Goal: Check status: Check status

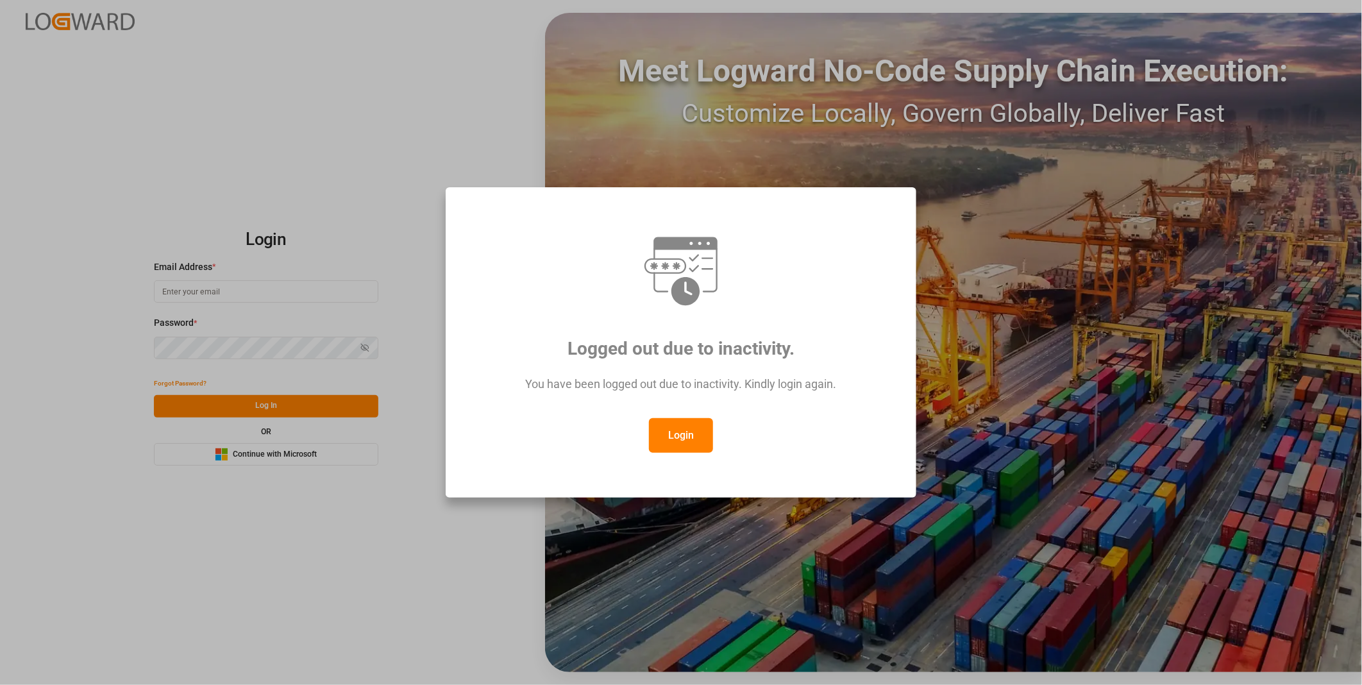
type input "julissa.then@leschaco.com"
click at [682, 433] on button "Login" at bounding box center [681, 435] width 64 height 35
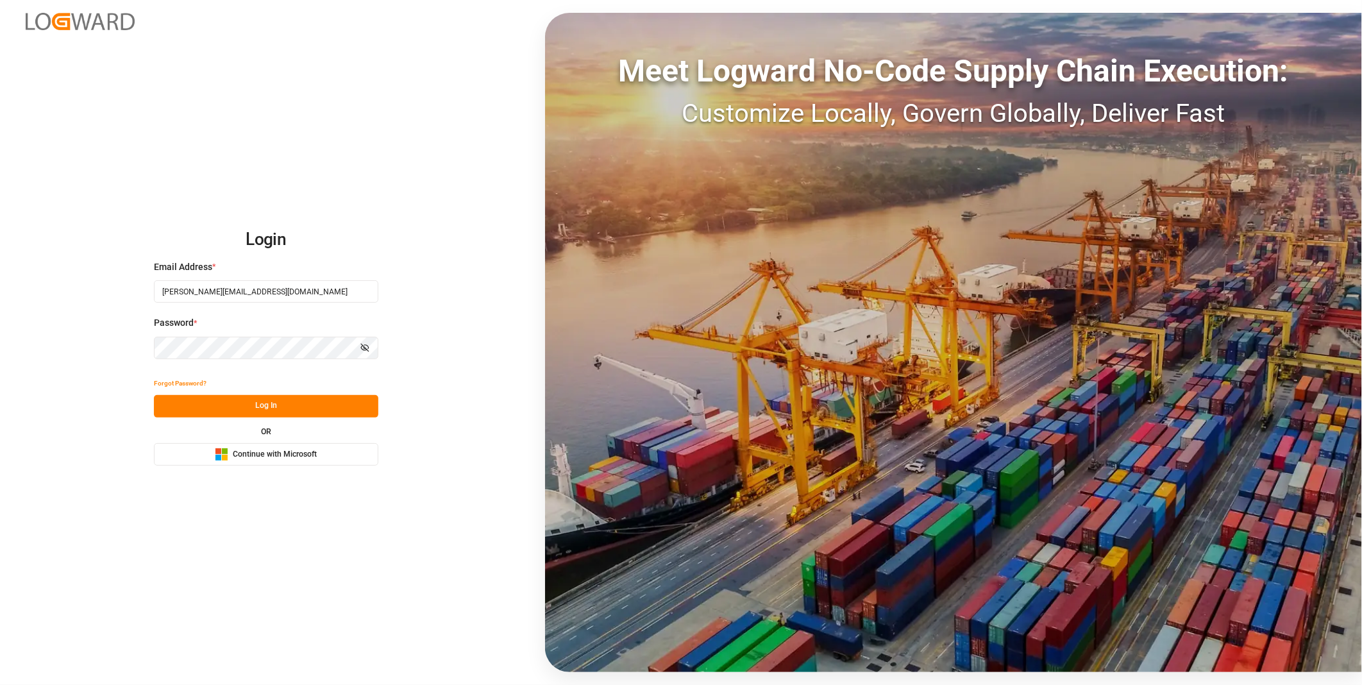
click at [285, 407] on button "Log In" at bounding box center [266, 406] width 224 height 22
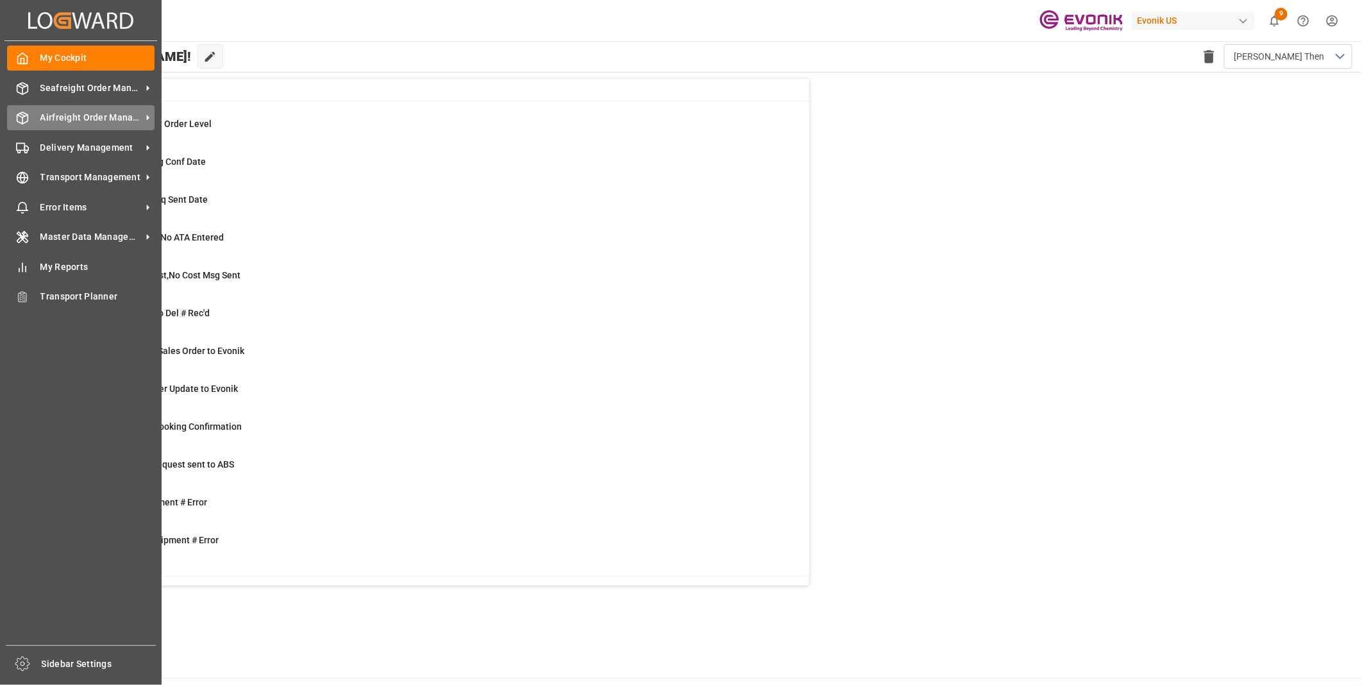
click at [72, 115] on span "Airfreight Order Management" at bounding box center [90, 117] width 101 height 13
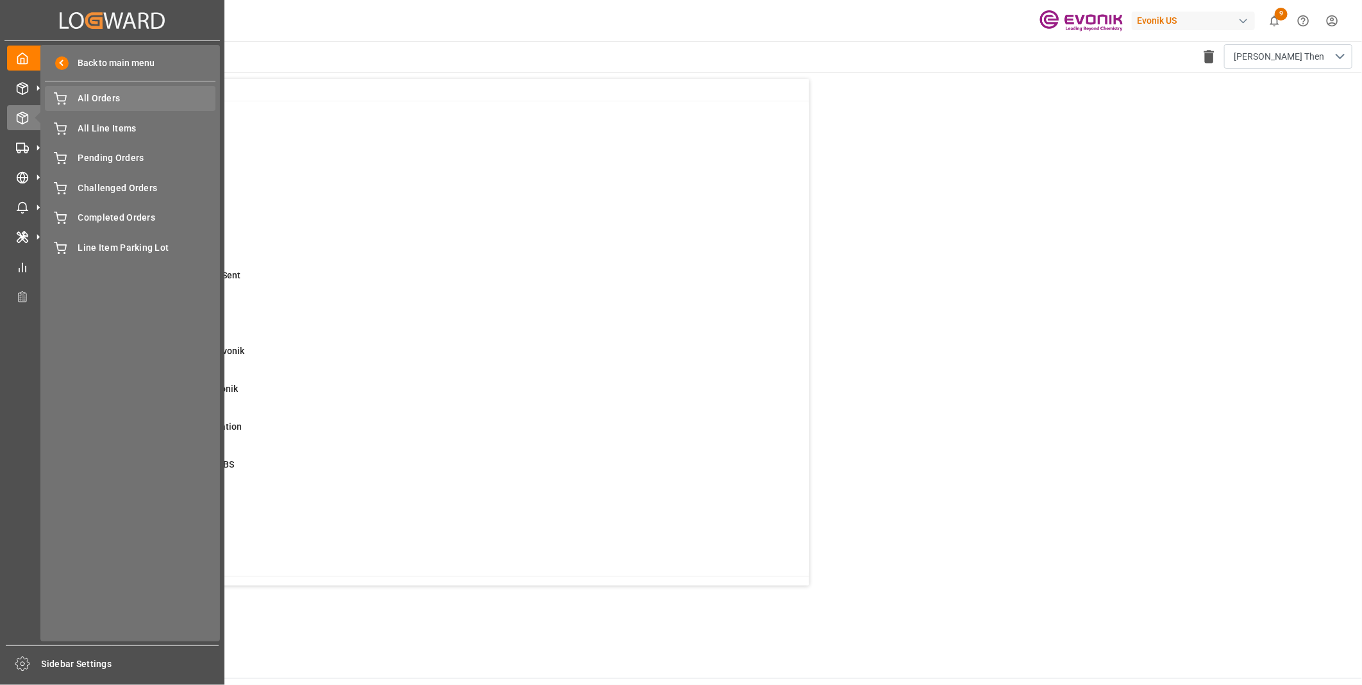
click at [91, 97] on span "All Orders" at bounding box center [147, 98] width 138 height 13
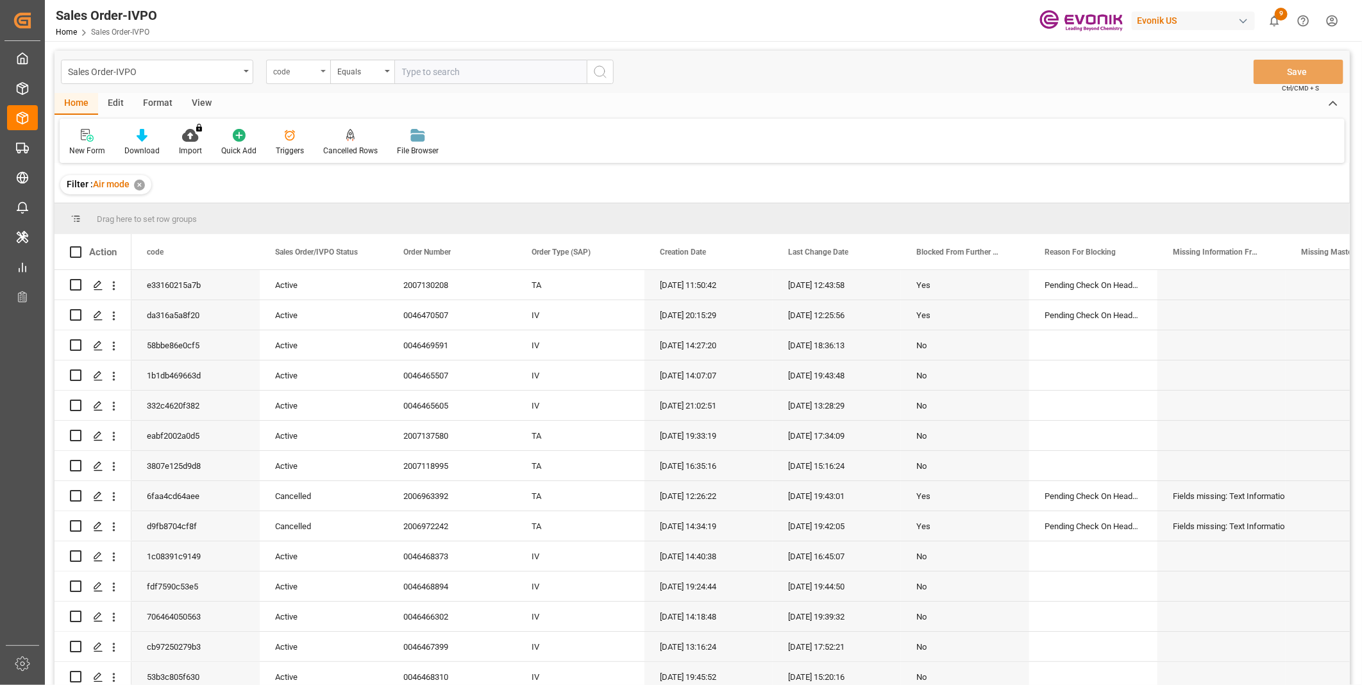
click at [308, 71] on div "code" at bounding box center [295, 70] width 44 height 15
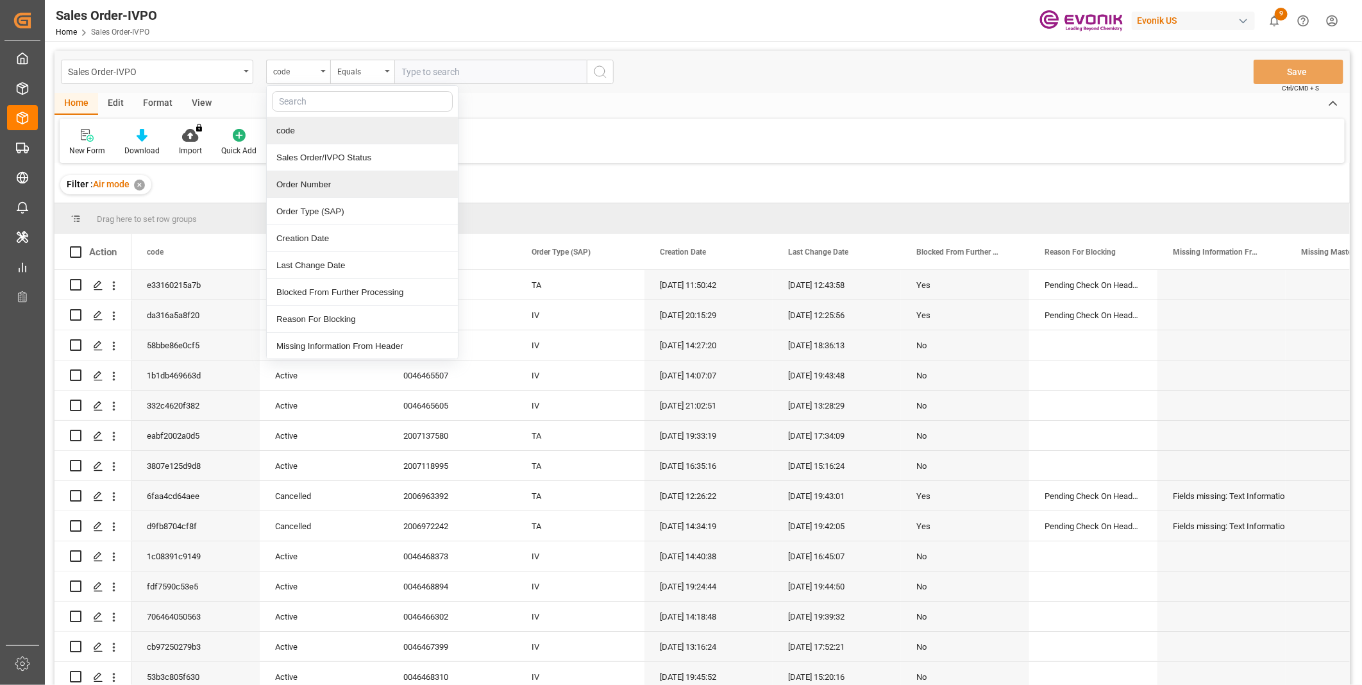
click at [296, 180] on div "Order Number" at bounding box center [362, 184] width 191 height 27
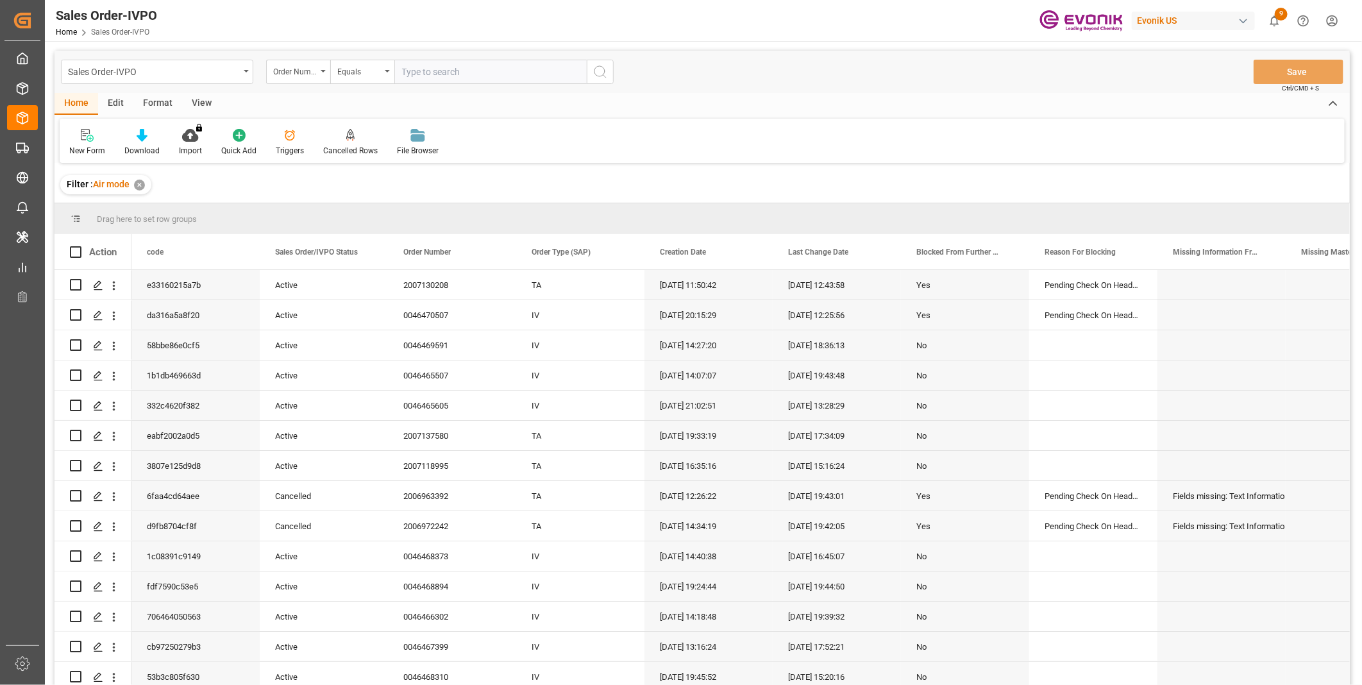
click at [439, 69] on input "text" at bounding box center [490, 72] width 192 height 24
paste input "2007130208"
type input "2007130208"
click at [595, 73] on icon "search button" at bounding box center [599, 71] width 15 height 15
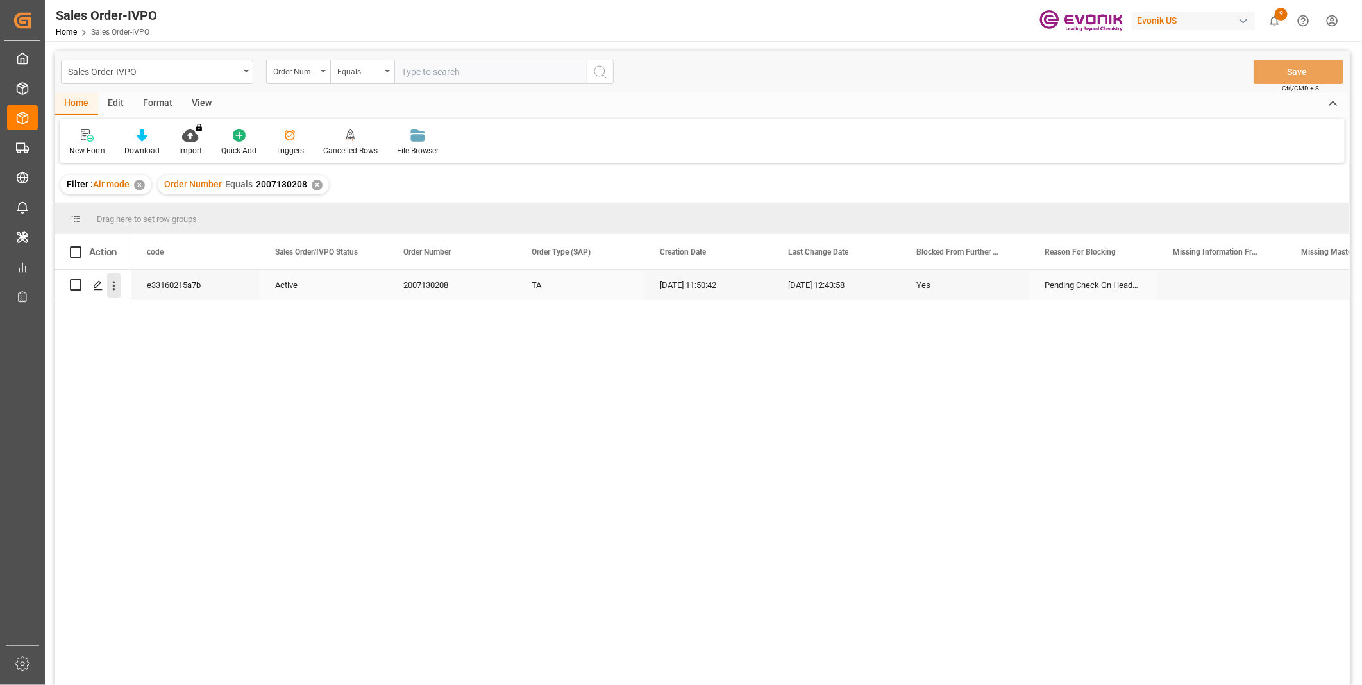
click at [117, 286] on icon "open menu" at bounding box center [113, 285] width 13 height 13
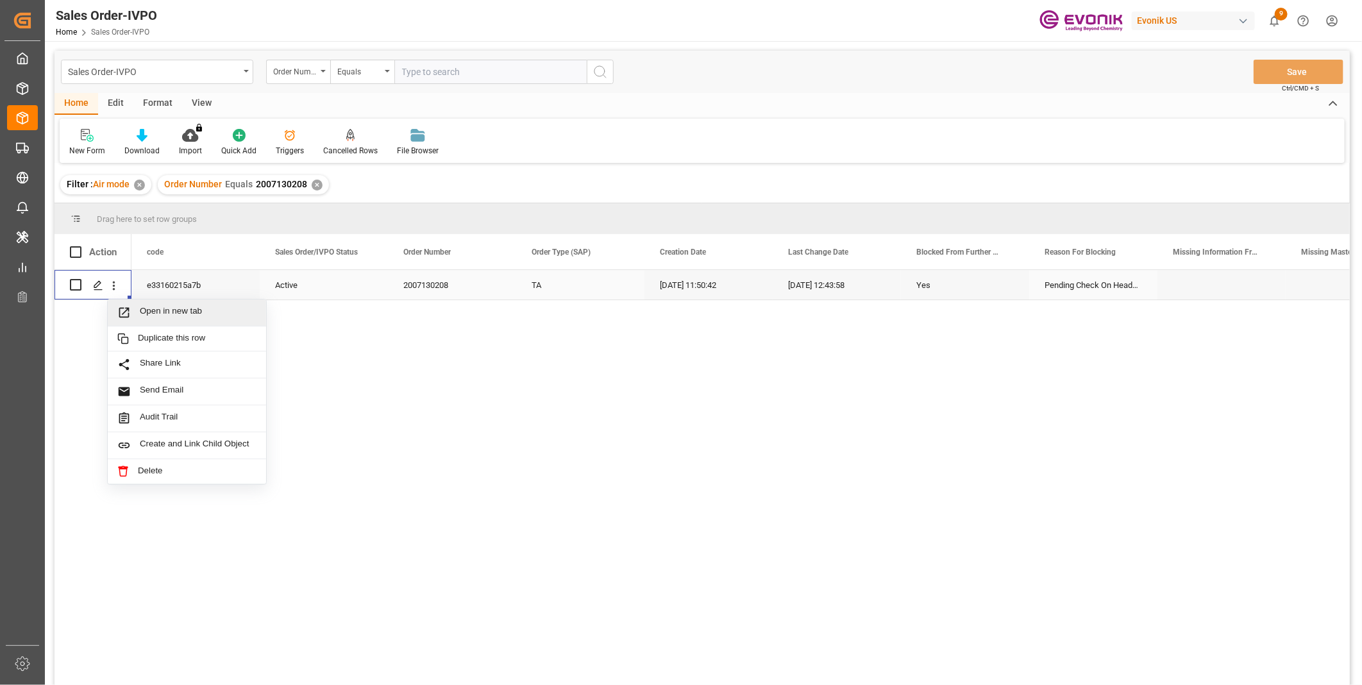
click at [171, 315] on span "Open in new tab" at bounding box center [198, 312] width 117 height 13
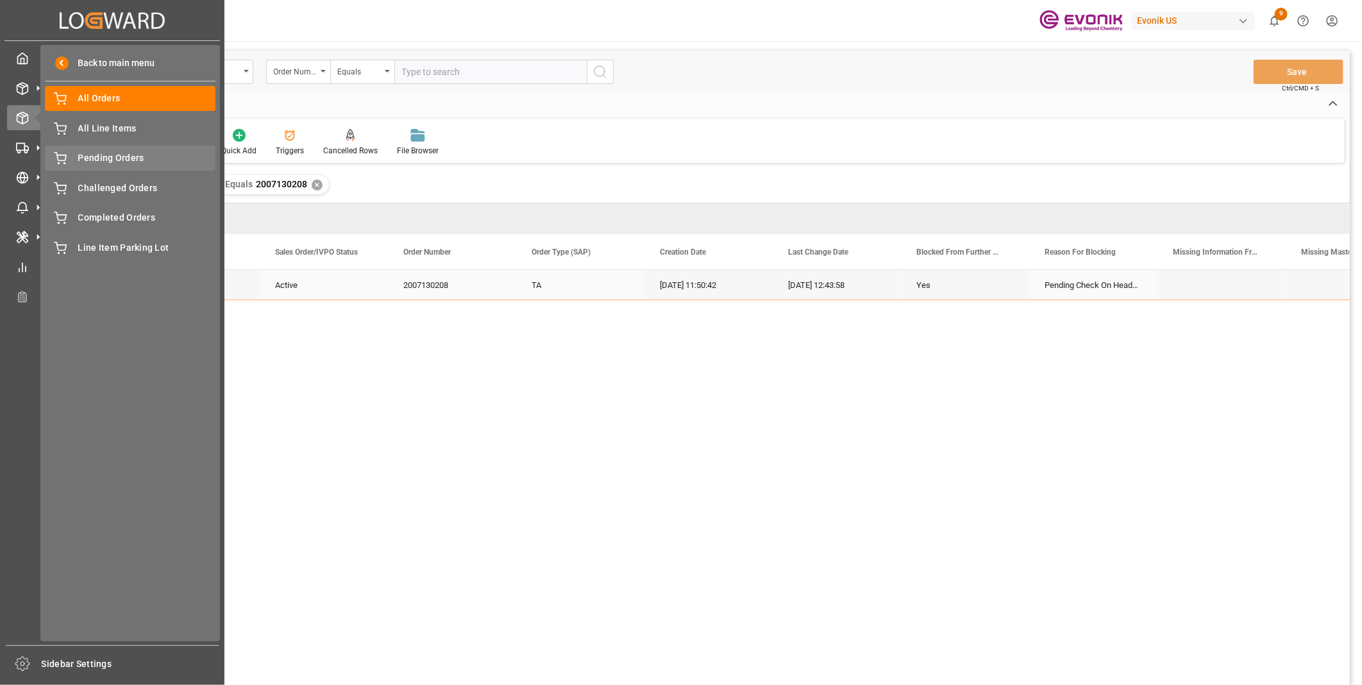
click at [106, 152] on span "Pending Orders" at bounding box center [147, 157] width 138 height 13
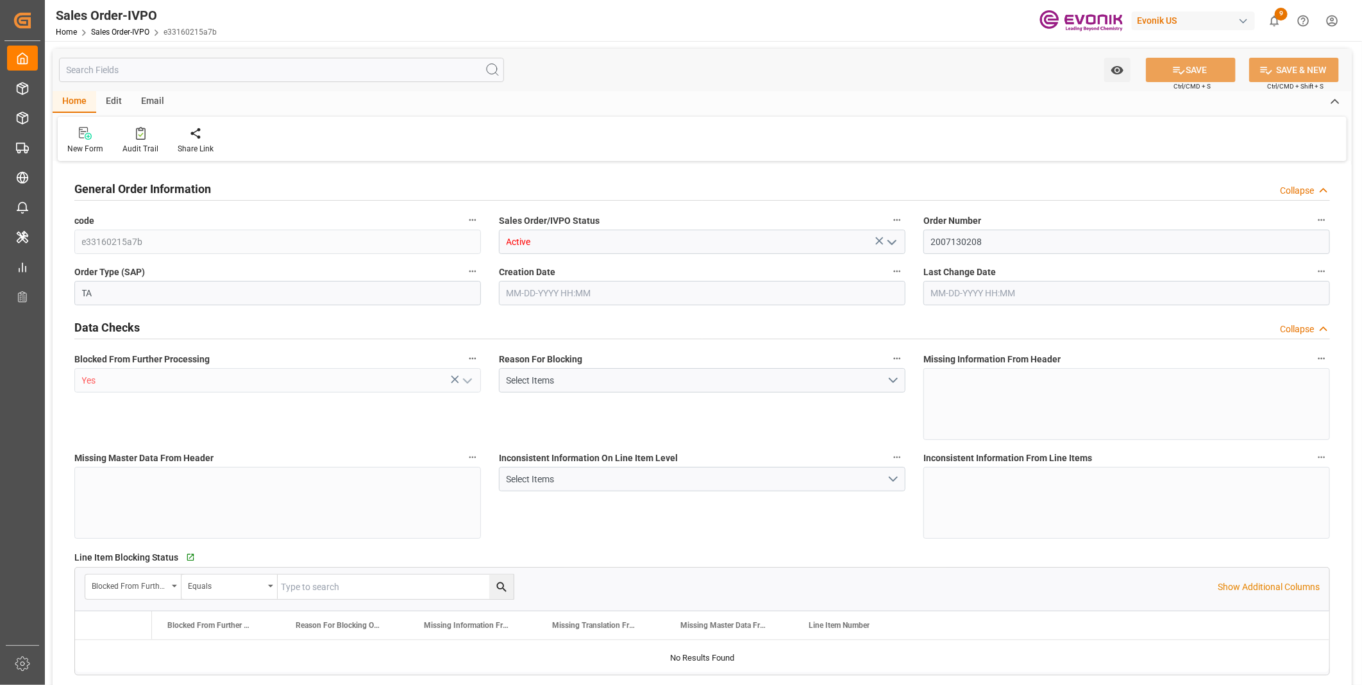
type input "AUSYD"
type input "7119.75"
type input "1"
type input "455.4"
type input "08-26-2025 11:50"
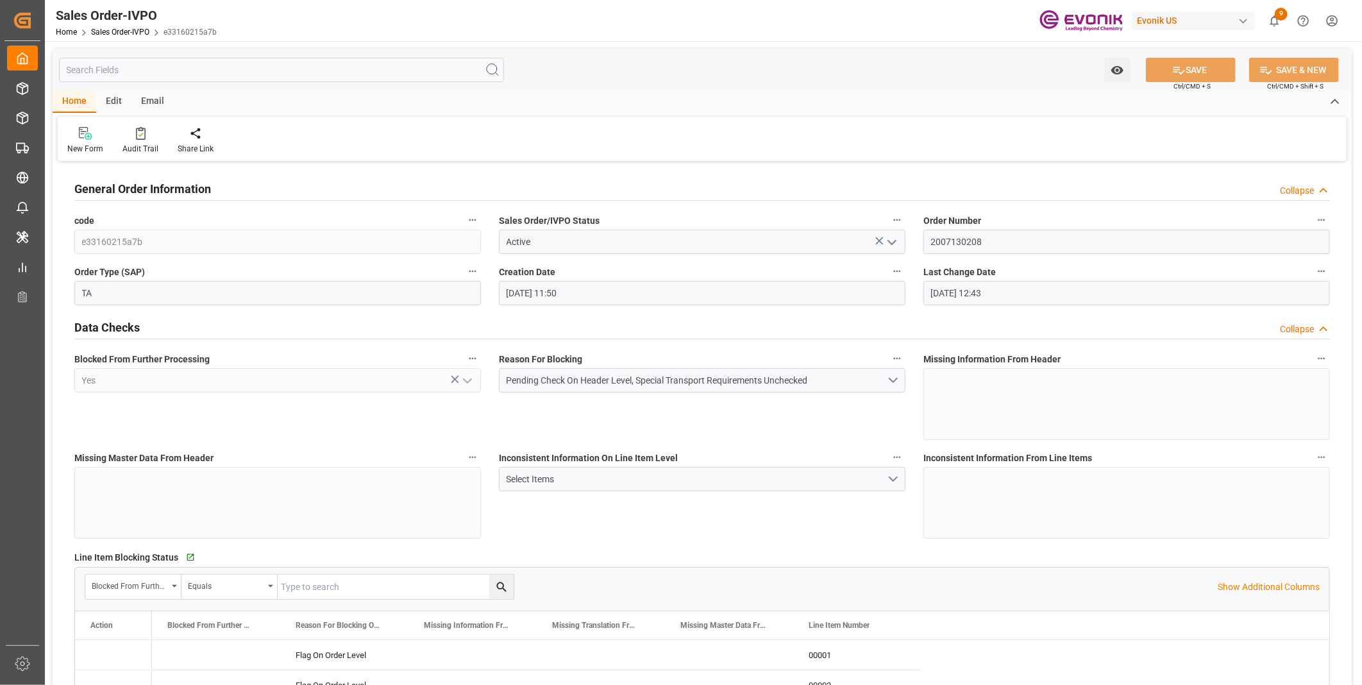
type input "08-28-2025 12:43"
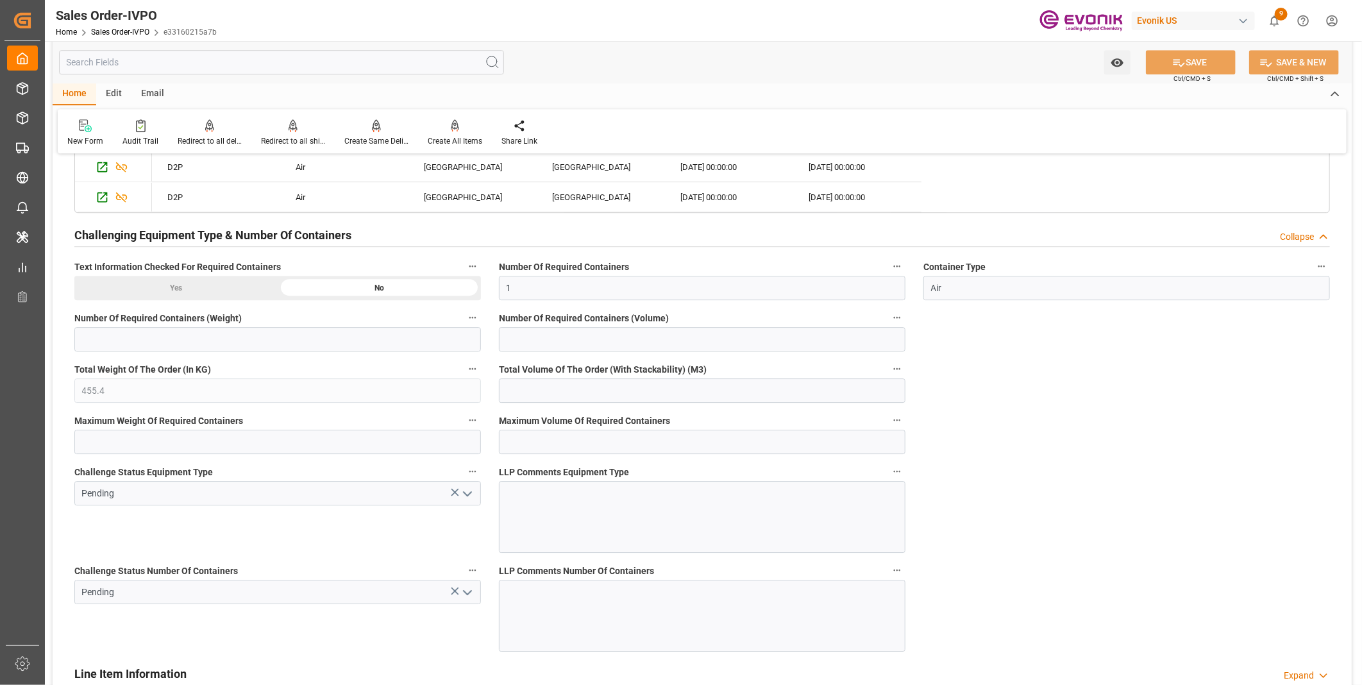
scroll to position [2636, 0]
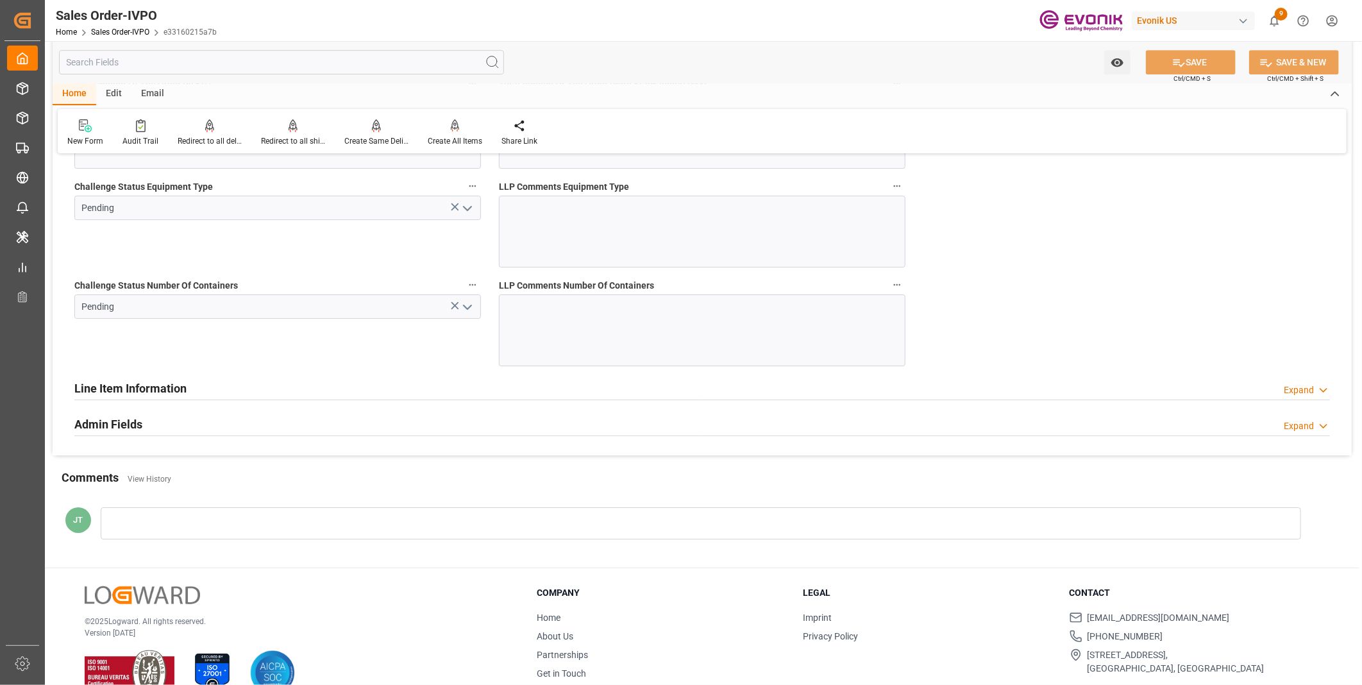
click at [468, 308] on icon "open menu" at bounding box center [467, 306] width 15 height 15
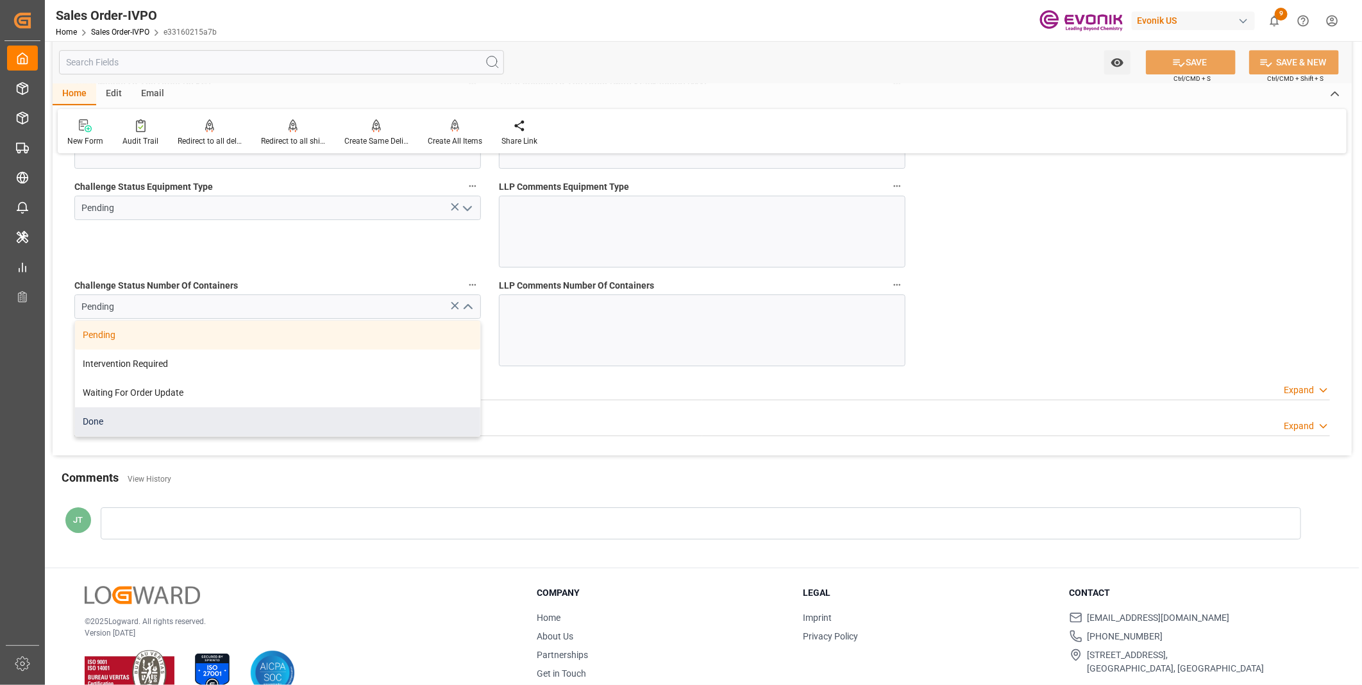
click at [135, 428] on div "Done" at bounding box center [277, 421] width 405 height 29
type input "Done"
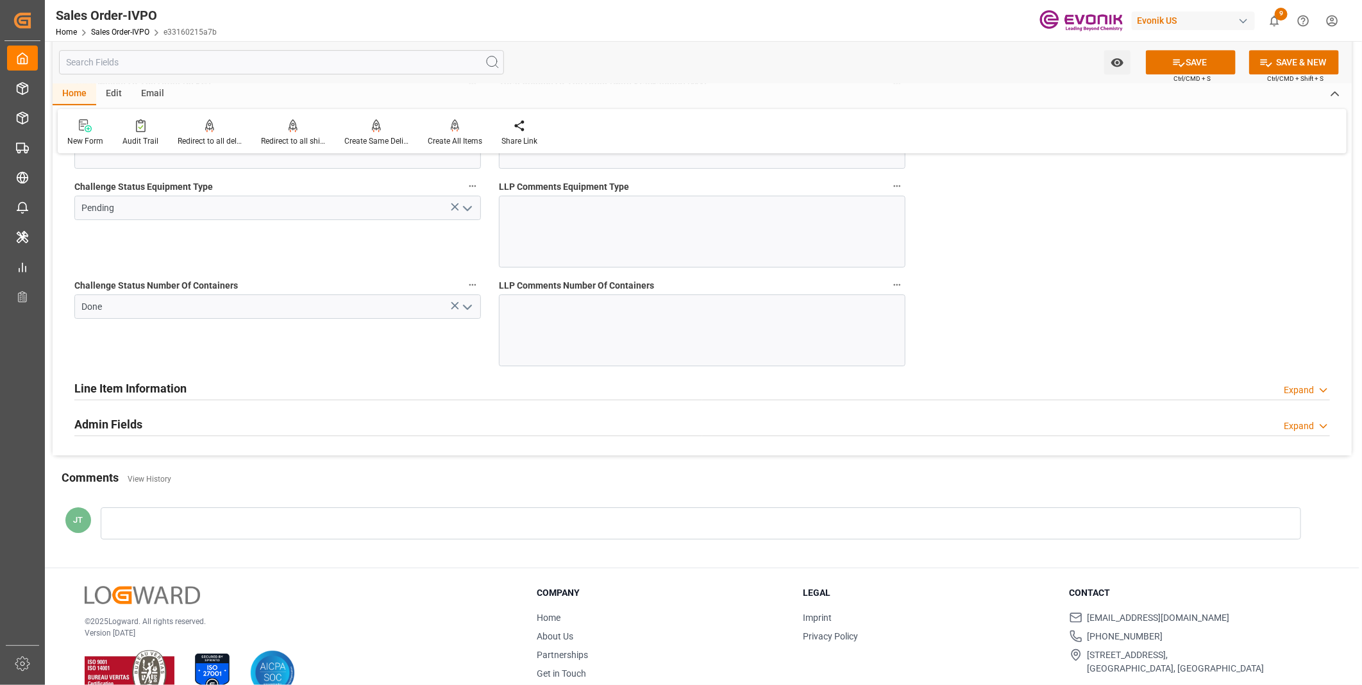
click at [465, 202] on icon "open menu" at bounding box center [467, 208] width 15 height 15
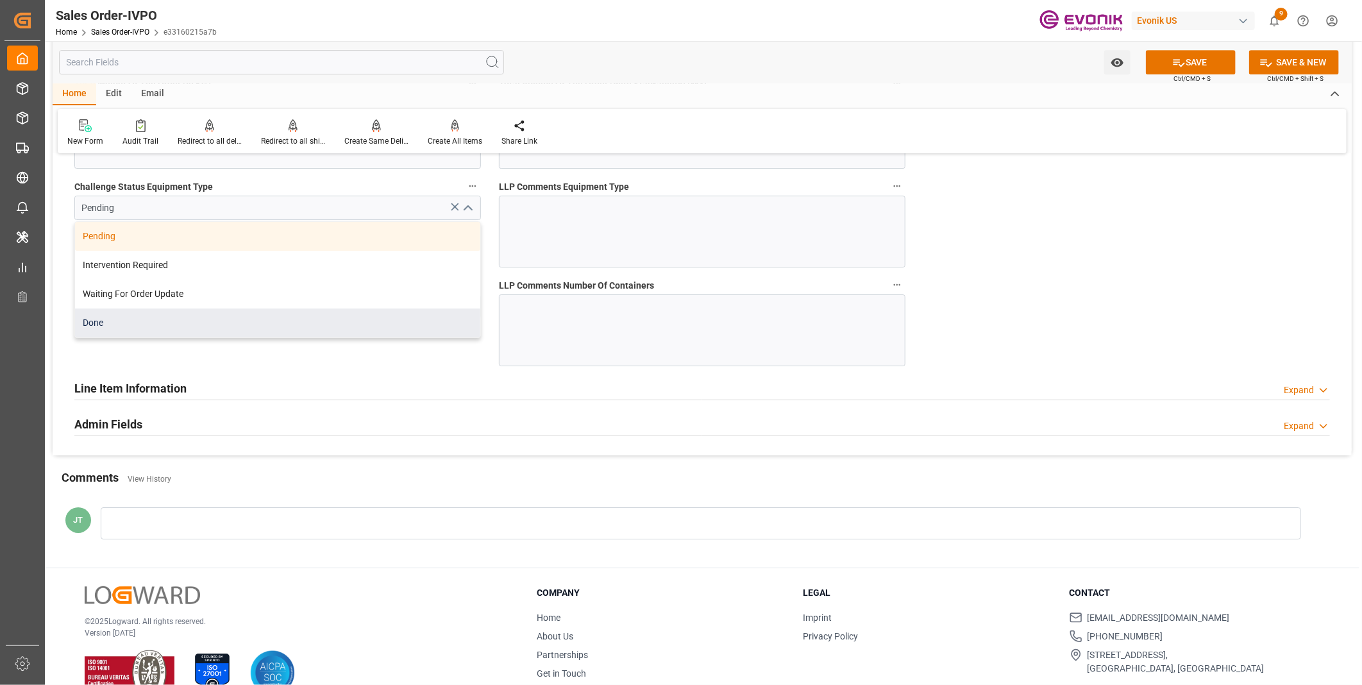
click at [156, 323] on div "Done" at bounding box center [277, 322] width 405 height 29
type input "Done"
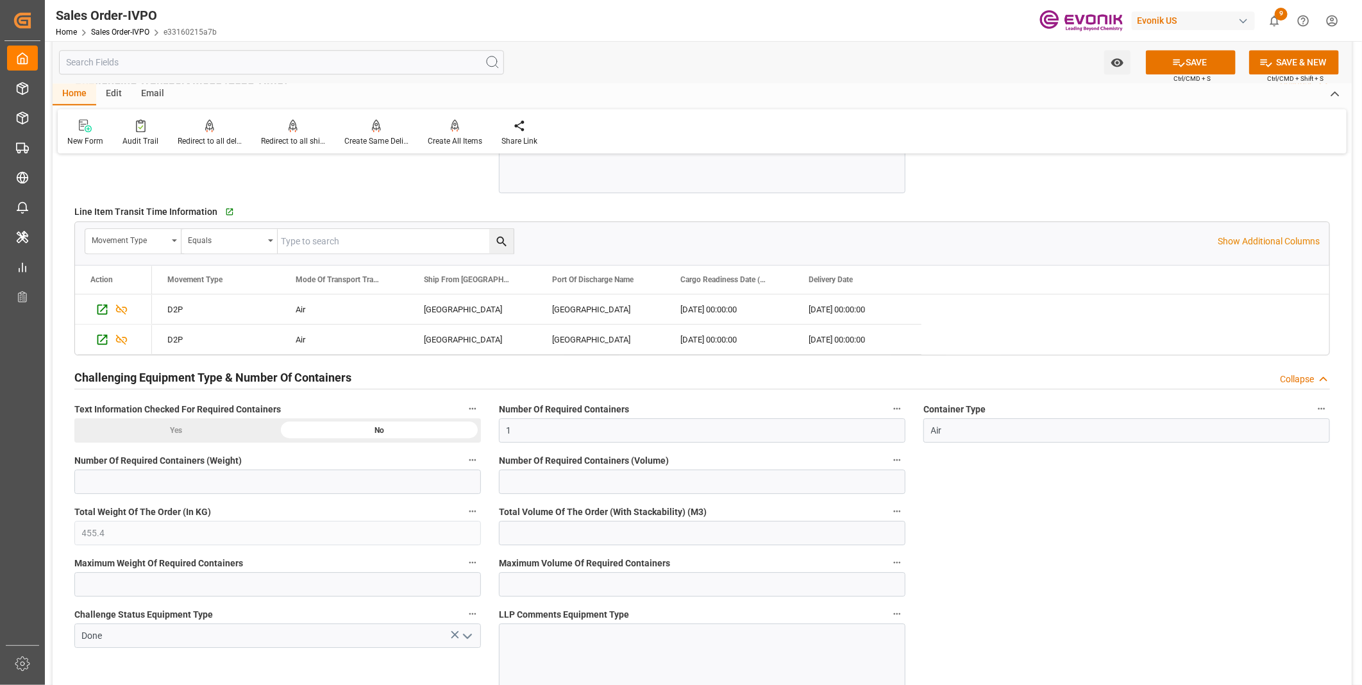
scroll to position [2137, 0]
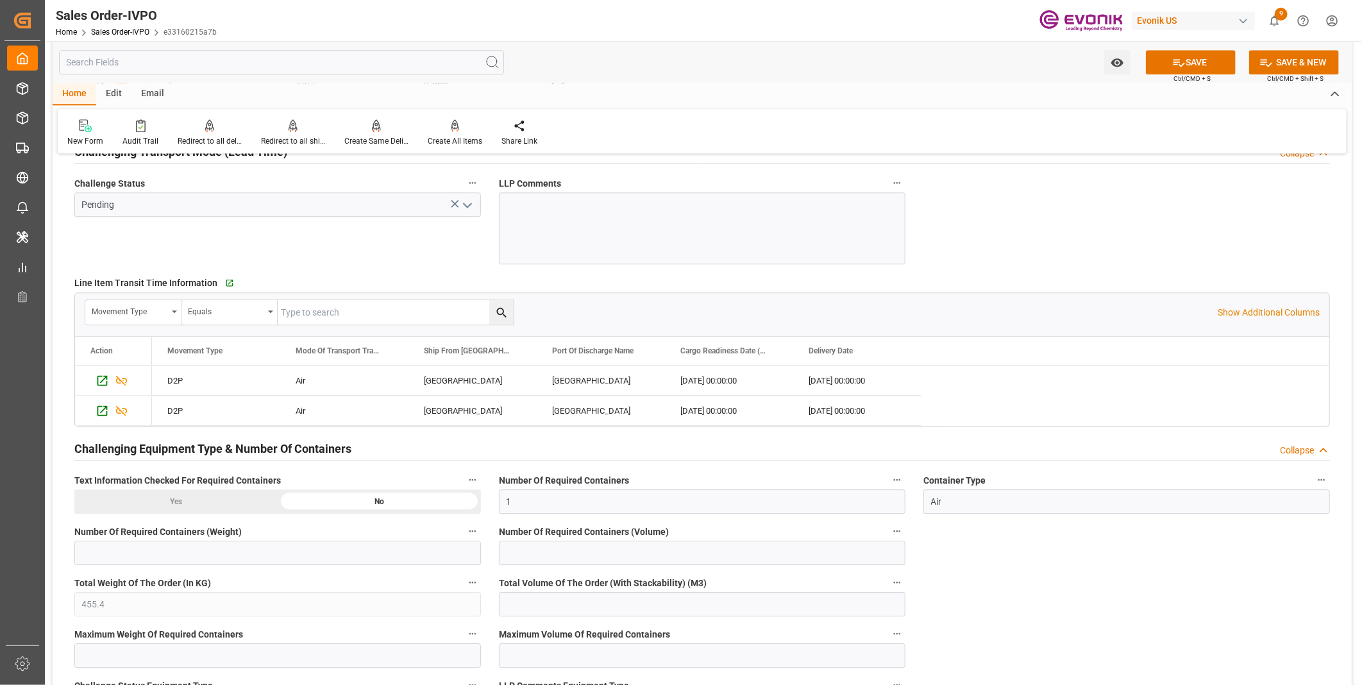
click at [466, 205] on icon "open menu" at bounding box center [467, 204] width 15 height 15
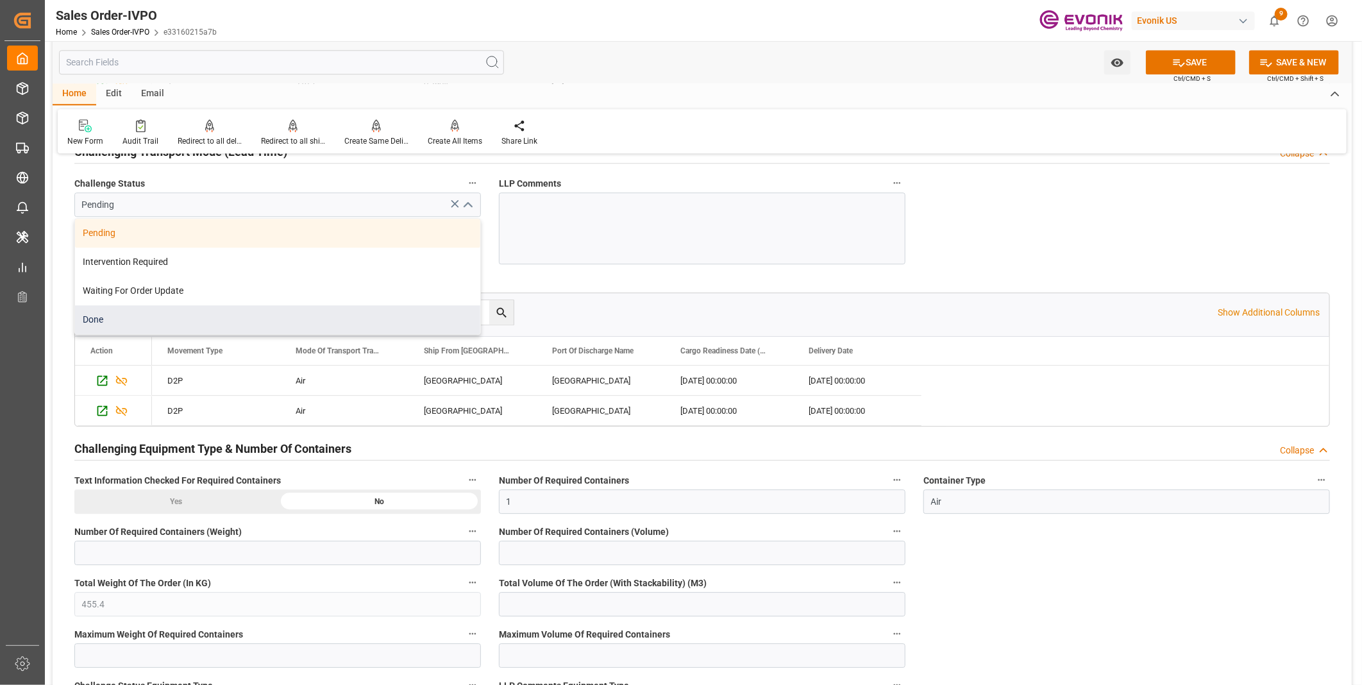
click at [156, 321] on div "Done" at bounding box center [277, 319] width 405 height 29
type input "Done"
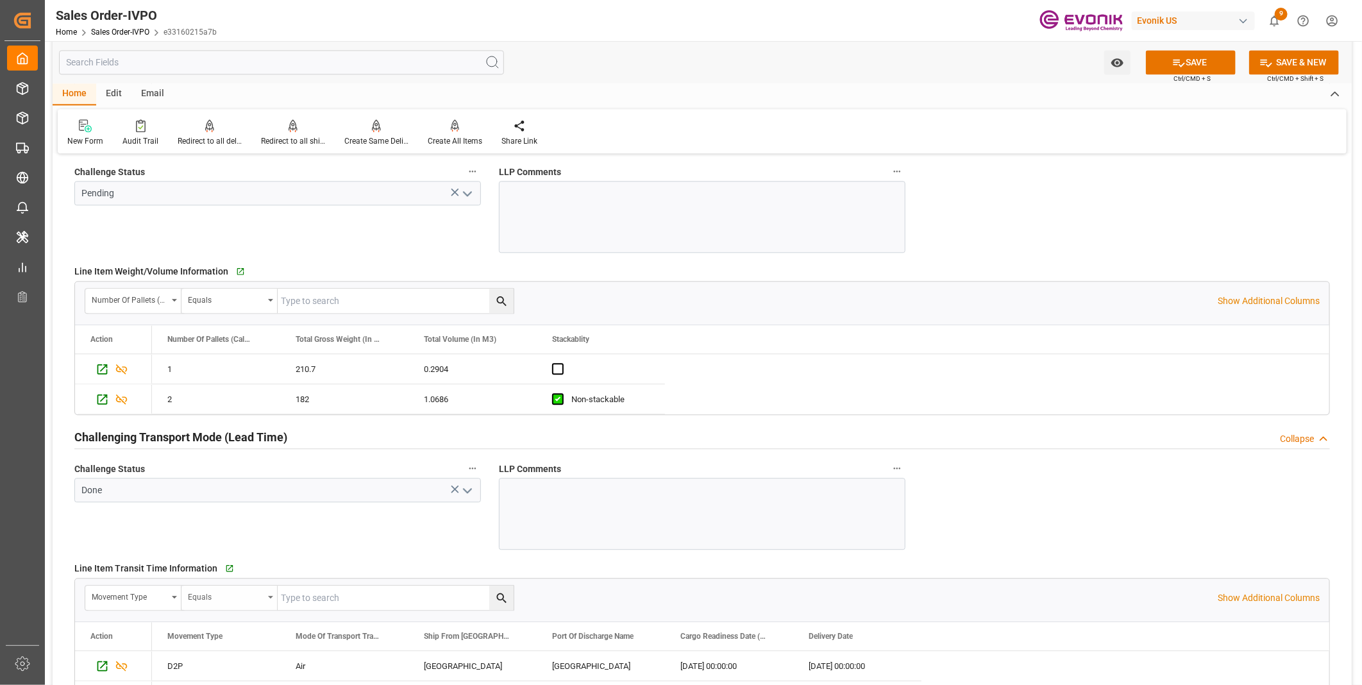
scroll to position [1710, 0]
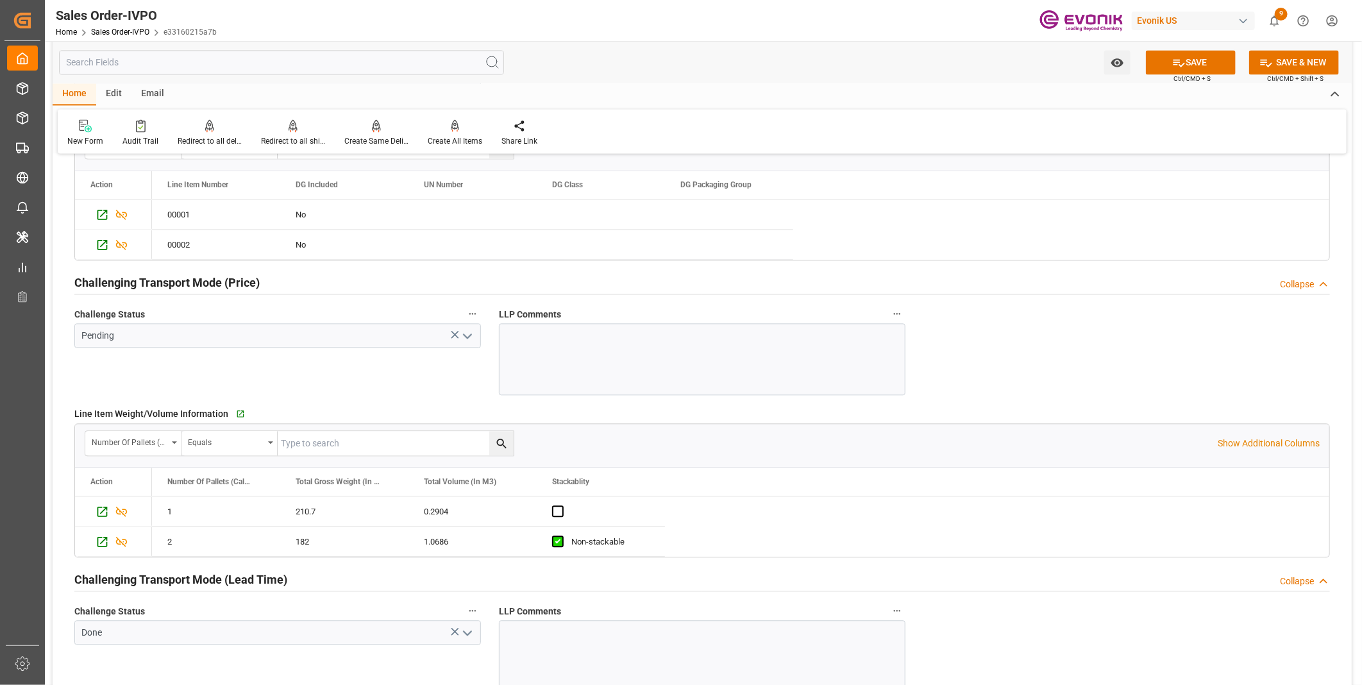
click at [469, 333] on icon "open menu" at bounding box center [467, 335] width 15 height 15
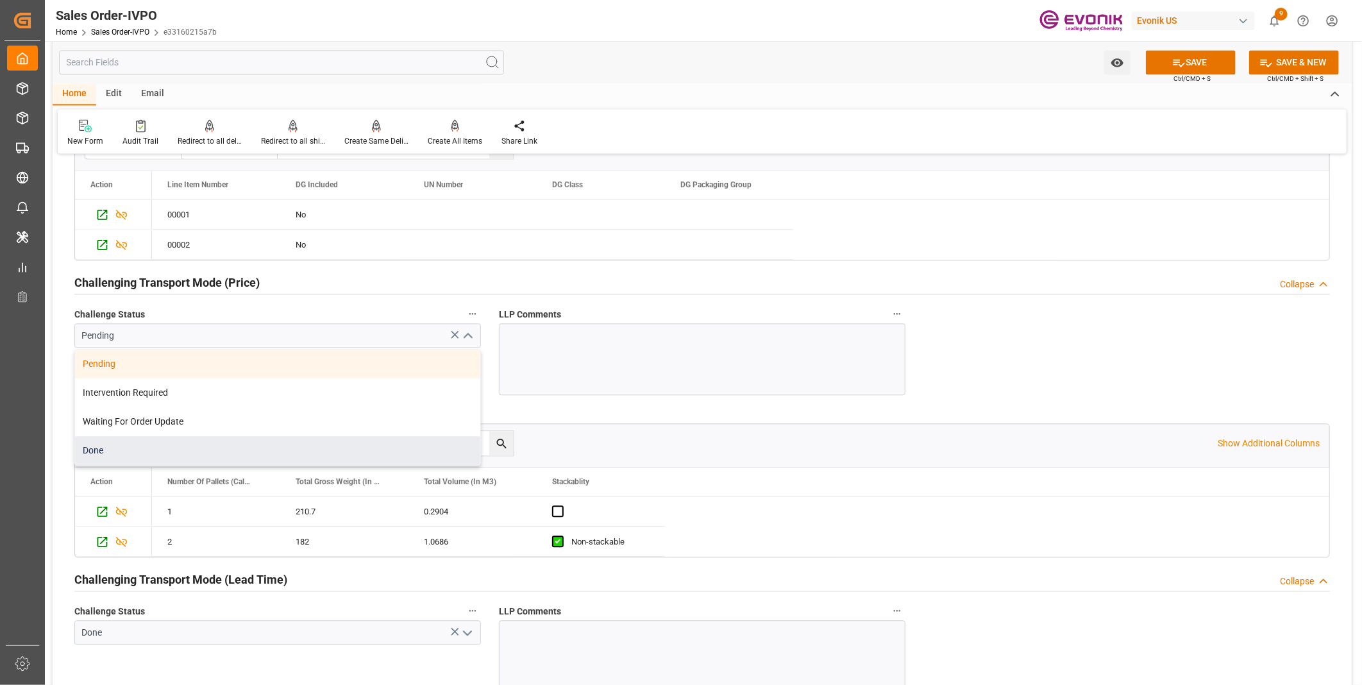
click at [90, 451] on div "Done" at bounding box center [277, 450] width 405 height 29
type input "Done"
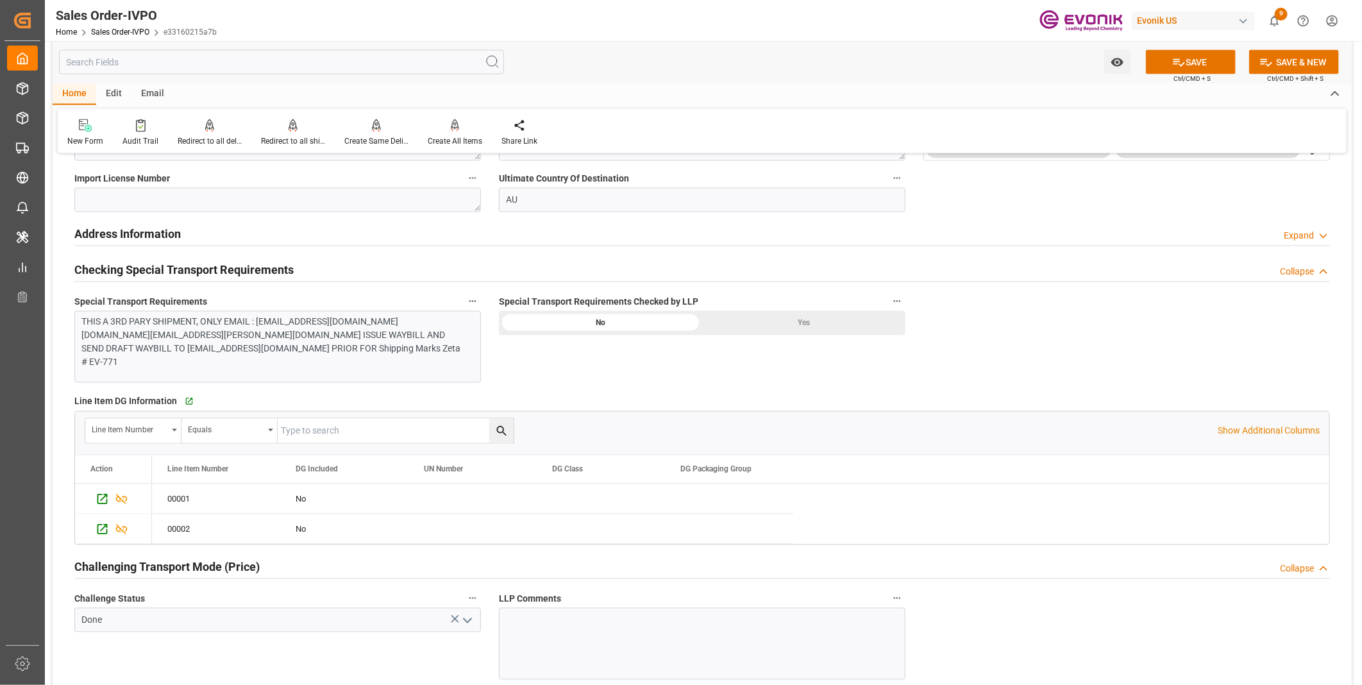
scroll to position [1354, 0]
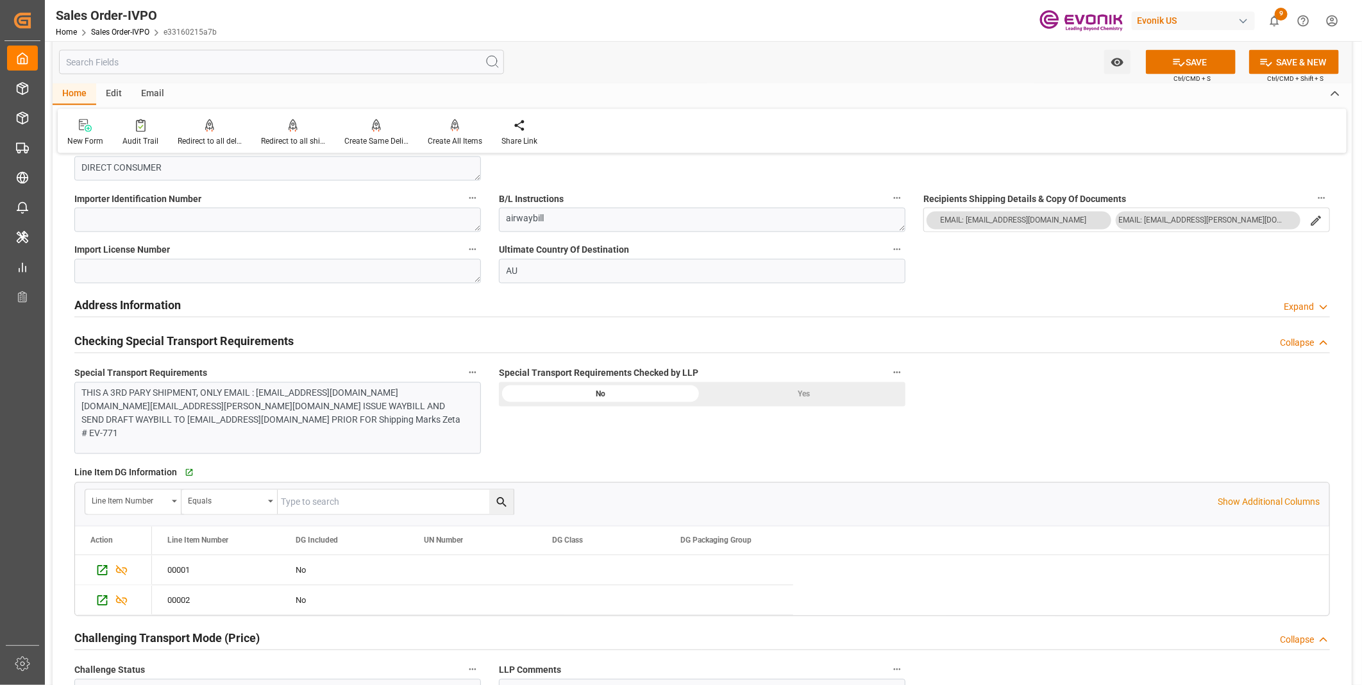
click at [811, 400] on div "Yes" at bounding box center [803, 394] width 203 height 24
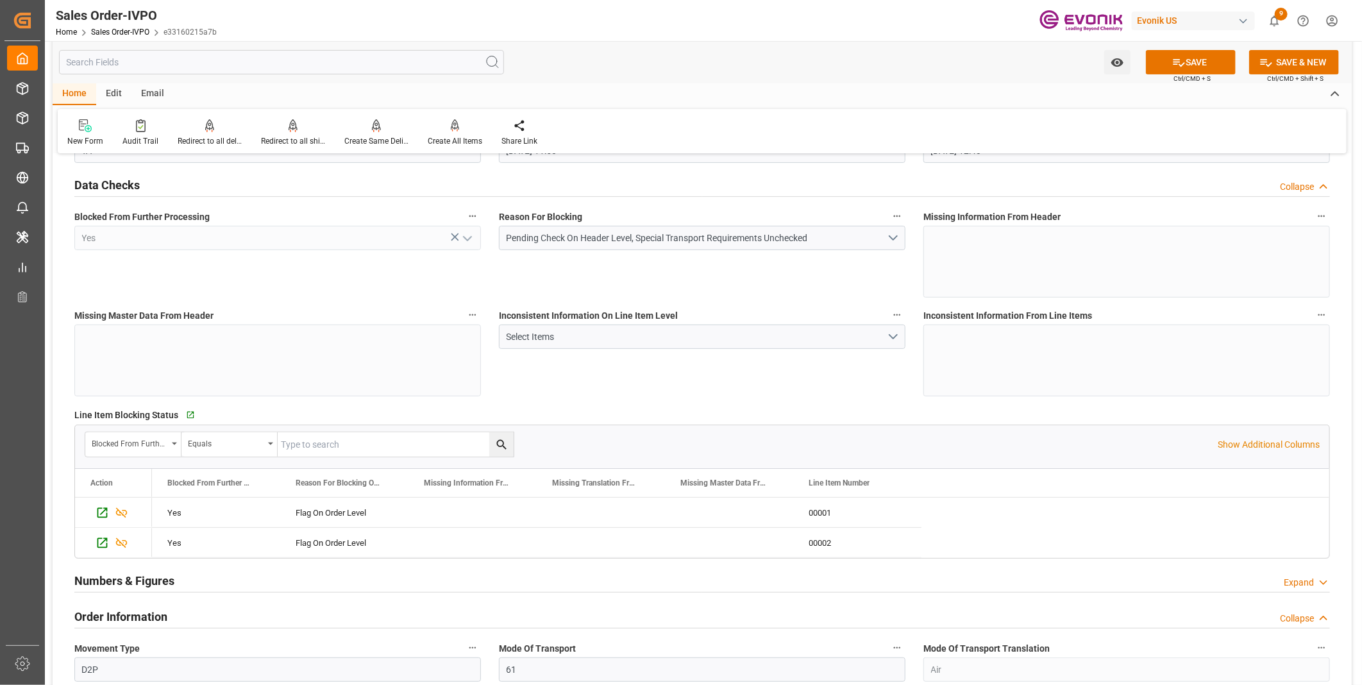
scroll to position [0, 0]
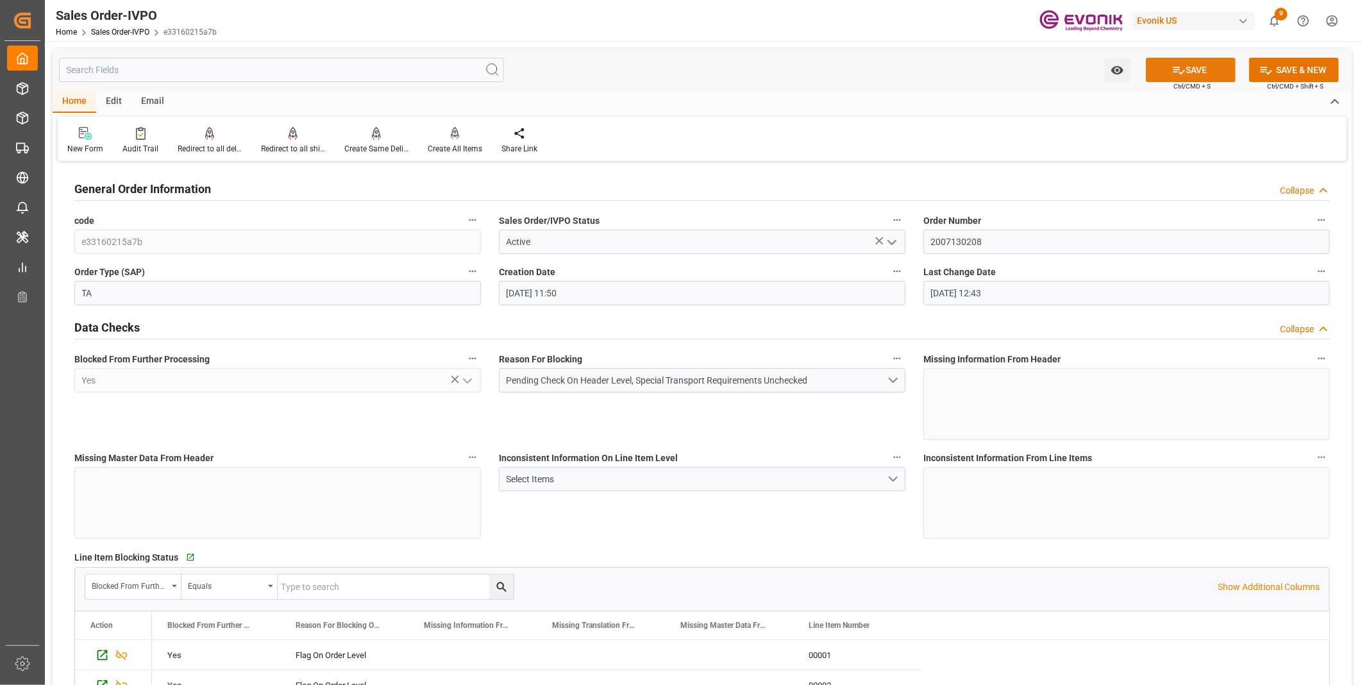
click at [1186, 71] on button "SAVE" at bounding box center [1191, 70] width 90 height 24
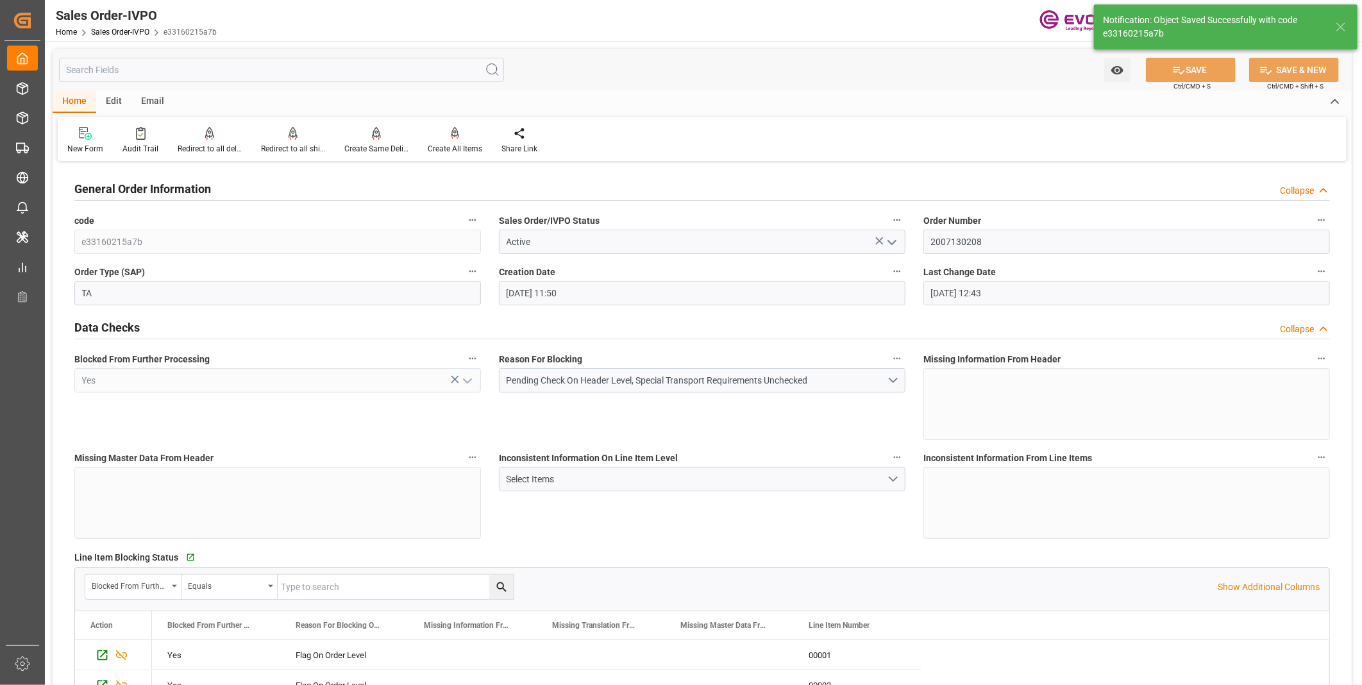
type input "08-28-2025 16:12"
type input "No"
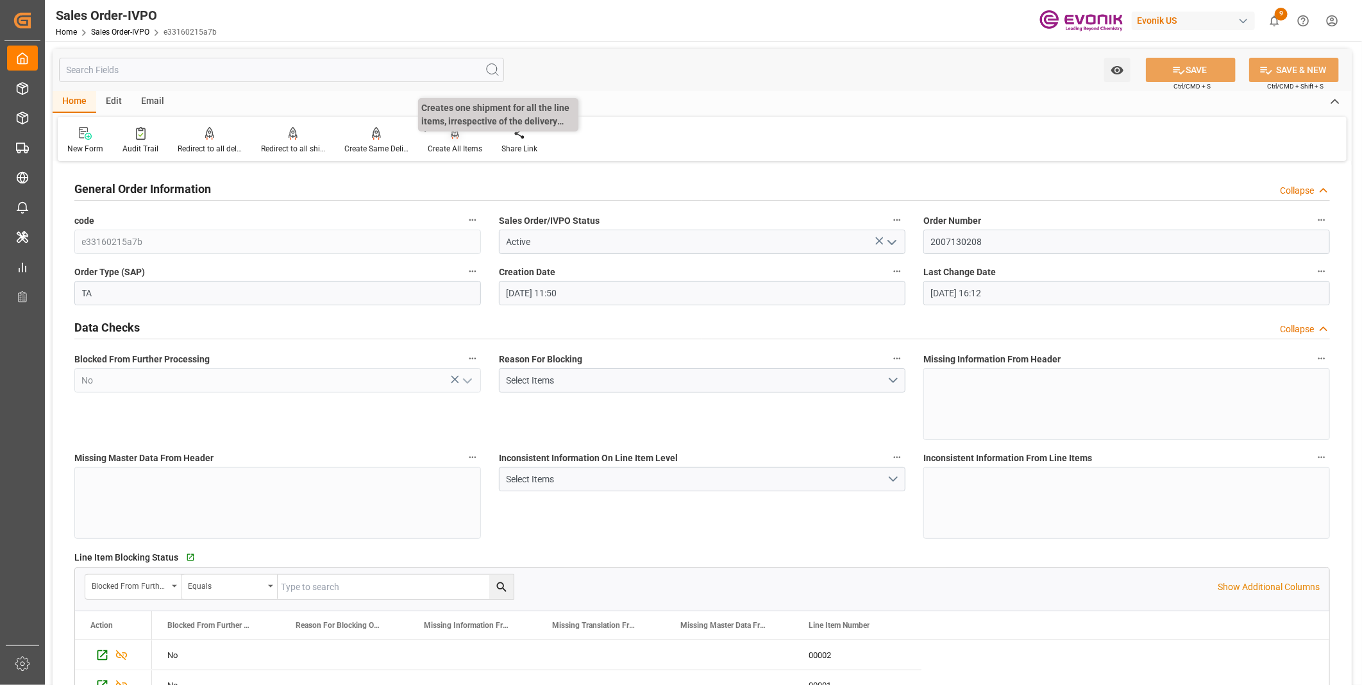
click at [451, 145] on div "Create All Items" at bounding box center [455, 149] width 55 height 12
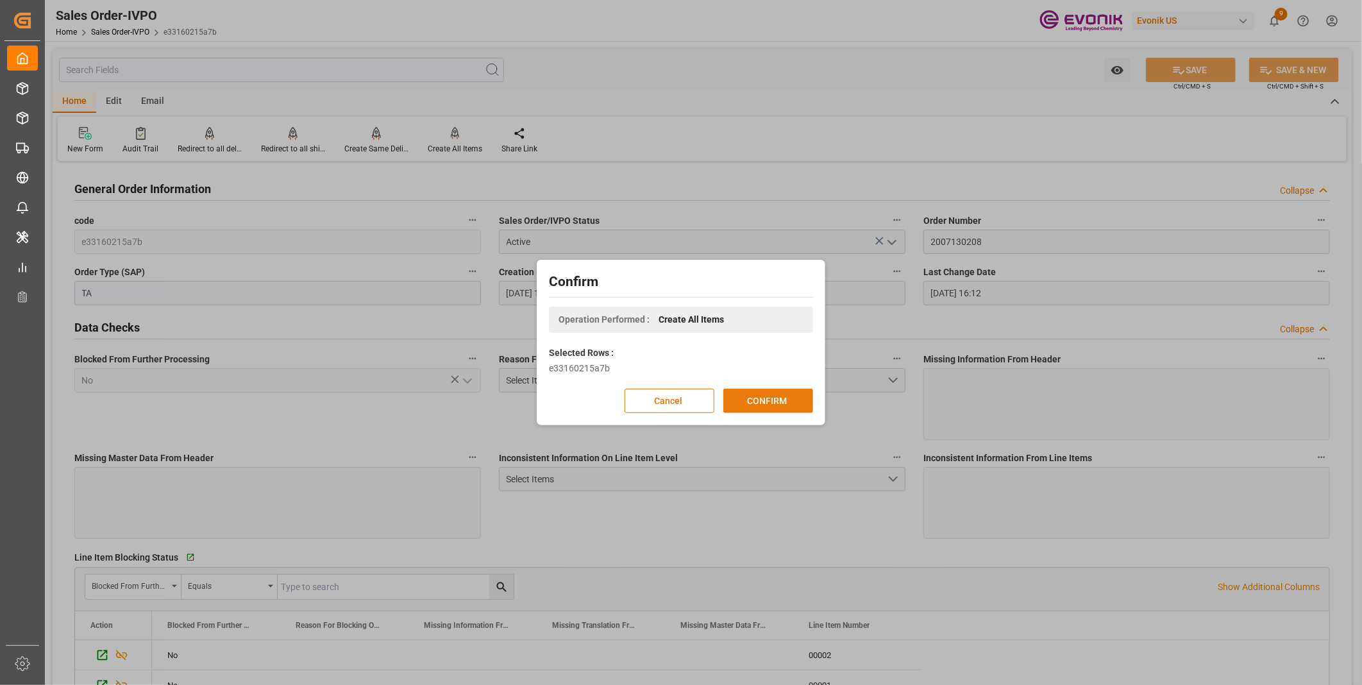
click at [784, 401] on button "CONFIRM" at bounding box center [768, 401] width 90 height 24
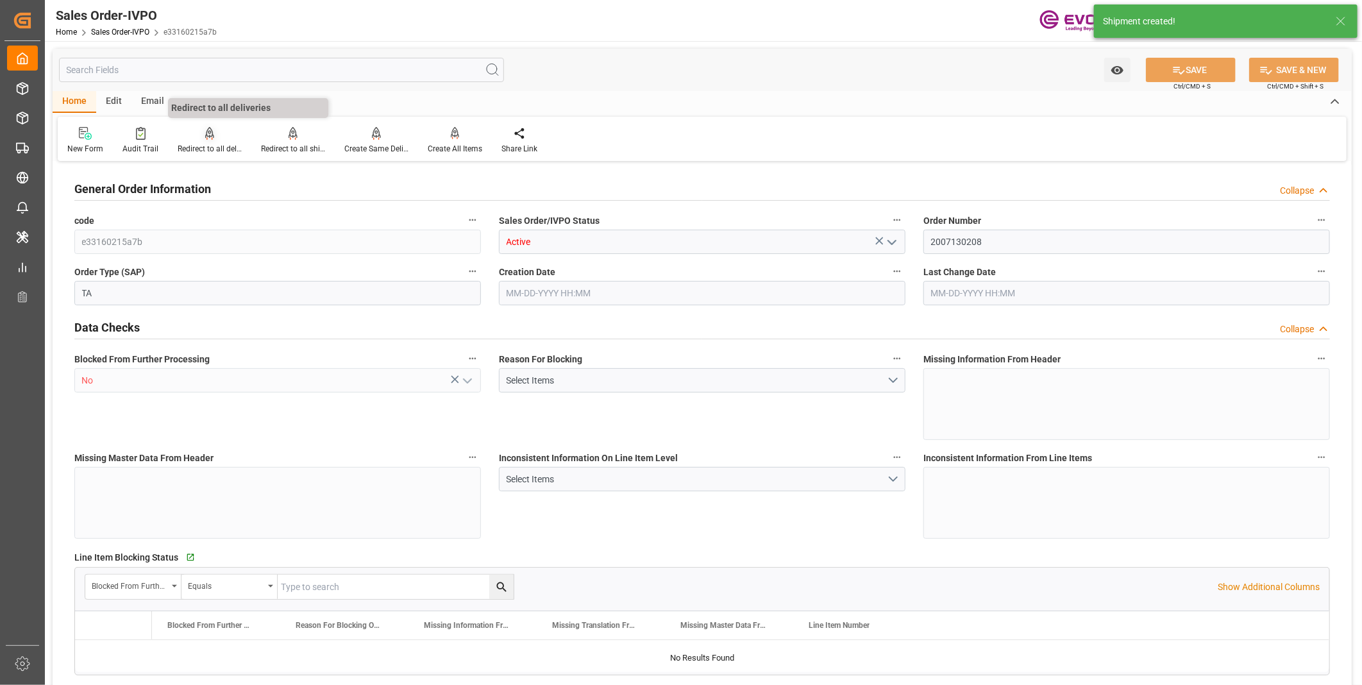
type input "AUSYD"
type input "7119.75"
type input "1"
type input "455.4"
type input "08-26-2025 11:50"
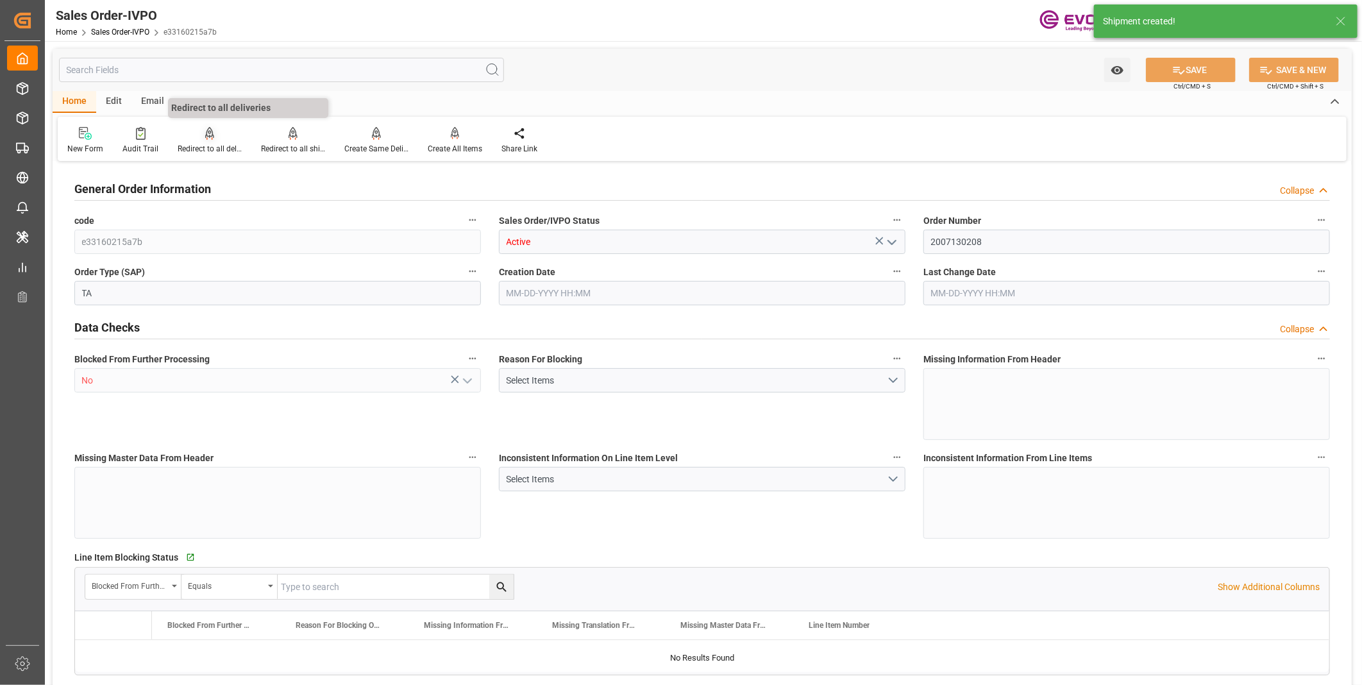
type input "08-28-2025 16:12"
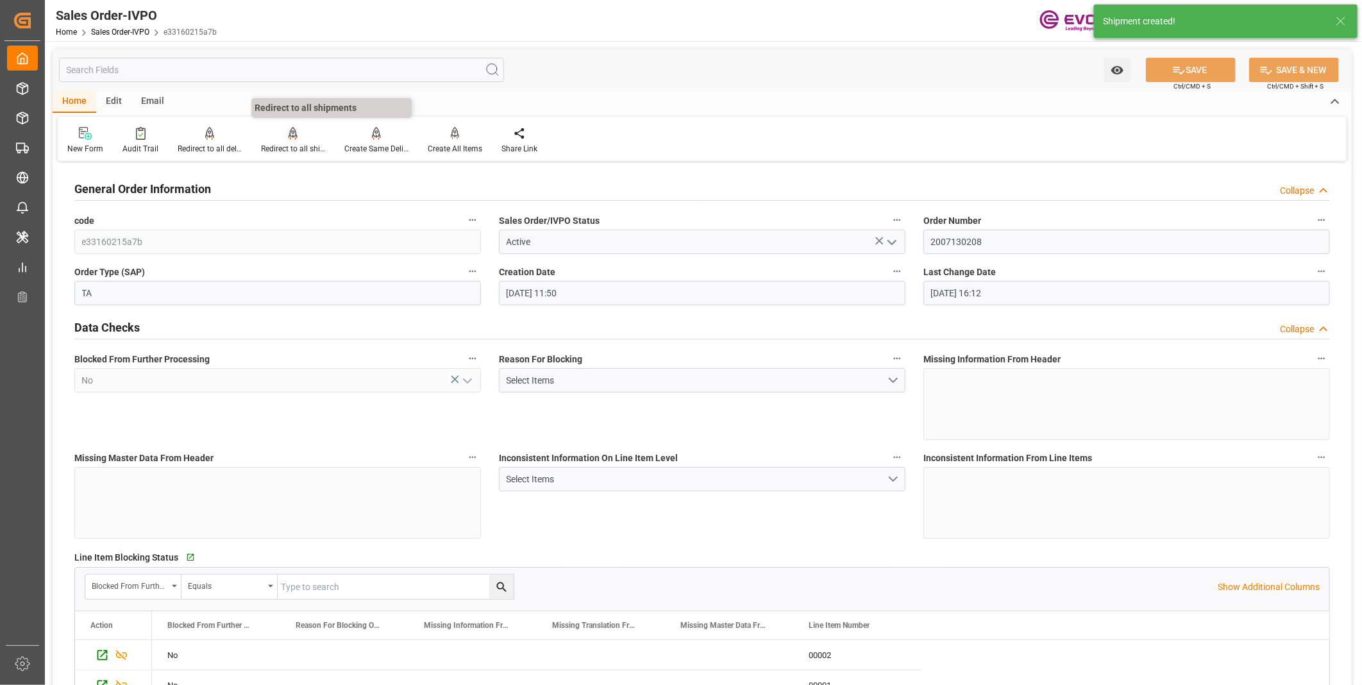
click at [286, 147] on div "Redirect to all shipments" at bounding box center [293, 149] width 64 height 12
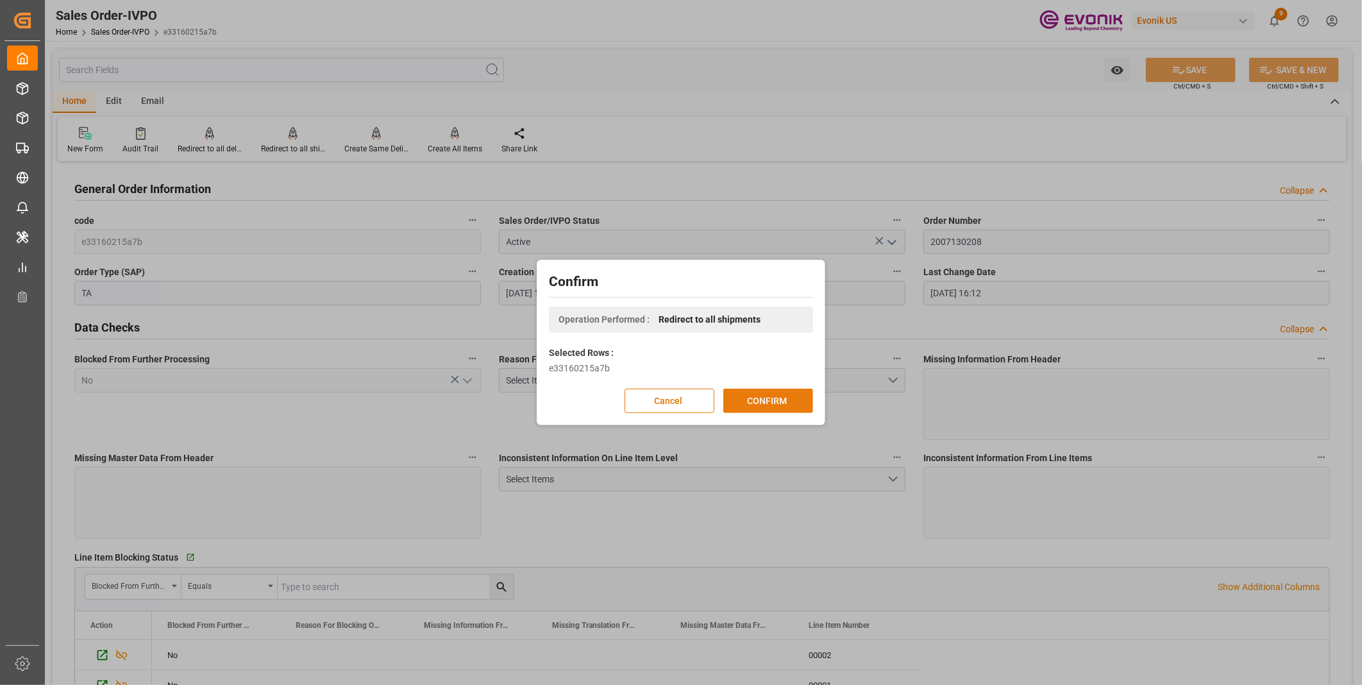
click at [762, 403] on button "CONFIRM" at bounding box center [768, 401] width 90 height 24
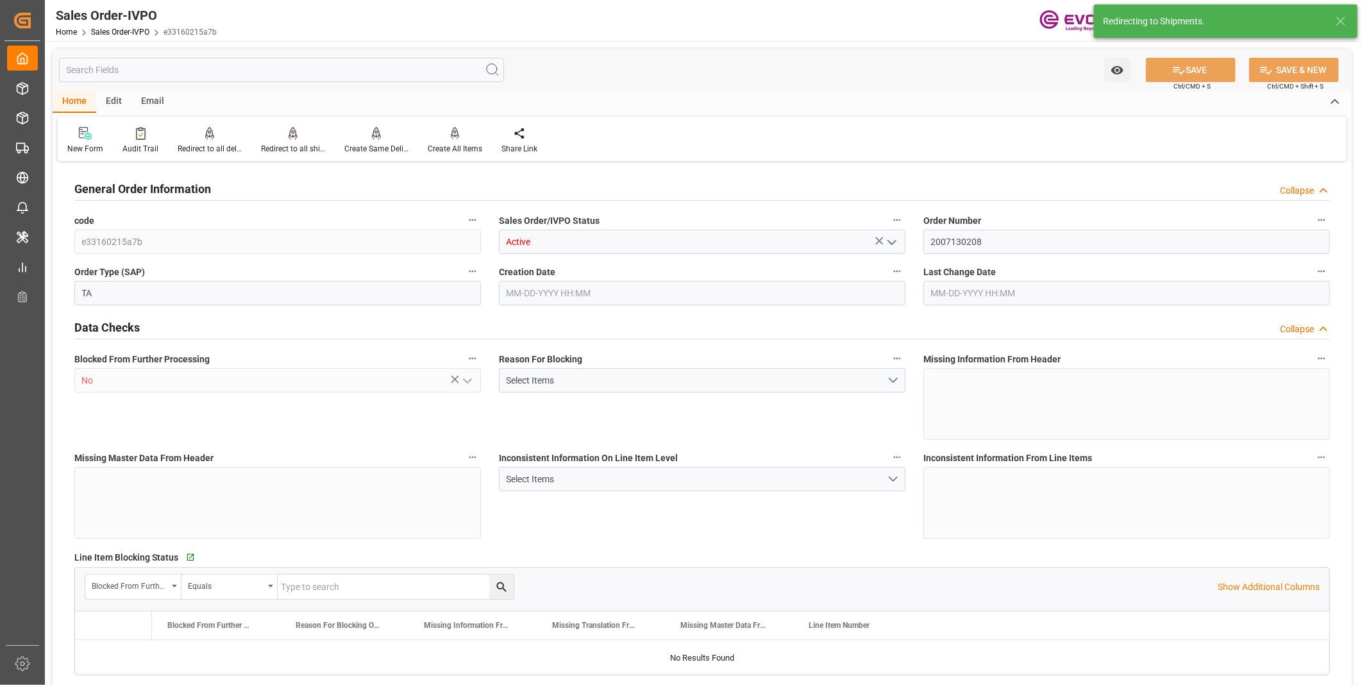
type input "AUSYD"
type input "7119.75"
type input "1"
type input "455.4"
type input "08-26-2025 11:50"
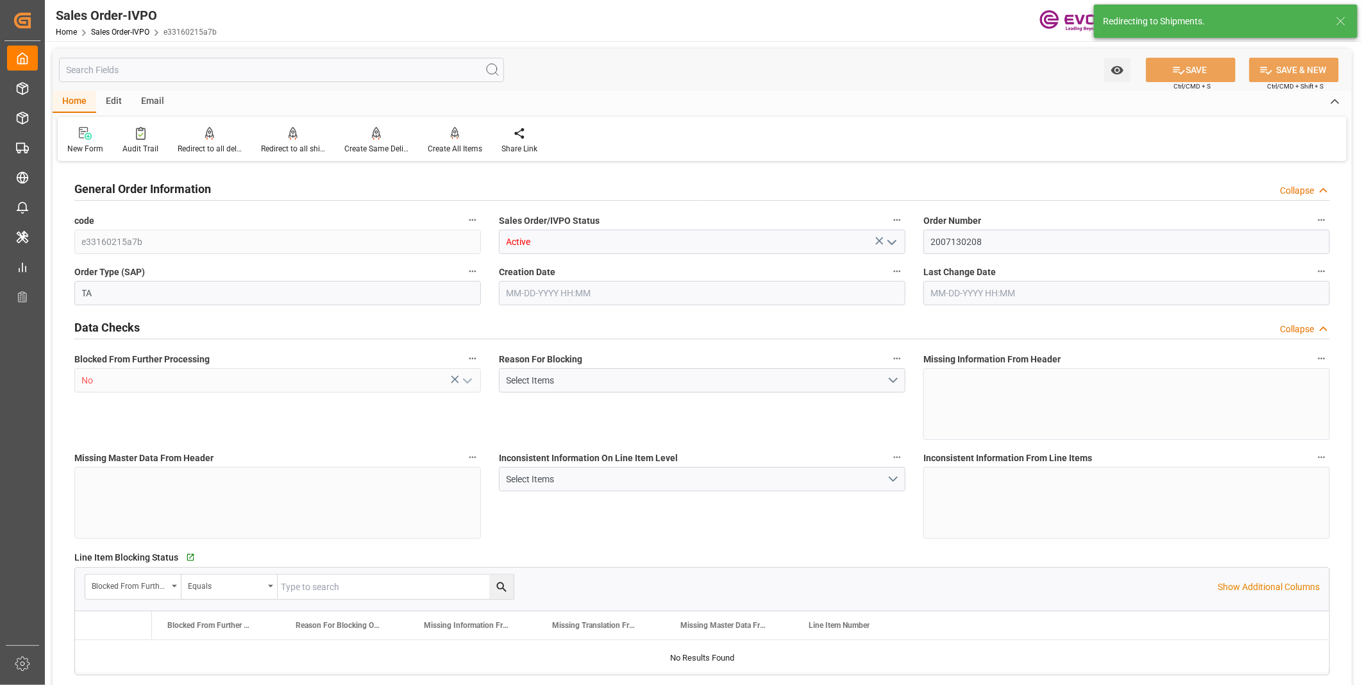
type input "08-28-2025 16:12"
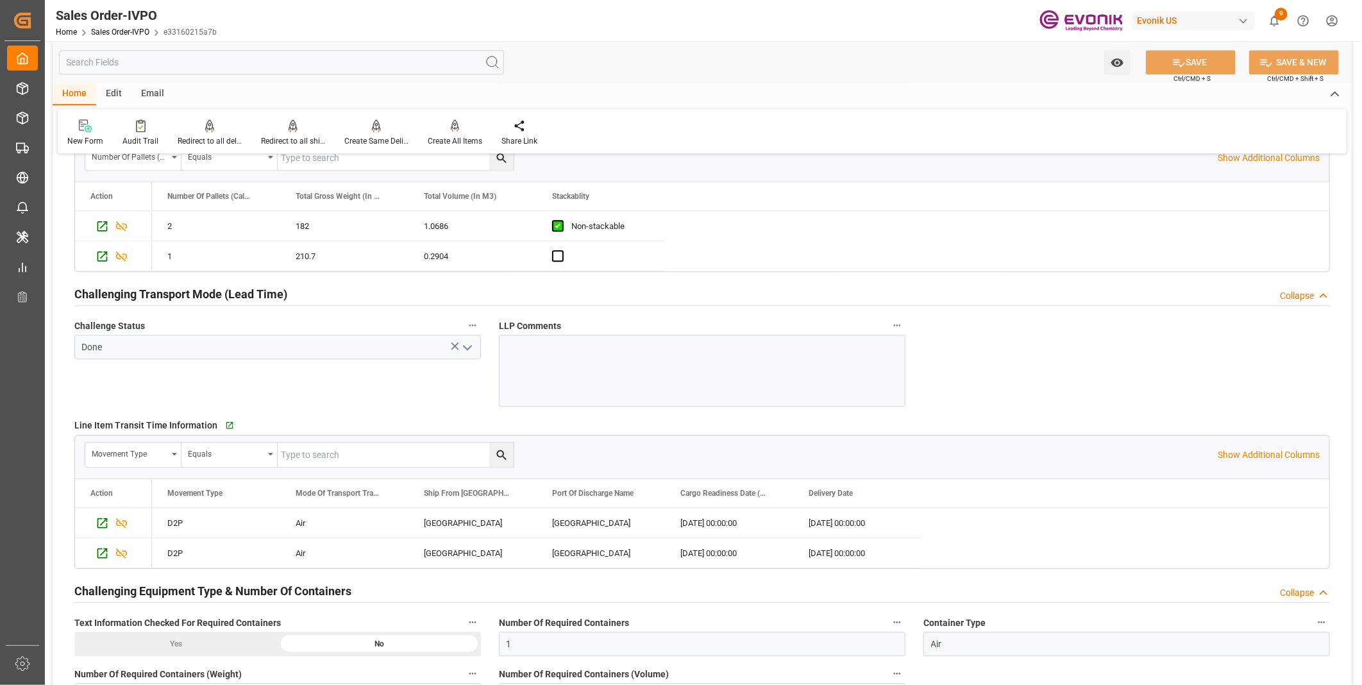
scroll to position [2066, 0]
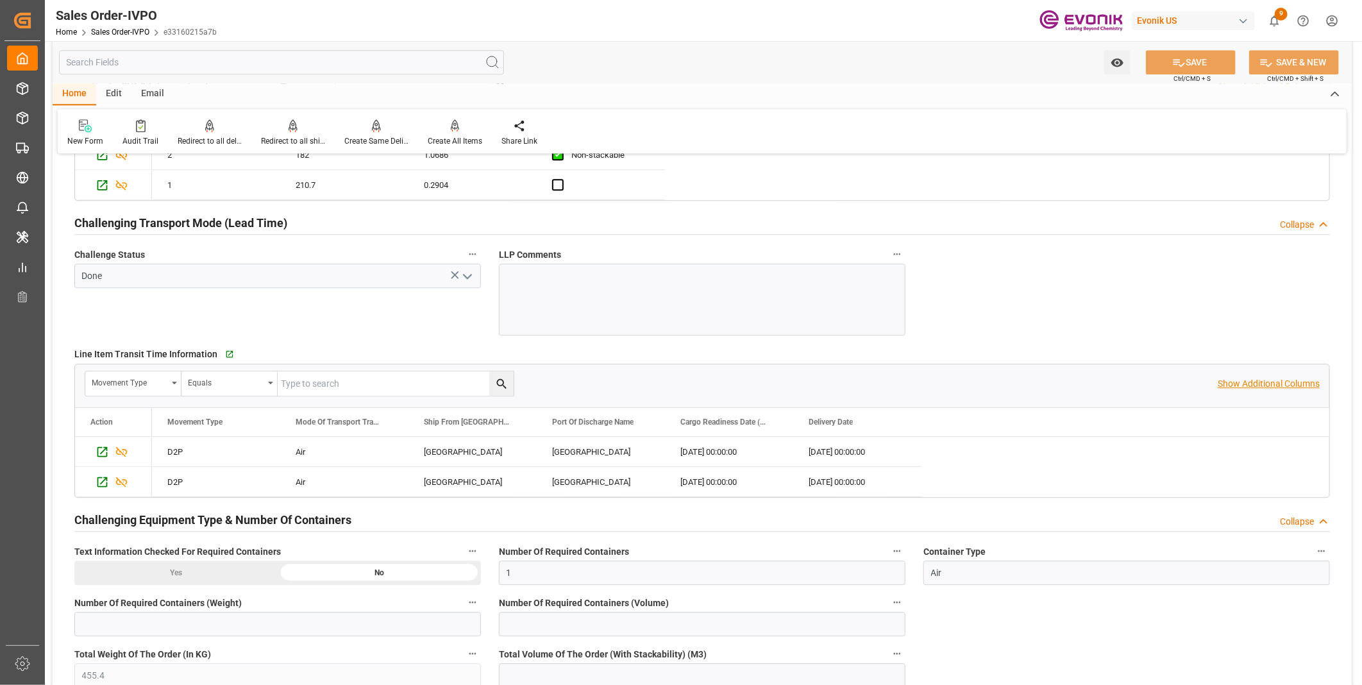
click at [1241, 381] on p "Show Additional Columns" at bounding box center [1269, 383] width 102 height 13
click at [733, 451] on div "2025-08-15 00:00:00" at bounding box center [729, 451] width 128 height 29
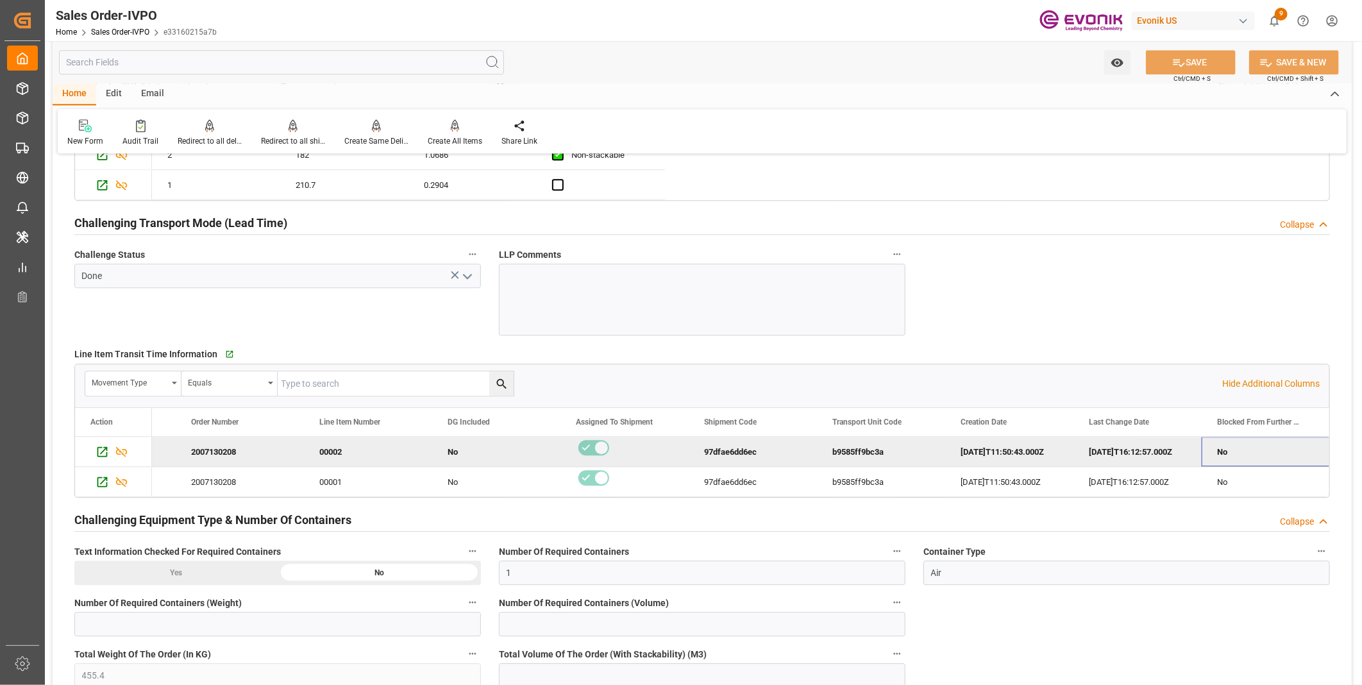
scroll to position [0, 1130]
click at [206, 455] on div "00002" at bounding box center [240, 451] width 128 height 29
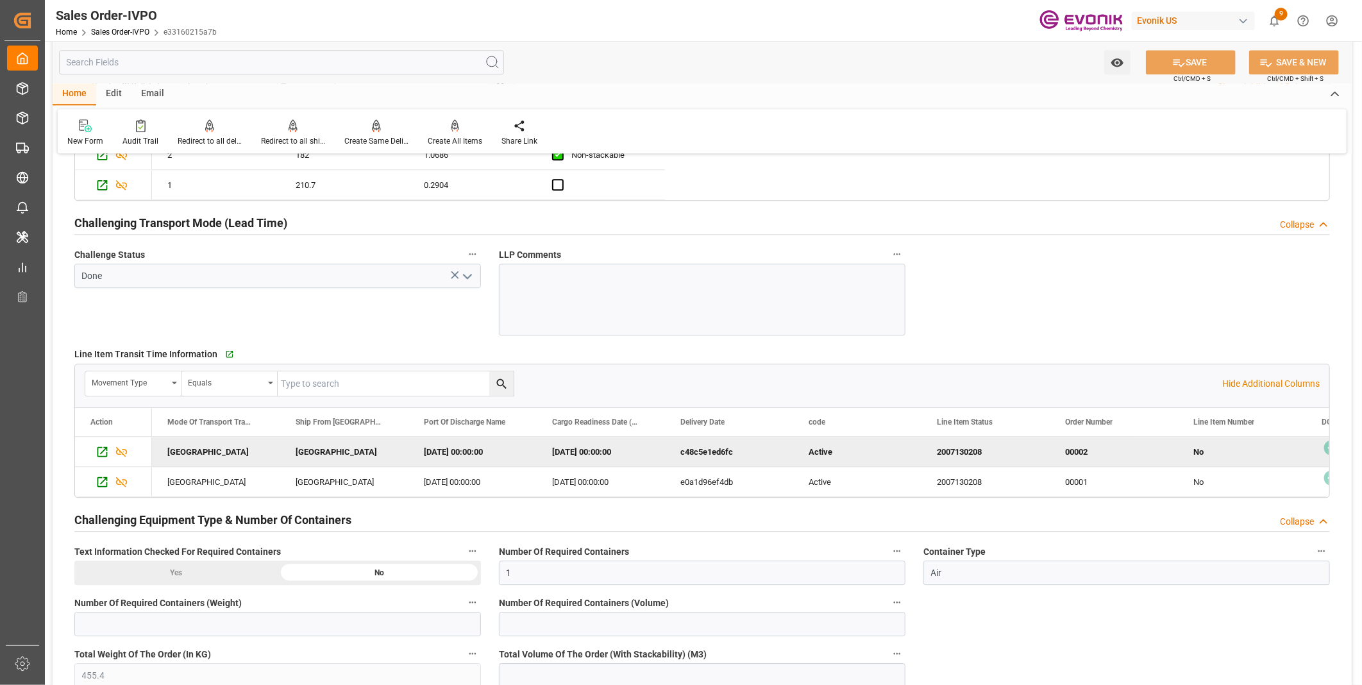
scroll to position [0, 128]
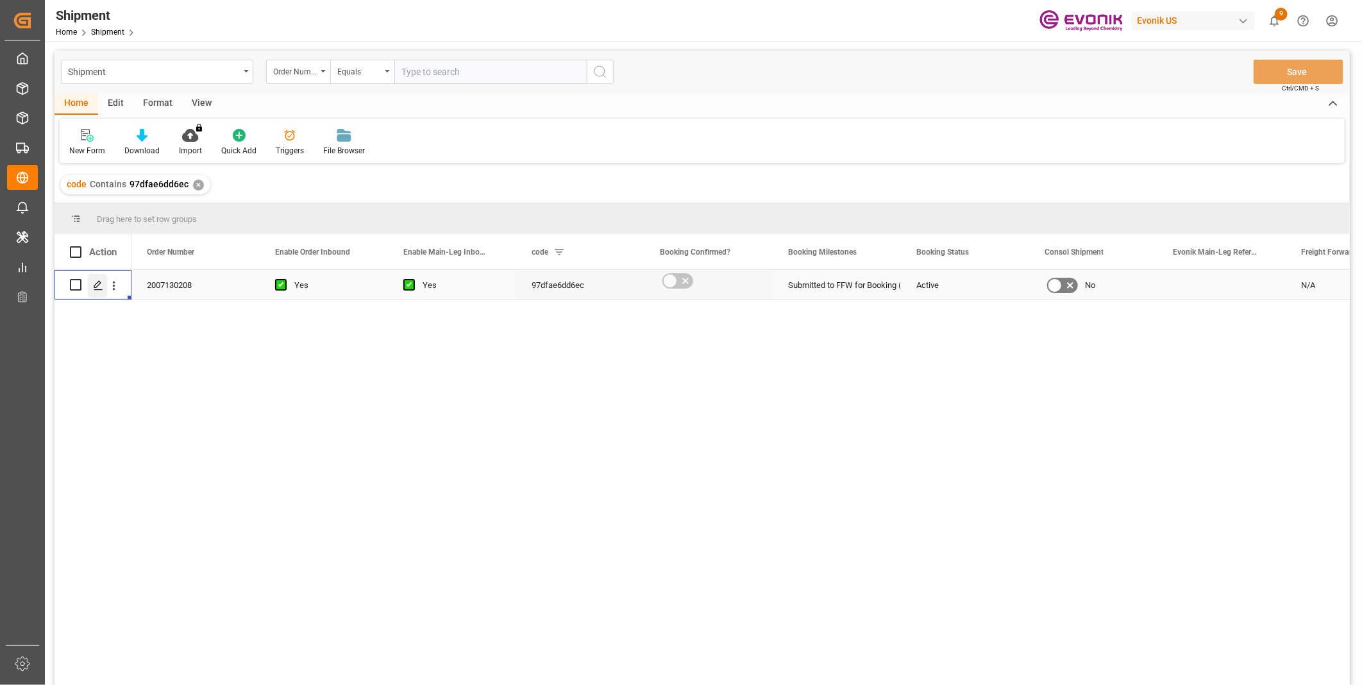
click at [98, 281] on polygon "Press SPACE to select this row." at bounding box center [97, 284] width 6 height 6
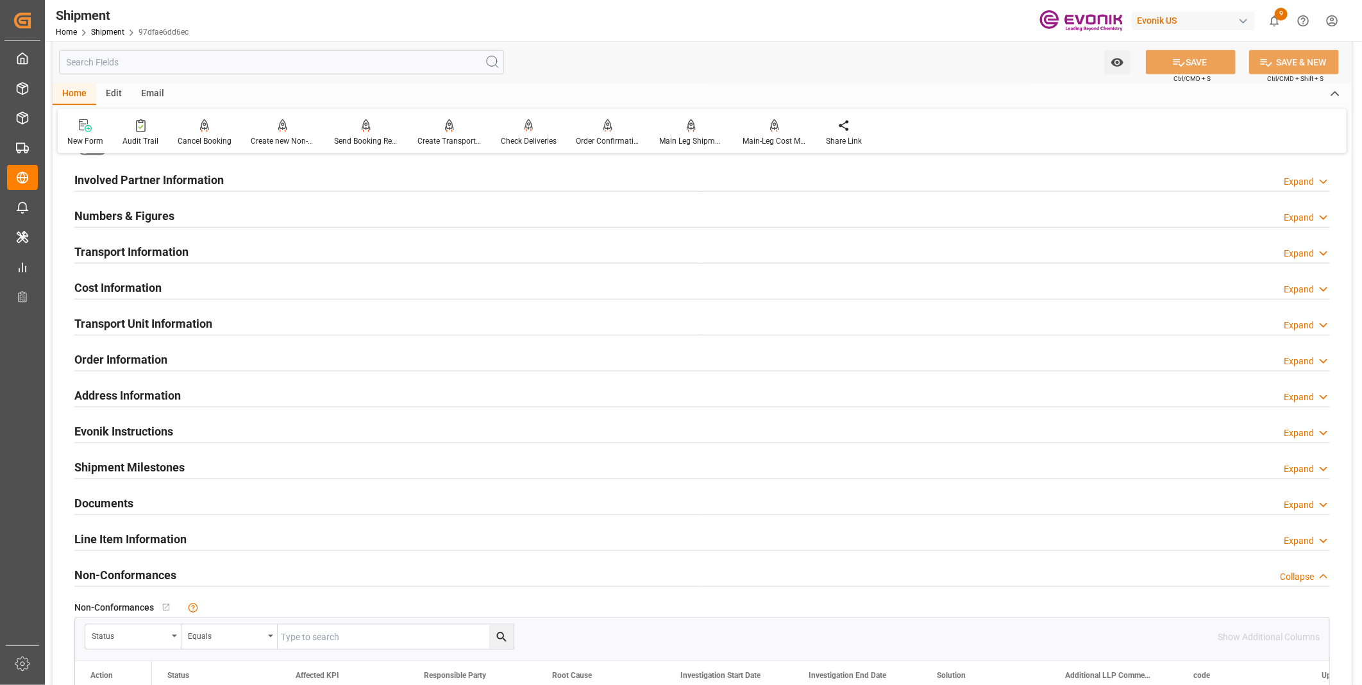
scroll to position [498, 0]
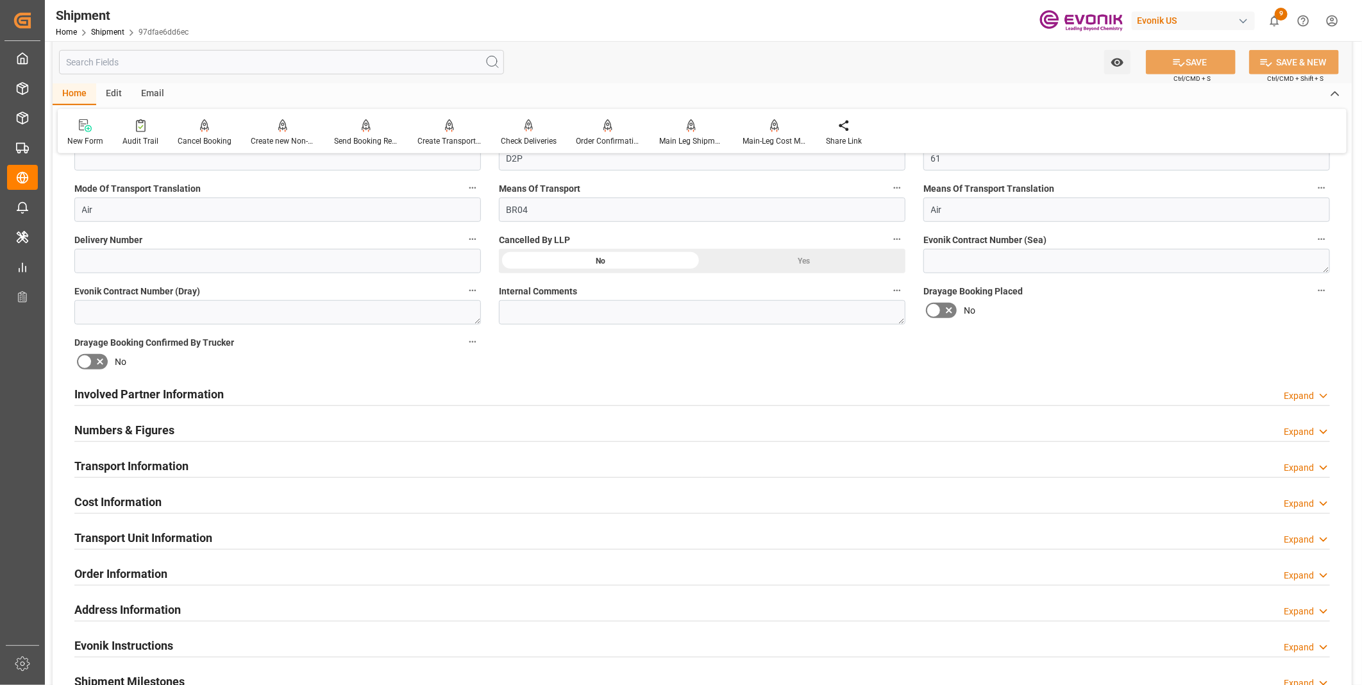
click at [206, 394] on h2 "Involved Partner Information" at bounding box center [148, 393] width 149 height 17
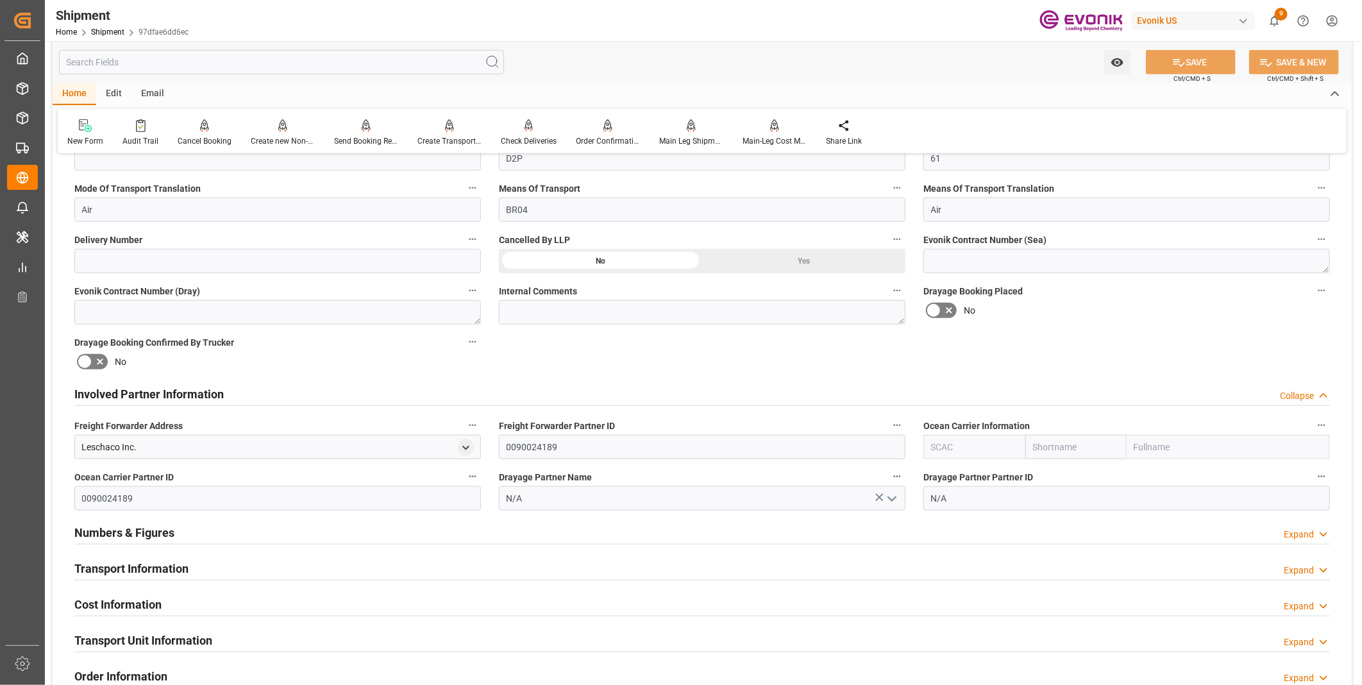
scroll to position [569, 0]
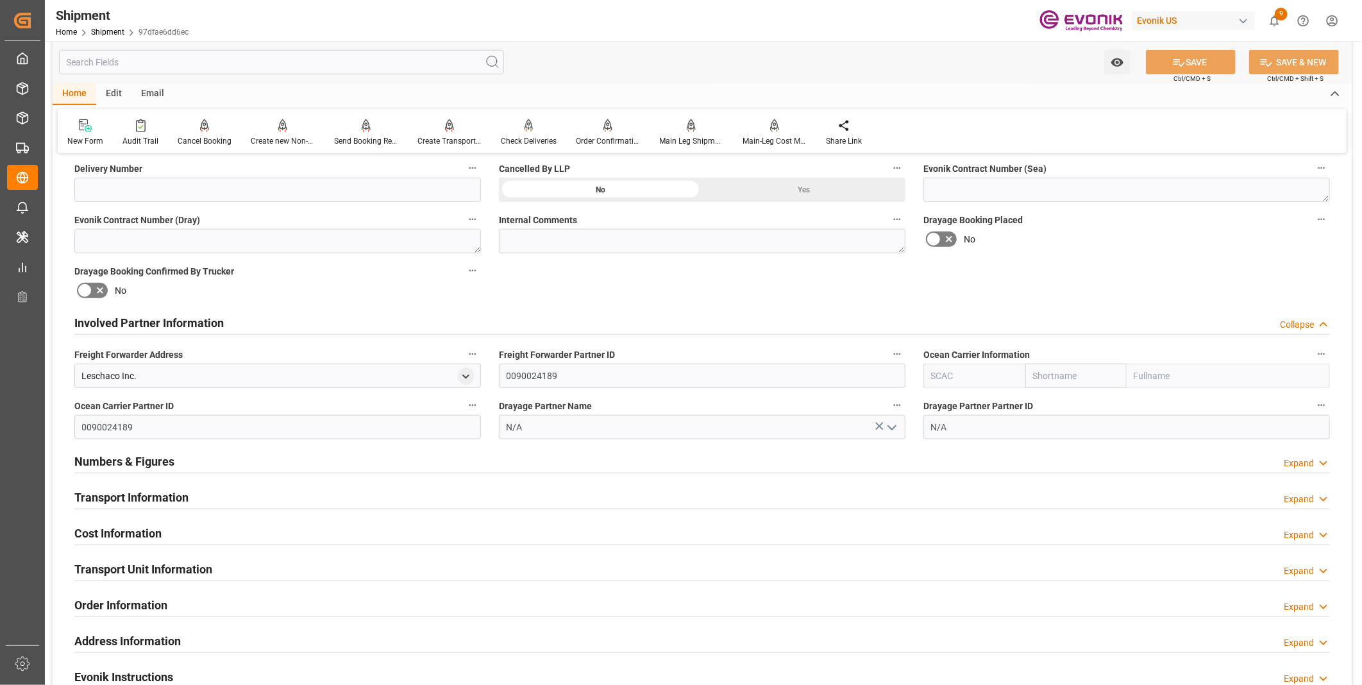
click at [353, 501] on div "Transport Information Expand" at bounding box center [702, 496] width 1256 height 24
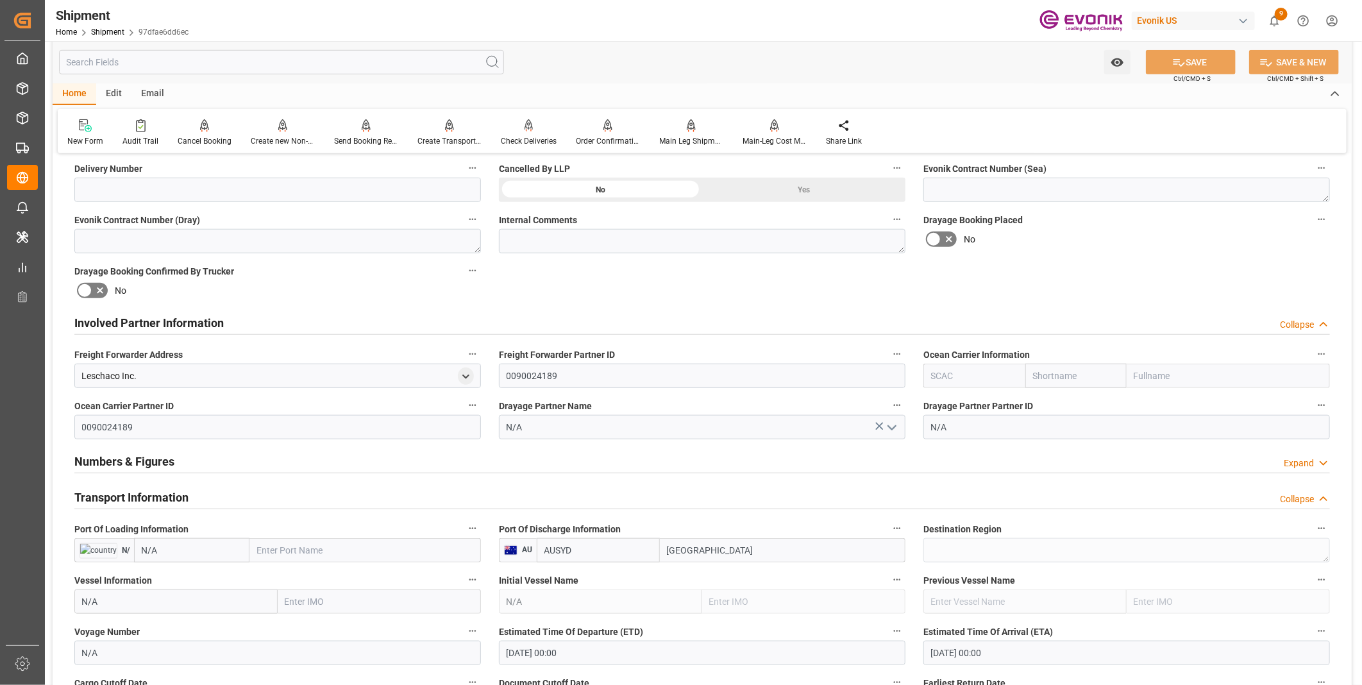
scroll to position [712, 0]
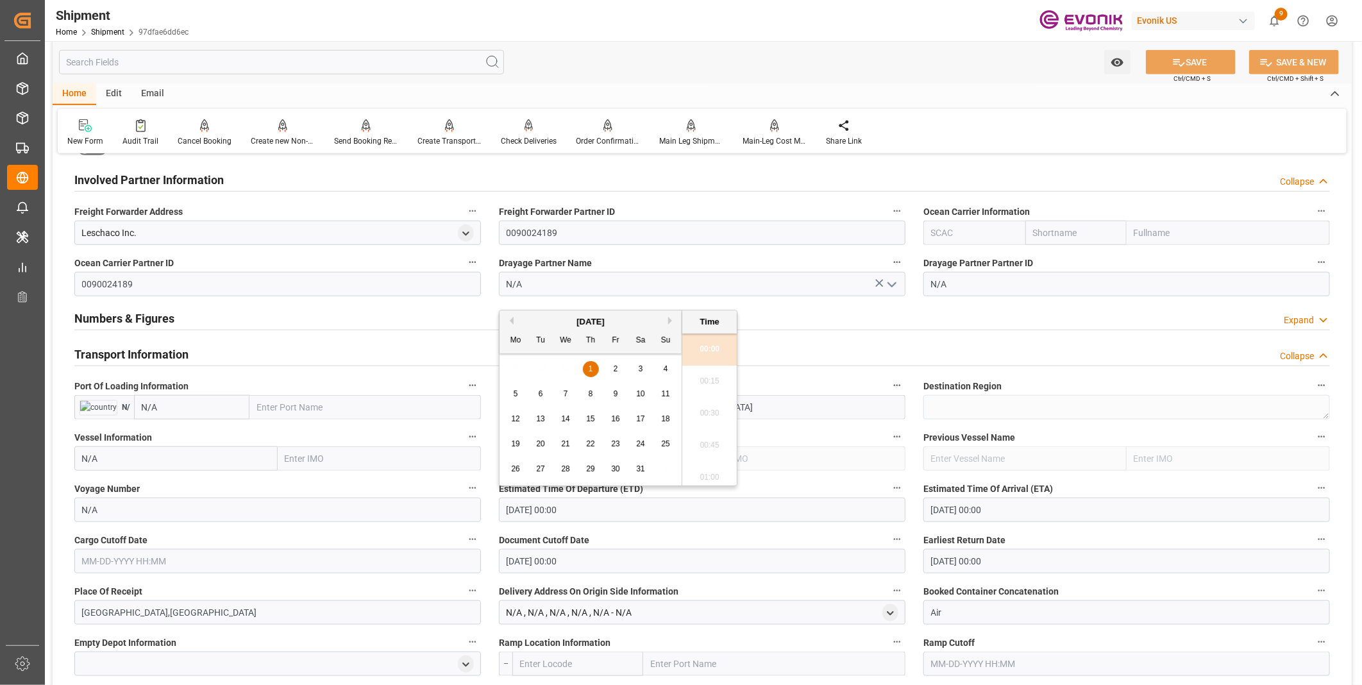
drag, startPoint x: 603, startPoint y: 509, endPoint x: 392, endPoint y: 488, distance: 212.0
click at [392, 489] on div "Booking Confirmation Milestone Bar Collapse Submitted to FFW for Booking (Pendi…" at bounding box center [702, 369] width 1299 height 1835
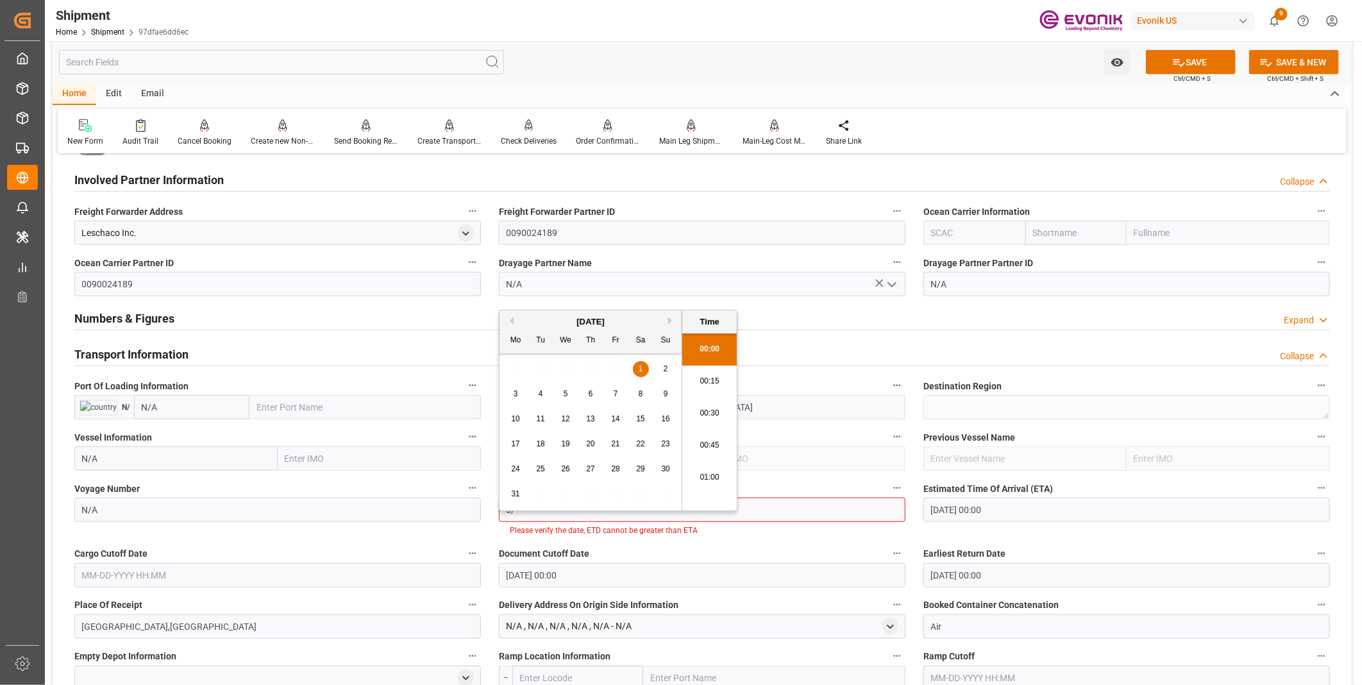
type input "0"
click at [707, 418] on li "00:30" at bounding box center [709, 414] width 55 height 32
type input "08-28-2025 00:30"
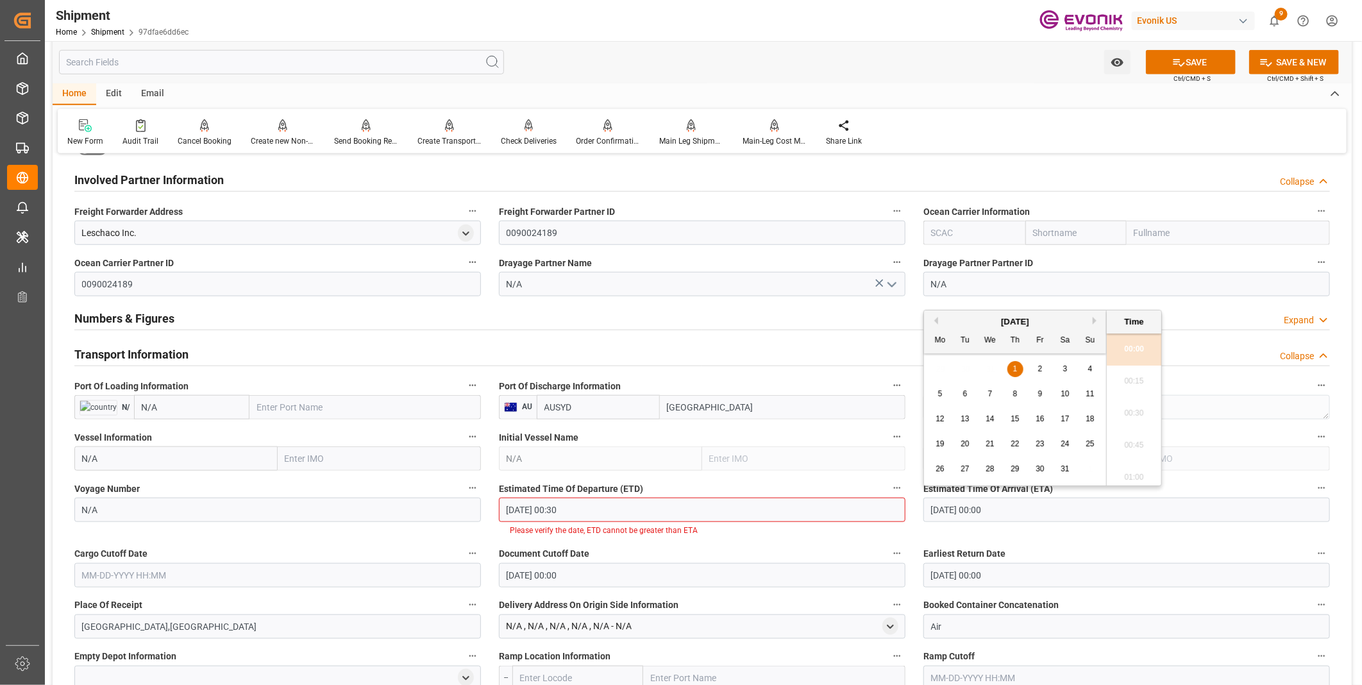
drag, startPoint x: 1024, startPoint y: 512, endPoint x: 873, endPoint y: 490, distance: 152.3
click at [873, 490] on div "Booking Confirmation Milestone Bar Collapse Submitted to FFW for Booking (Pendi…" at bounding box center [702, 376] width 1299 height 1849
click at [1134, 413] on li "00:30" at bounding box center [1134, 414] width 55 height 32
type input "09-03-2025 00:30"
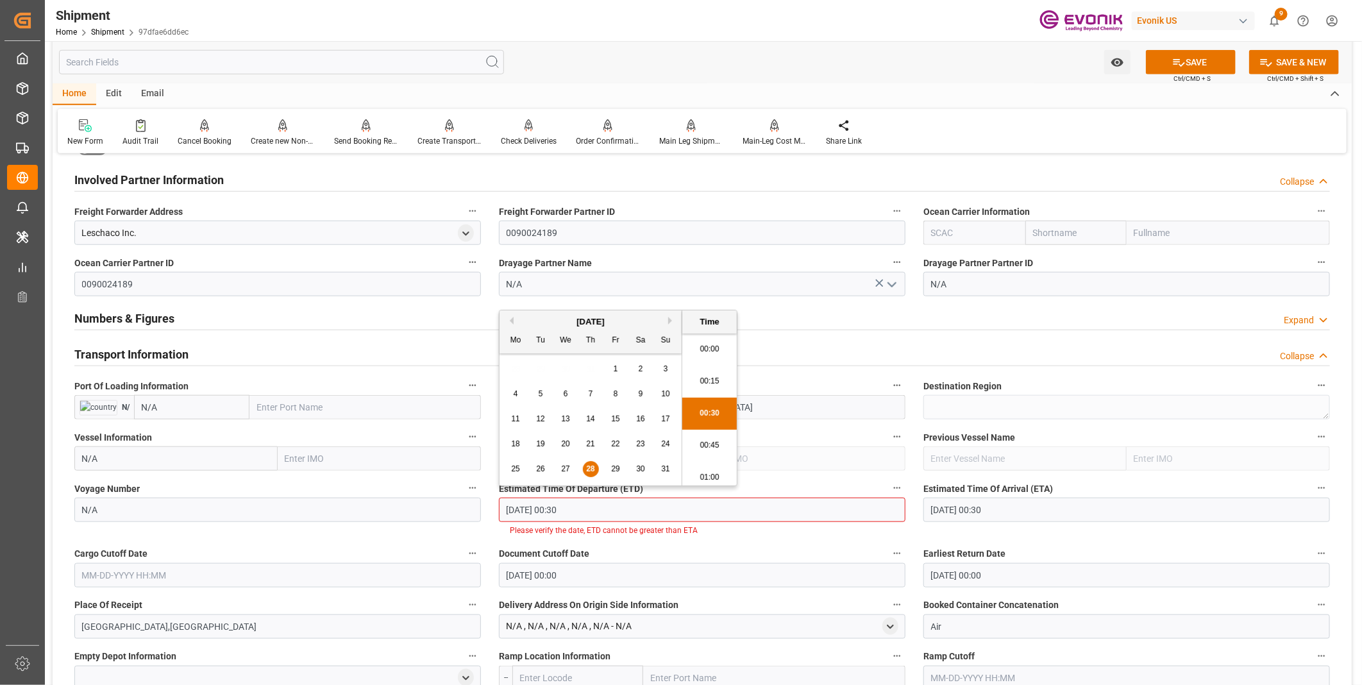
scroll to position [4, 0]
drag, startPoint x: 639, startPoint y: 517, endPoint x: 458, endPoint y: 503, distance: 182.0
click at [458, 503] on div "Booking Confirmation Milestone Bar Collapse Submitted to FFW for Booking (Pendi…" at bounding box center [702, 376] width 1299 height 1849
click at [153, 569] on input "text" at bounding box center [277, 575] width 407 height 24
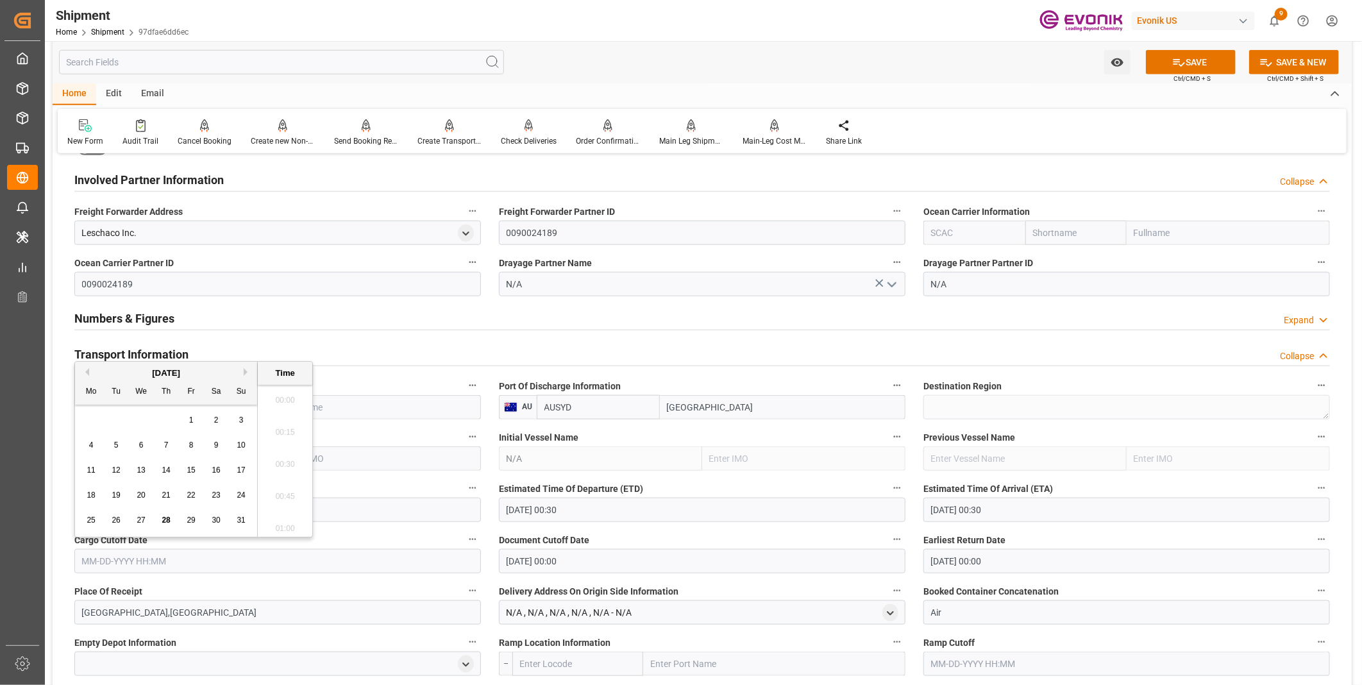
paste input "08-28-2025 00:30"
type input "08-28-2025 00:30"
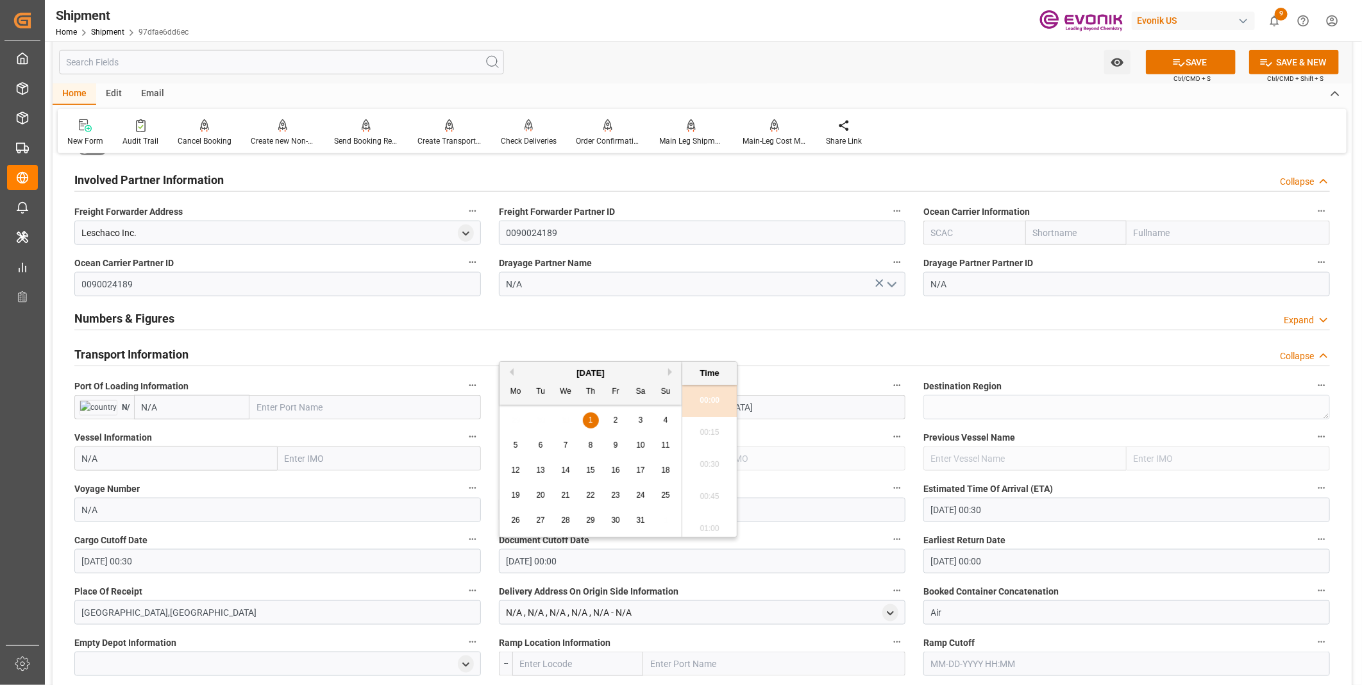
drag, startPoint x: 421, startPoint y: 561, endPoint x: 498, endPoint y: 543, distance: 79.6
click at [401, 561] on div "Booking Confirmation Milestone Bar Collapse Submitted to FFW for Booking (Pendi…" at bounding box center [702, 369] width 1299 height 1835
paste input "8-28-2025 00:3"
type input "08-28-2025 00:30"
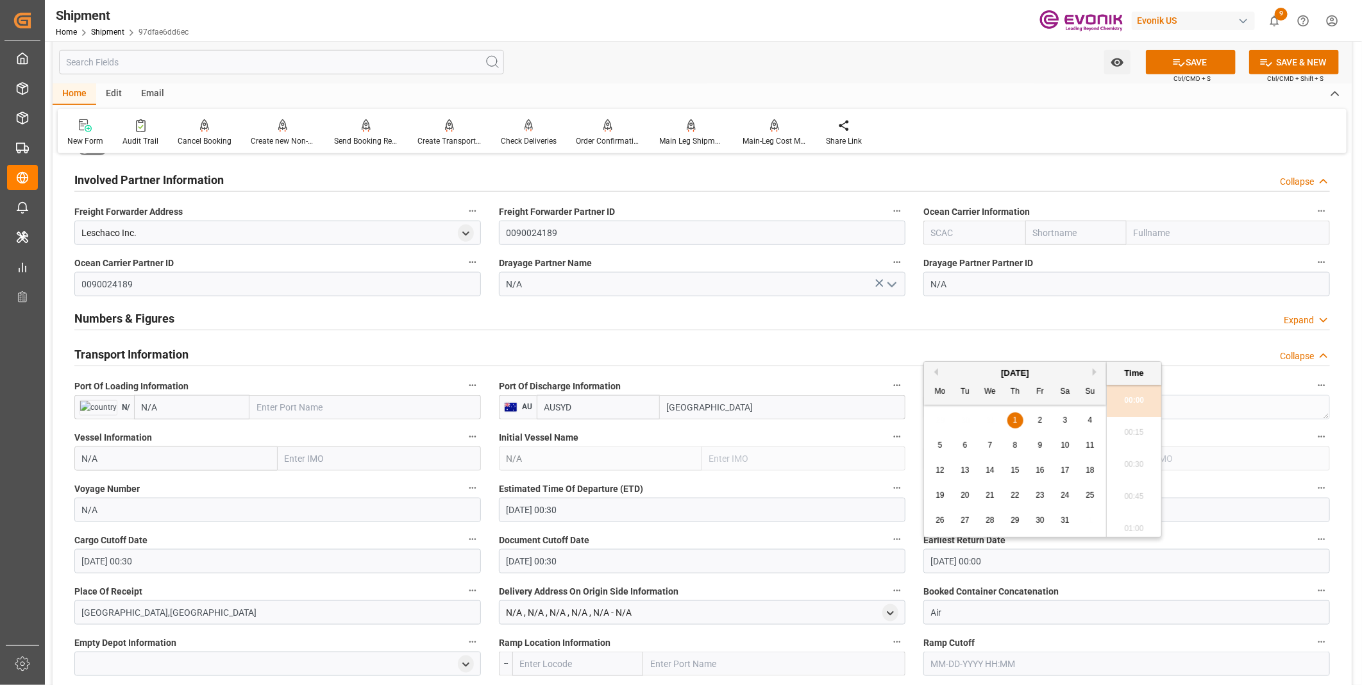
drag, startPoint x: 994, startPoint y: 555, endPoint x: 825, endPoint y: 531, distance: 171.0
click at [825, 531] on div "Booking Confirmation Milestone Bar Collapse Submitted to FFW for Booking (Pendi…" at bounding box center [702, 369] width 1299 height 1835
paste input "8-28-2025 00:3"
type input "08-28-2025 00:30"
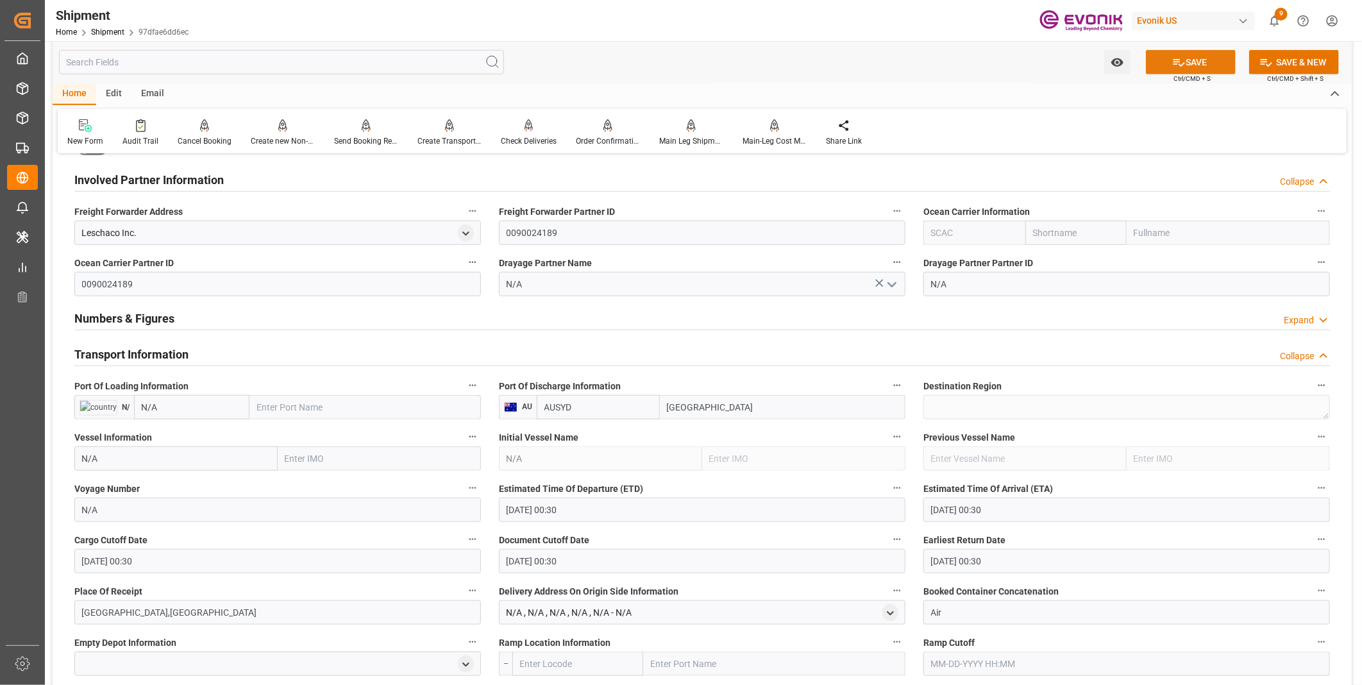
click at [1197, 55] on button "SAVE" at bounding box center [1191, 62] width 90 height 24
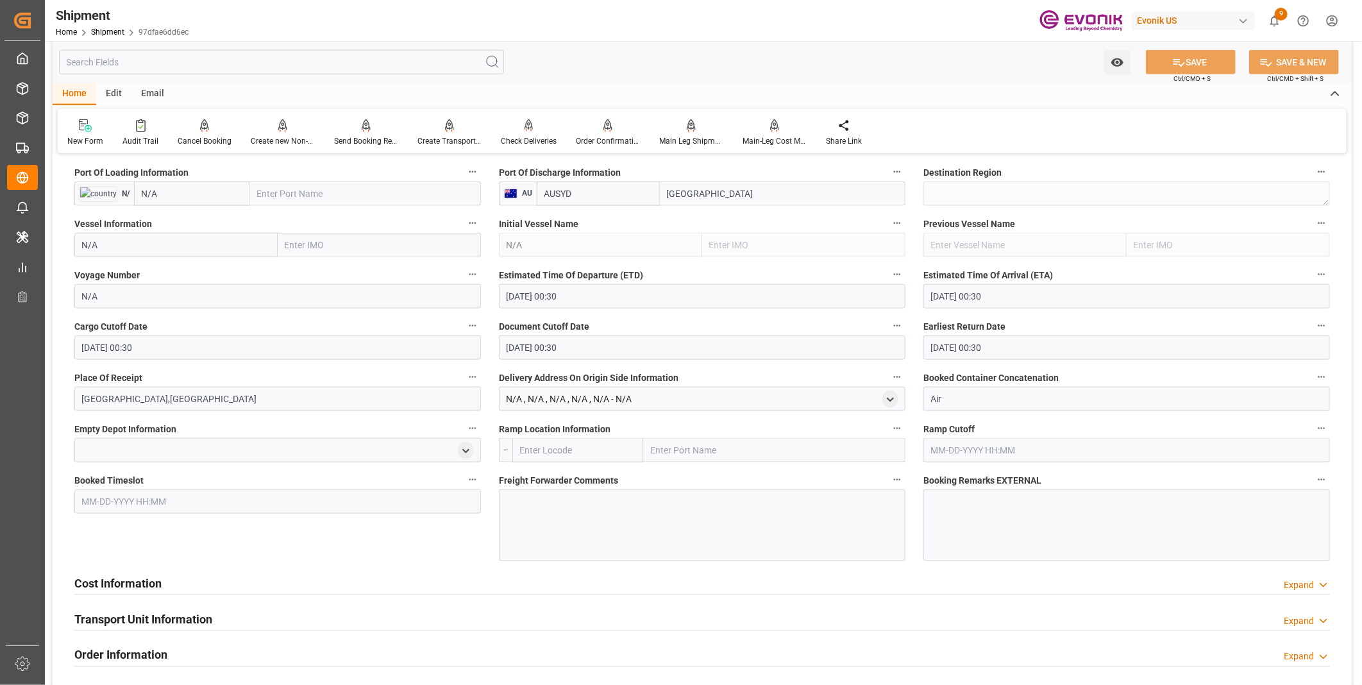
scroll to position [997, 0]
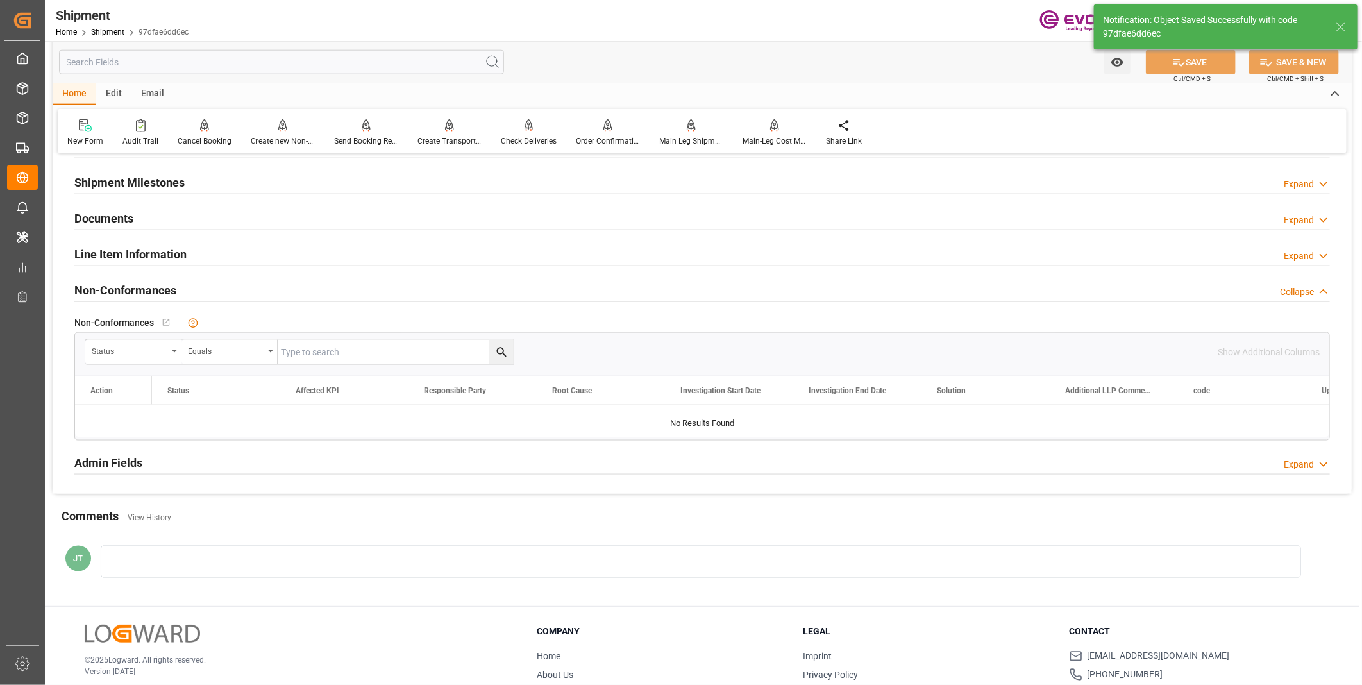
click at [215, 437] on div at bounding box center [702, 421] width 1254 height 32
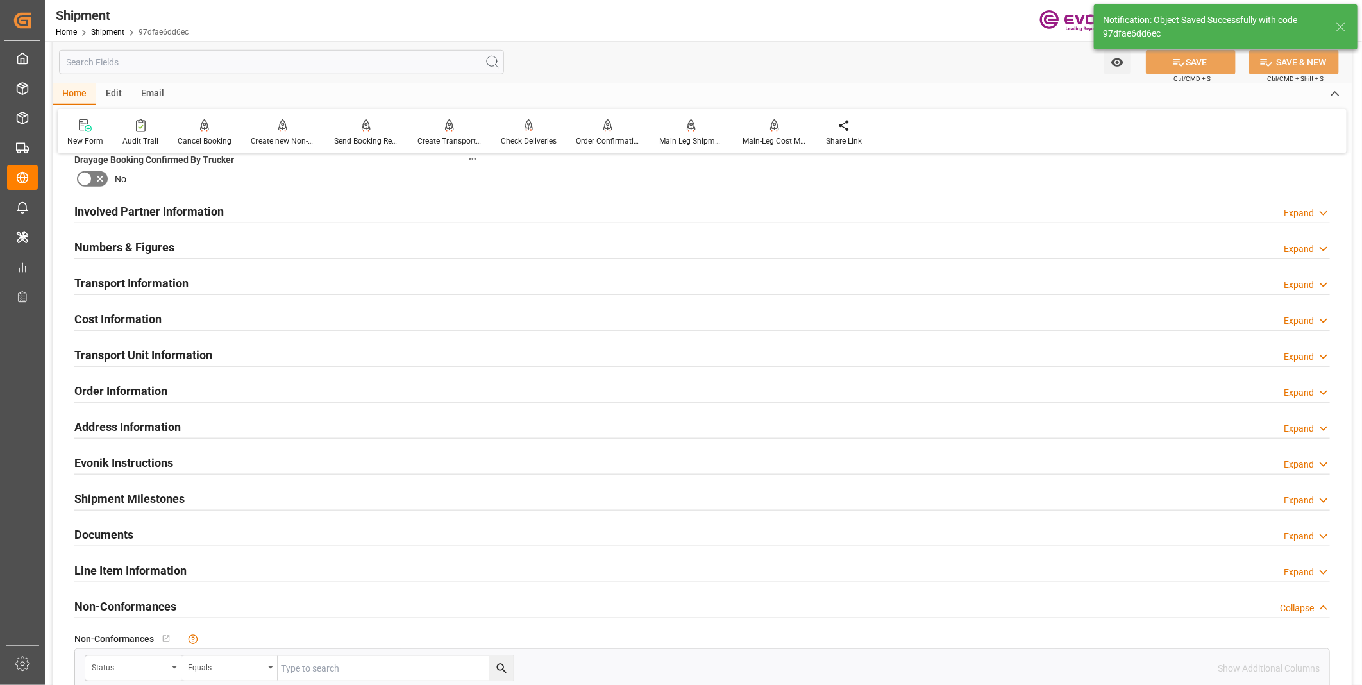
scroll to position [610, 0]
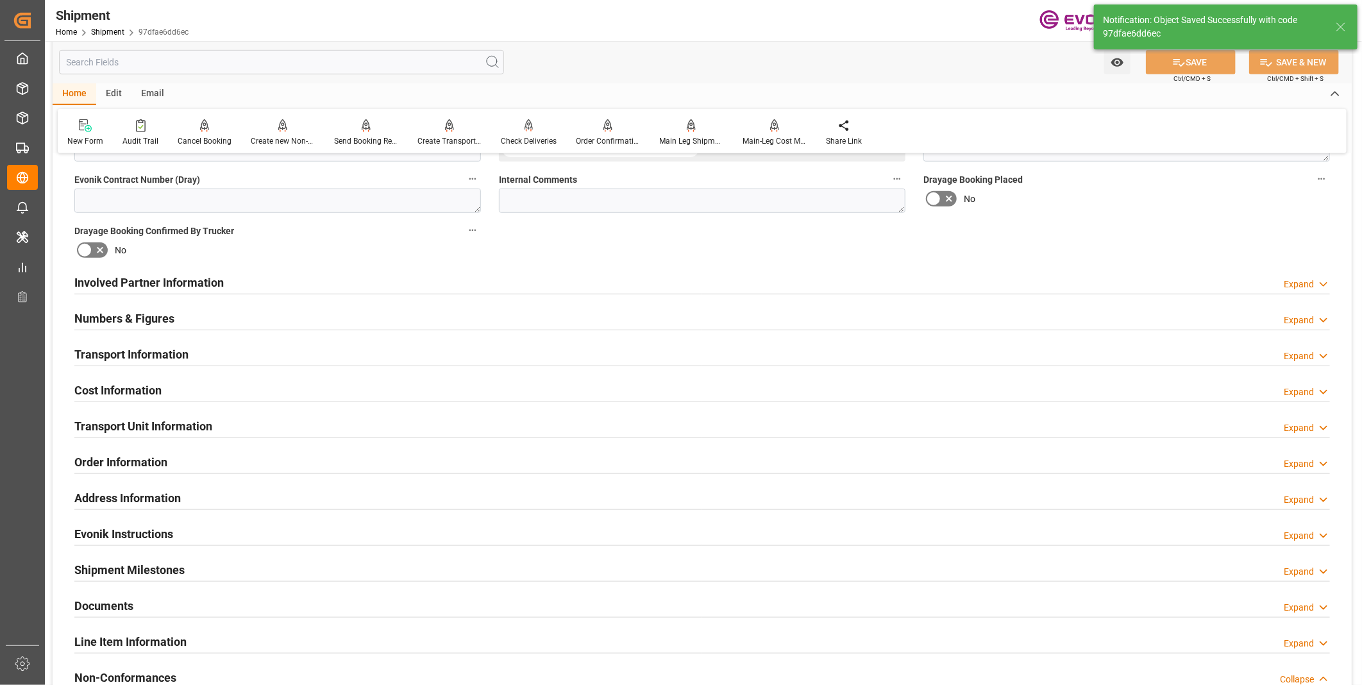
click at [187, 386] on div "Cost Information Expand" at bounding box center [702, 389] width 1256 height 24
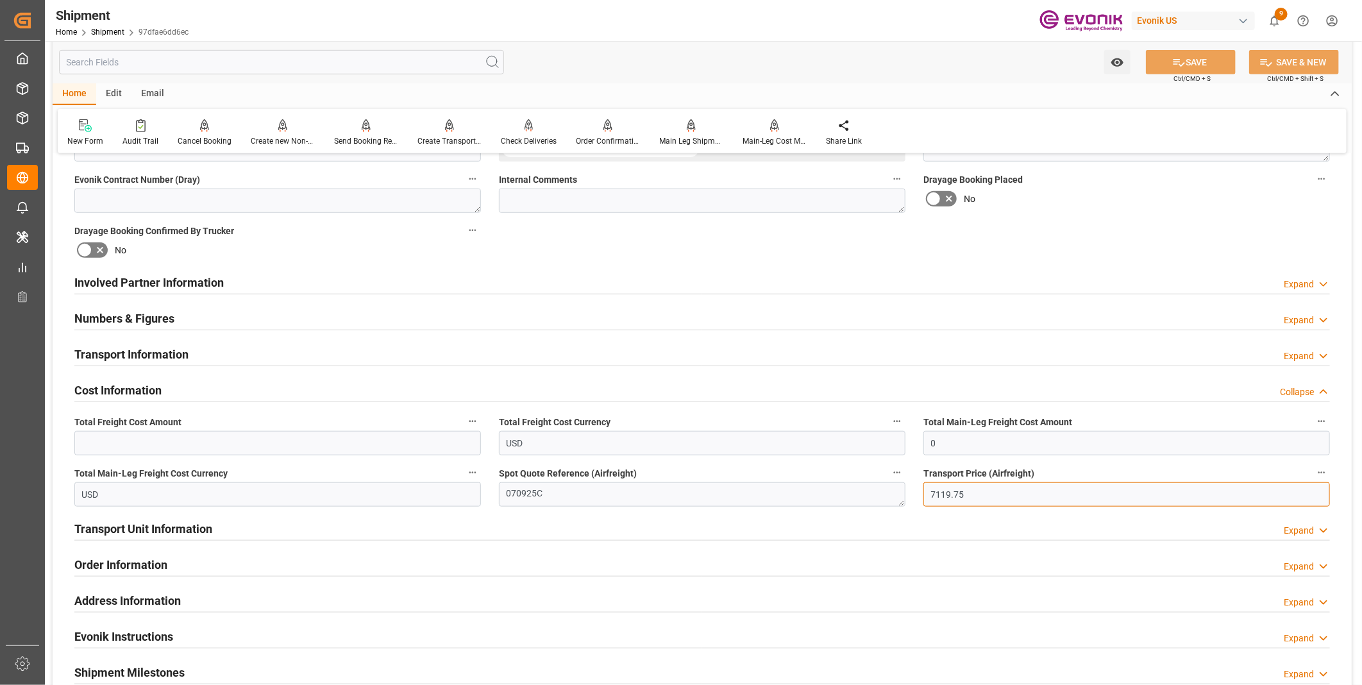
drag, startPoint x: 986, startPoint y: 492, endPoint x: 887, endPoint y: 482, distance: 99.3
click at [887, 482] on div "Booking Confirmation Milestone Bar Collapse Submitted to FFW for Booking (Pendi…" at bounding box center [702, 269] width 1299 height 1429
click at [261, 439] on input "text" at bounding box center [277, 443] width 407 height 24
paste input "7119.75"
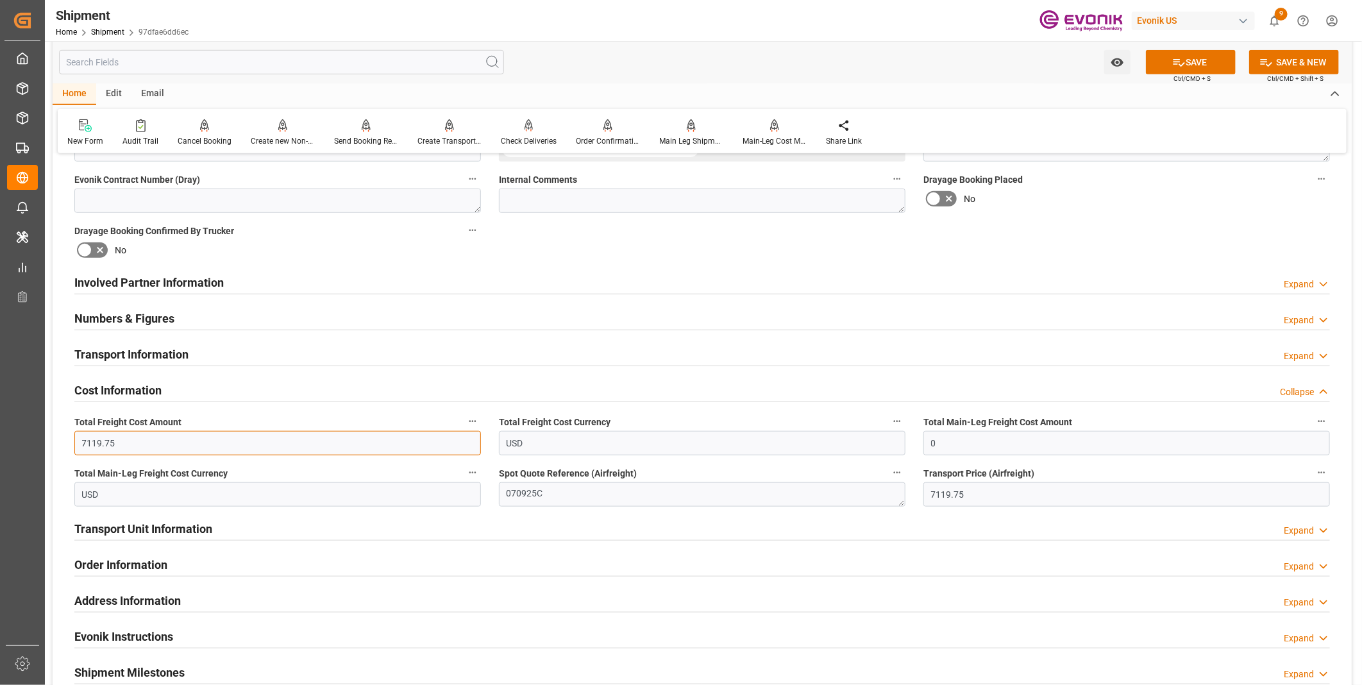
type input "7119.75"
drag, startPoint x: 917, startPoint y: 435, endPoint x: 875, endPoint y: 430, distance: 42.6
click at [875, 430] on div "Booking Confirmation Milestone Bar Collapse Submitted to FFW for Booking (Pendi…" at bounding box center [702, 269] width 1299 height 1429
paste input "7119.75"
type input "7119.75"
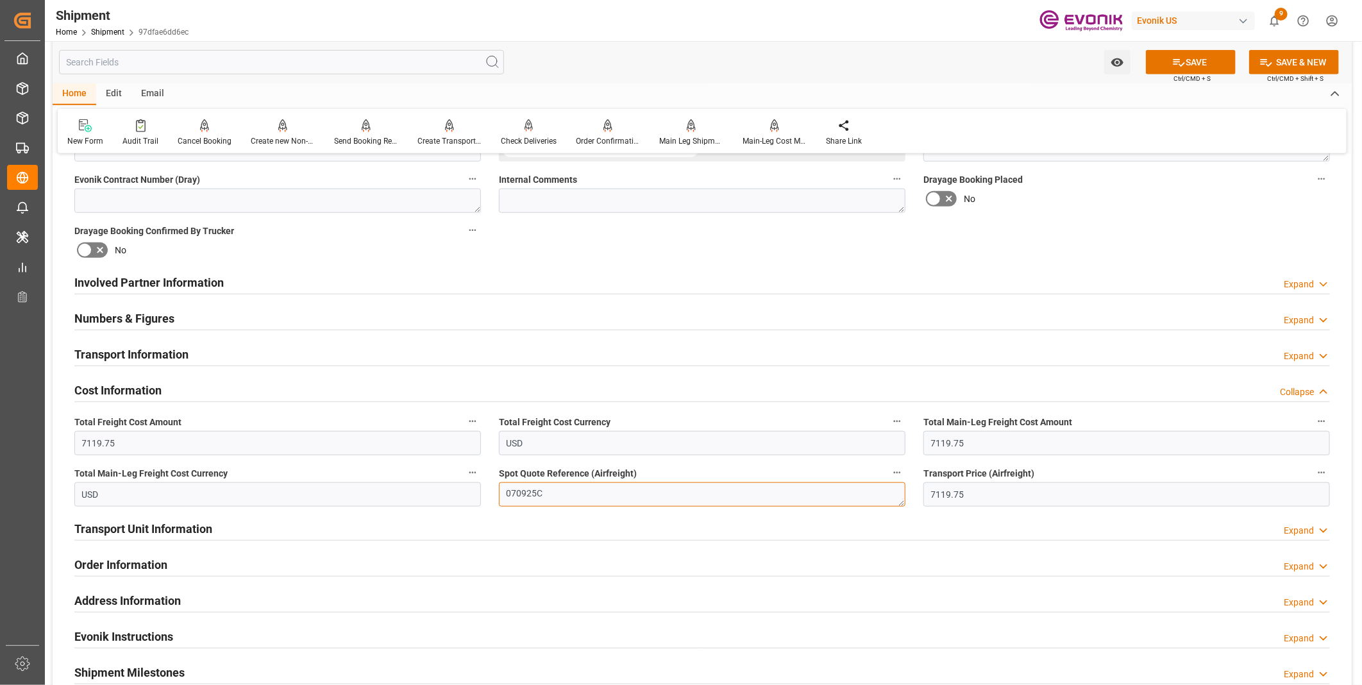
drag, startPoint x: 539, startPoint y: 483, endPoint x: 460, endPoint y: 483, distance: 79.5
click at [460, 483] on div "Booking Confirmation Milestone Bar Collapse Submitted to FFW for Booking (Pendi…" at bounding box center [702, 269] width 1299 height 1429
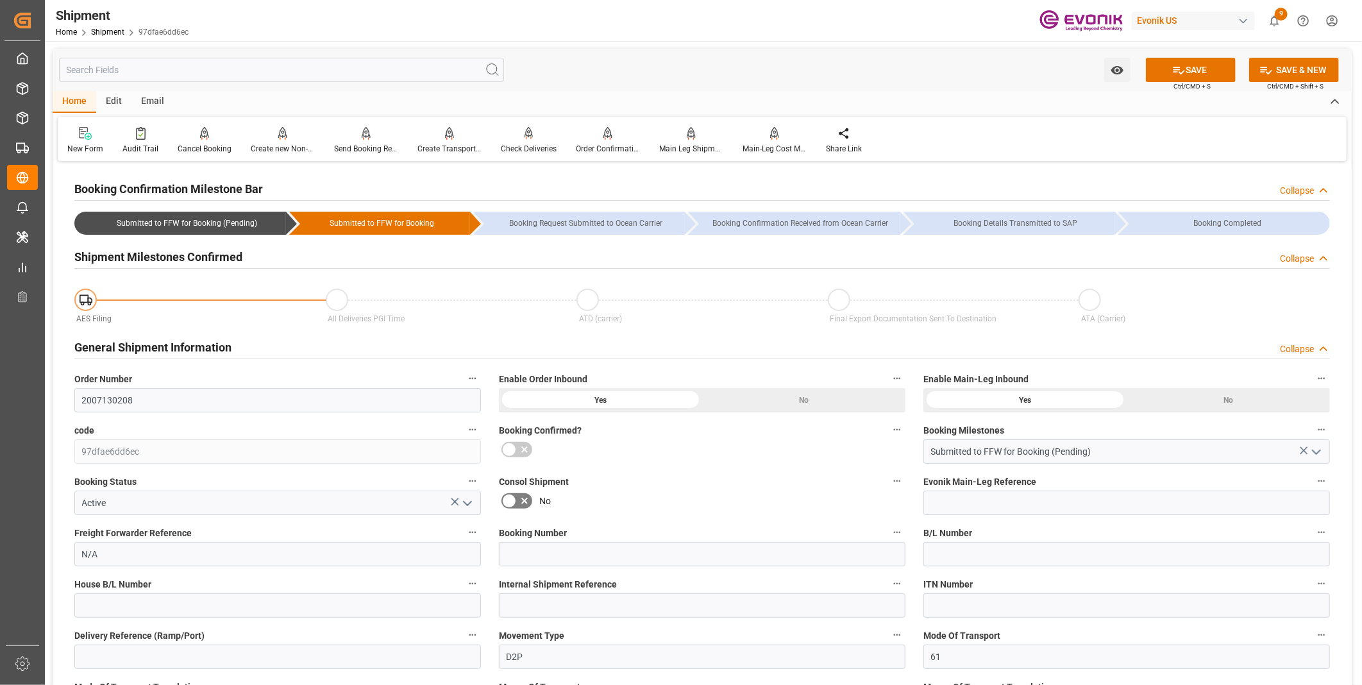
scroll to position [142, 0]
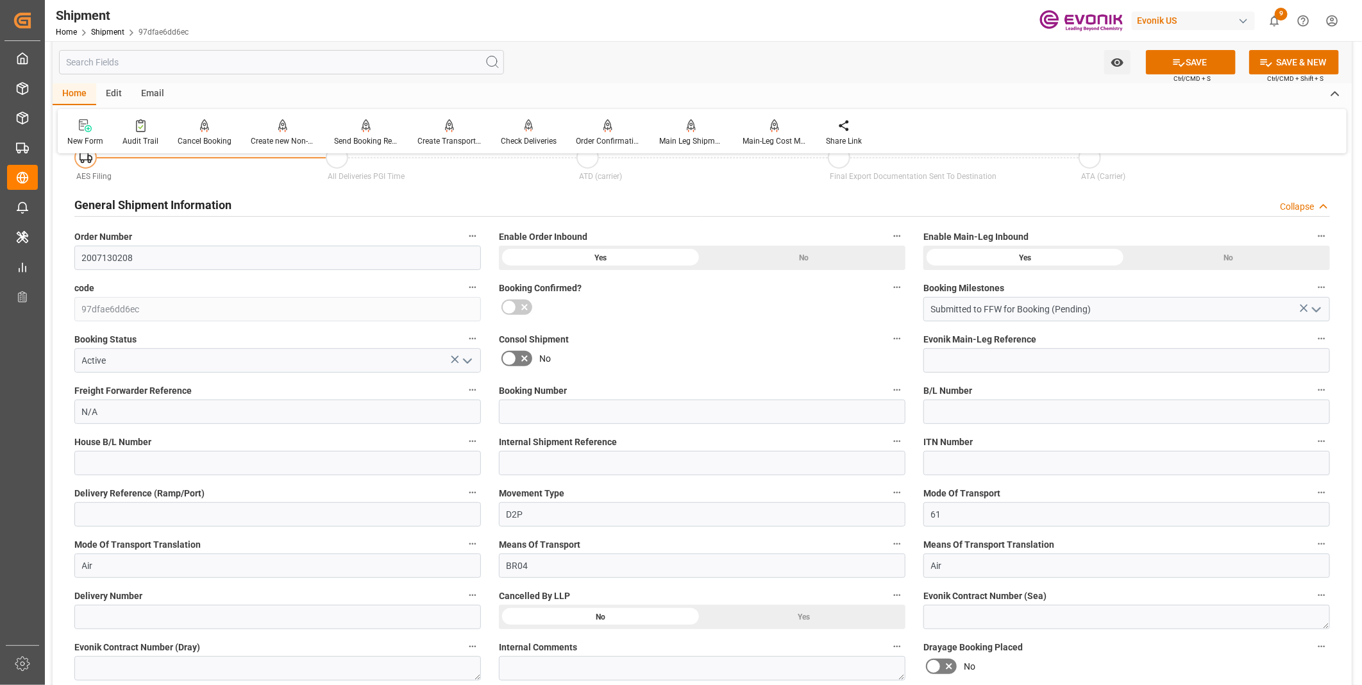
click at [531, 426] on div "Booking Number" at bounding box center [702, 402] width 424 height 51
click at [534, 414] on input at bounding box center [702, 411] width 407 height 24
paste input "070925C"
type input "070925C"
click at [1195, 63] on button "SAVE" at bounding box center [1191, 62] width 90 height 24
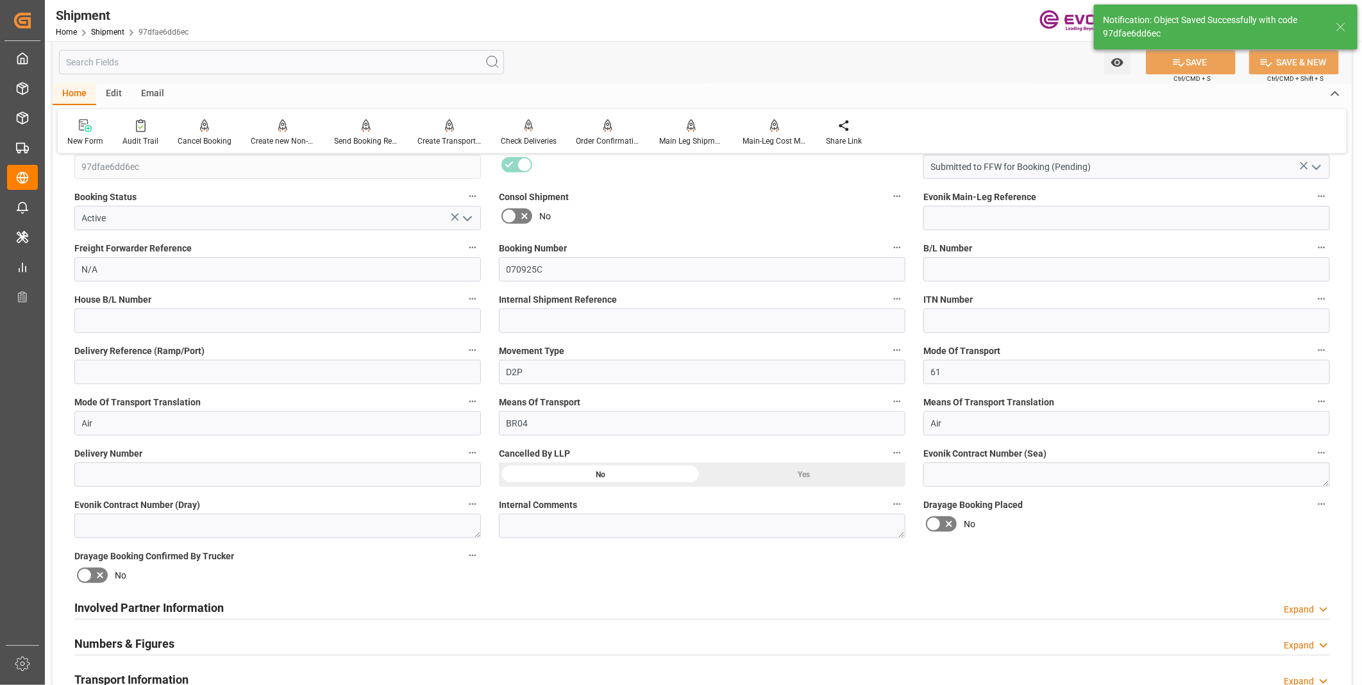
scroll to position [427, 0]
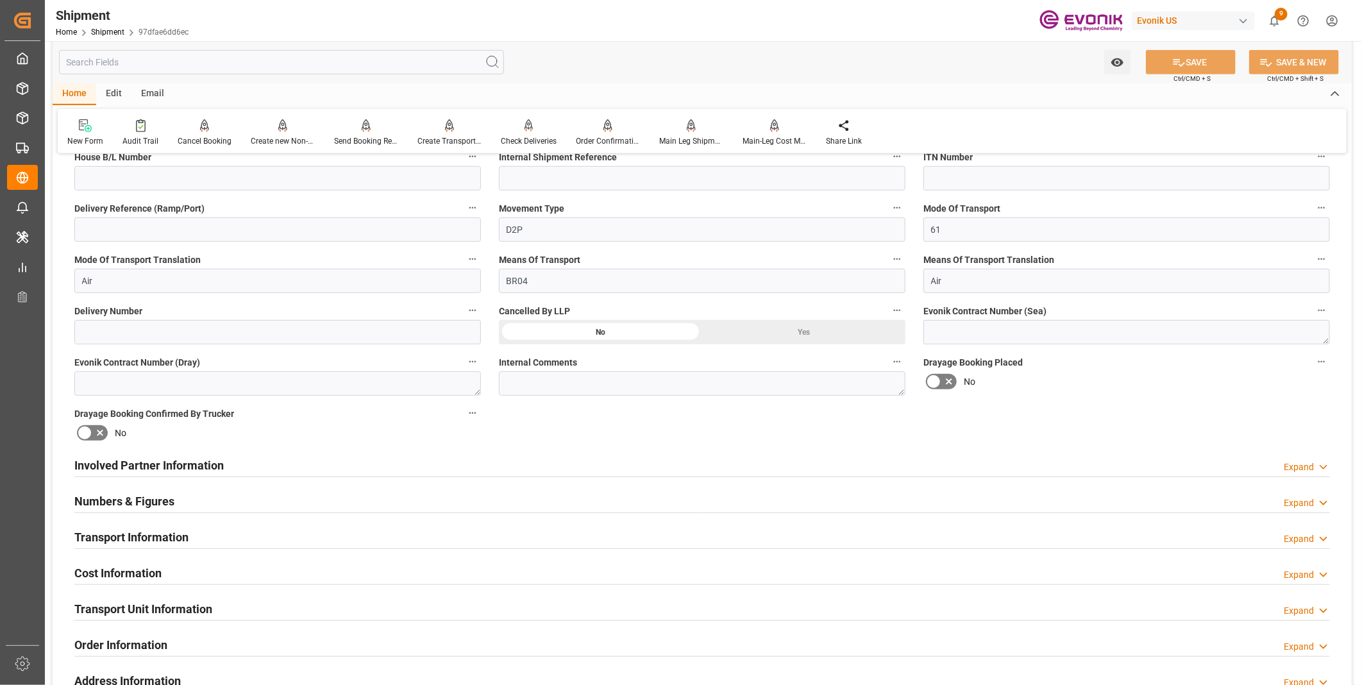
click at [142, 605] on h2 "Transport Unit Information" at bounding box center [143, 608] width 138 height 17
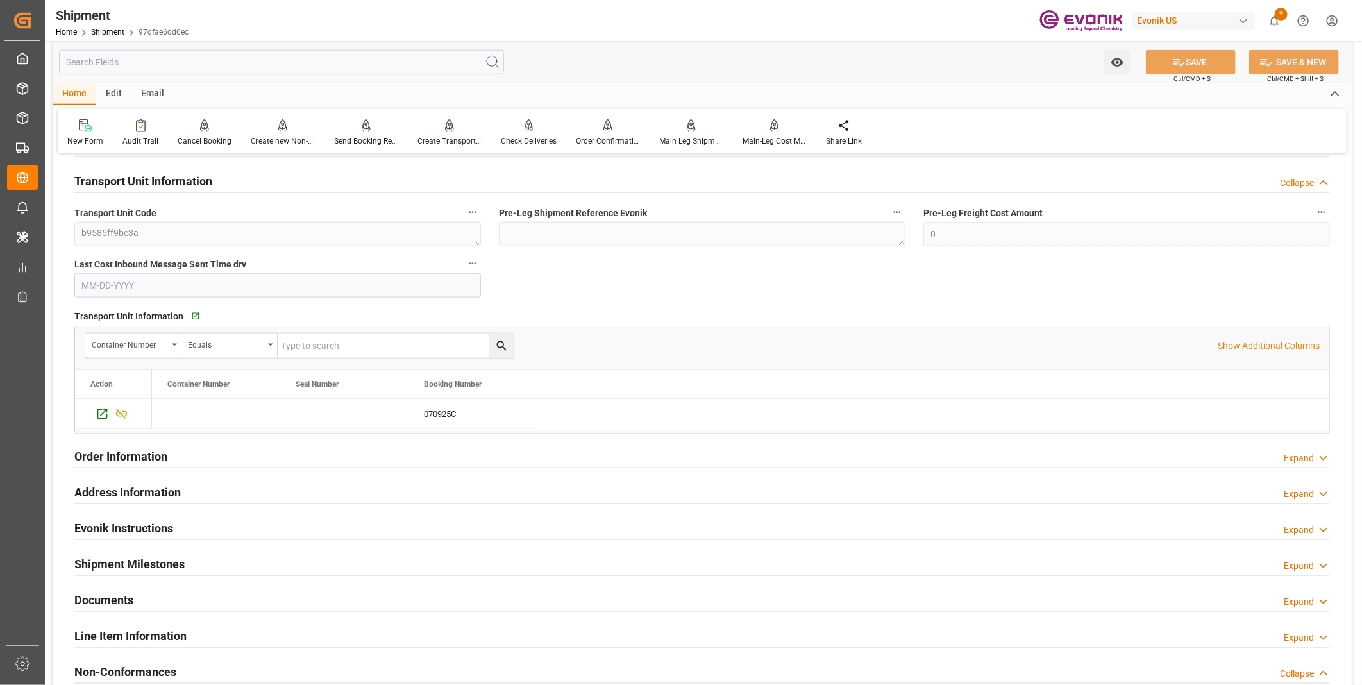
scroll to position [926, 0]
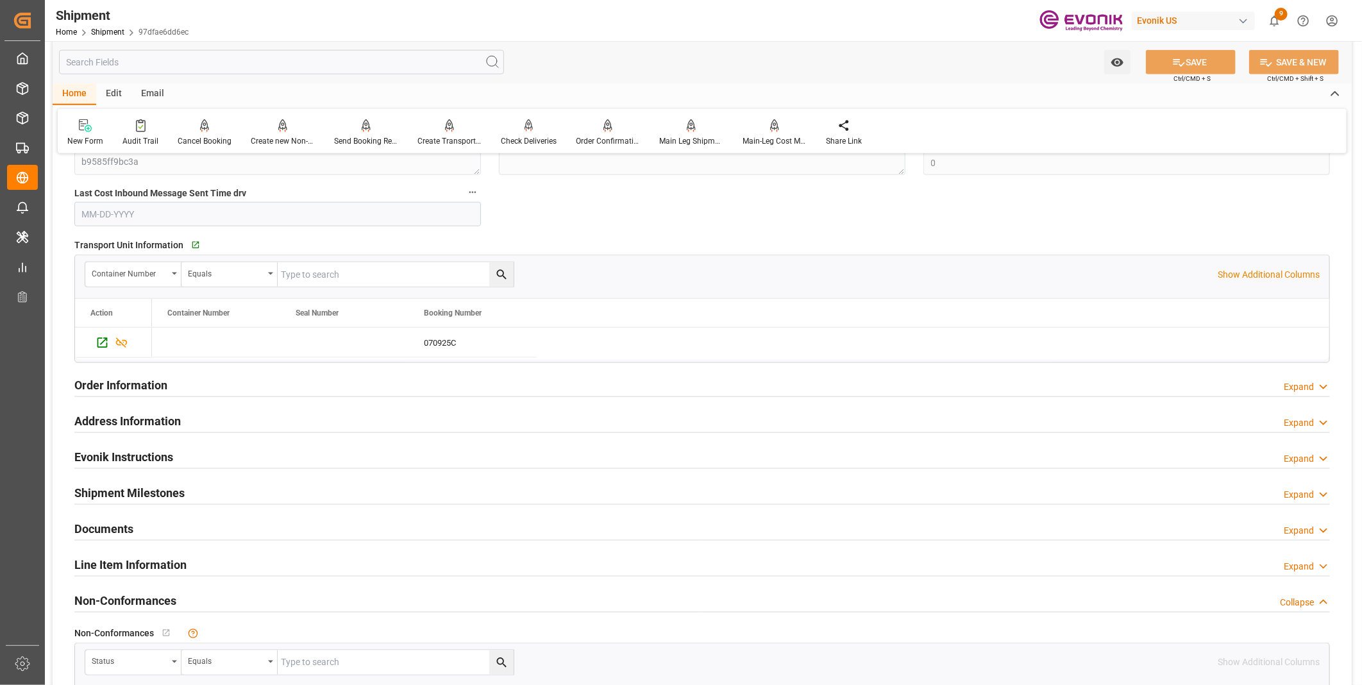
click at [136, 563] on h2 "Line Item Information" at bounding box center [130, 564] width 112 height 17
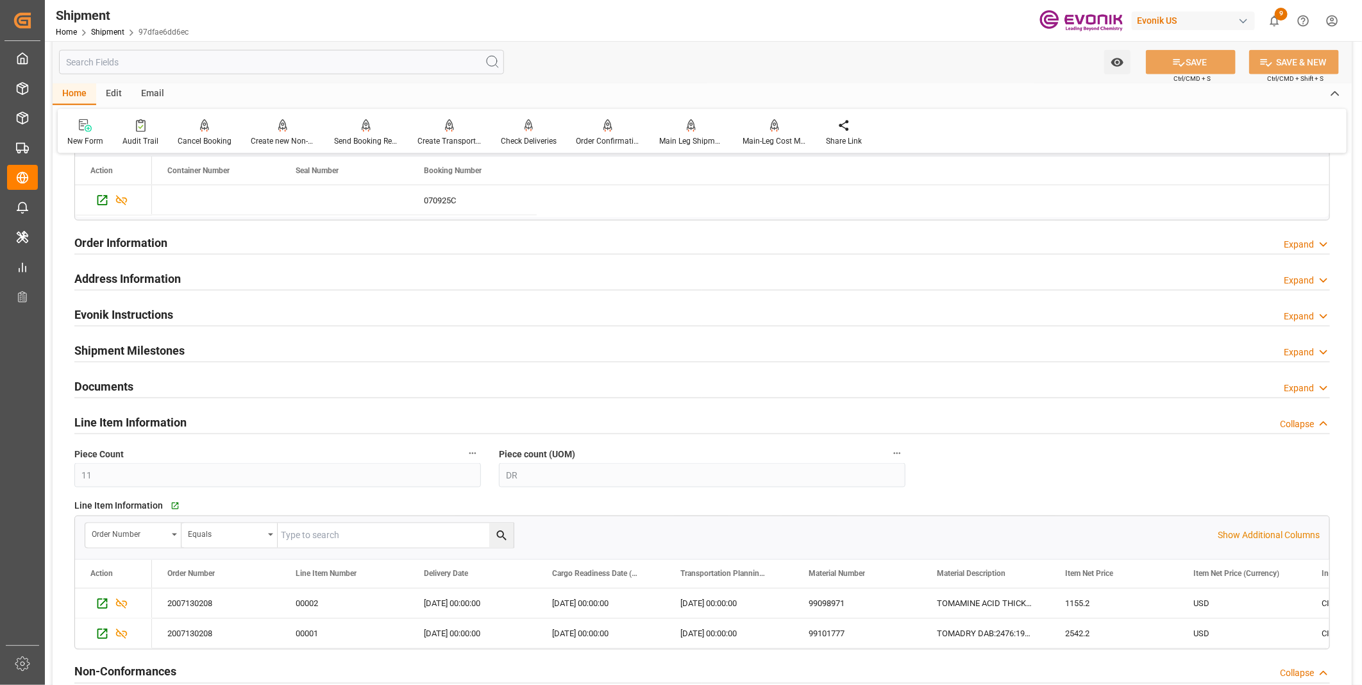
scroll to position [1139, 0]
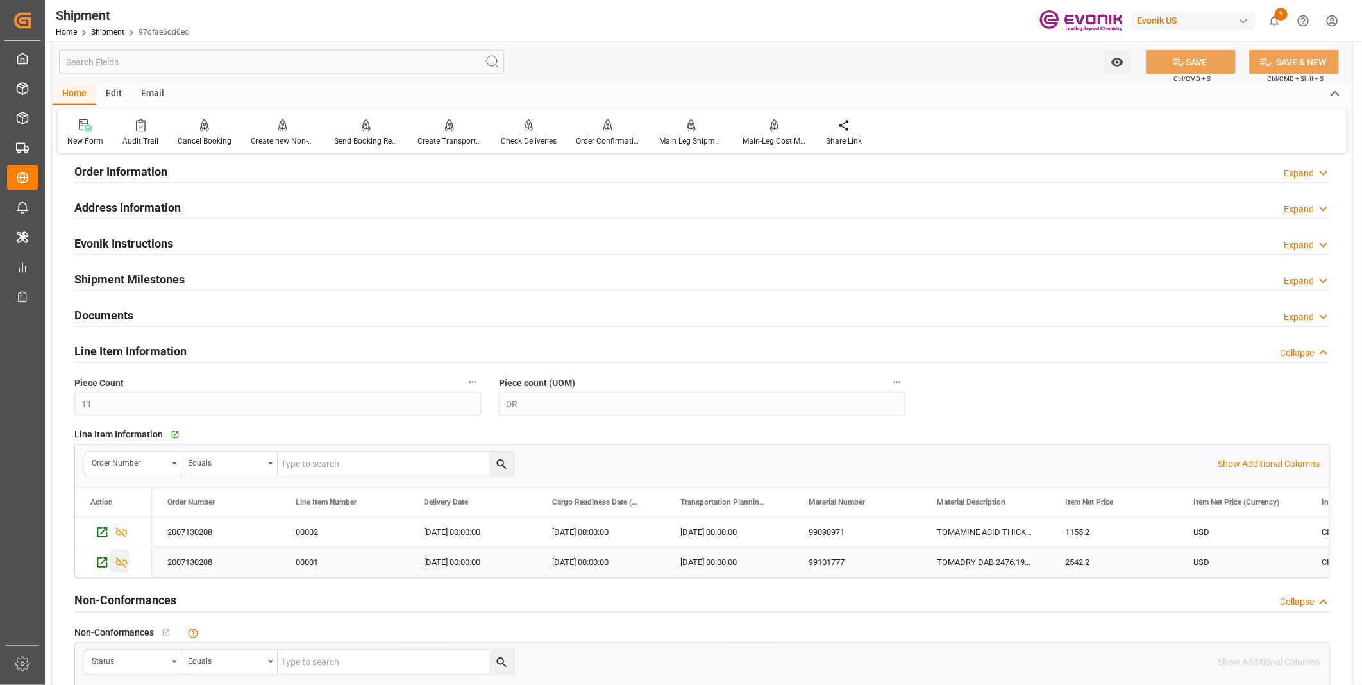
click at [117, 560] on icon "Press SPACE to select this row." at bounding box center [122, 563] width 12 height 10
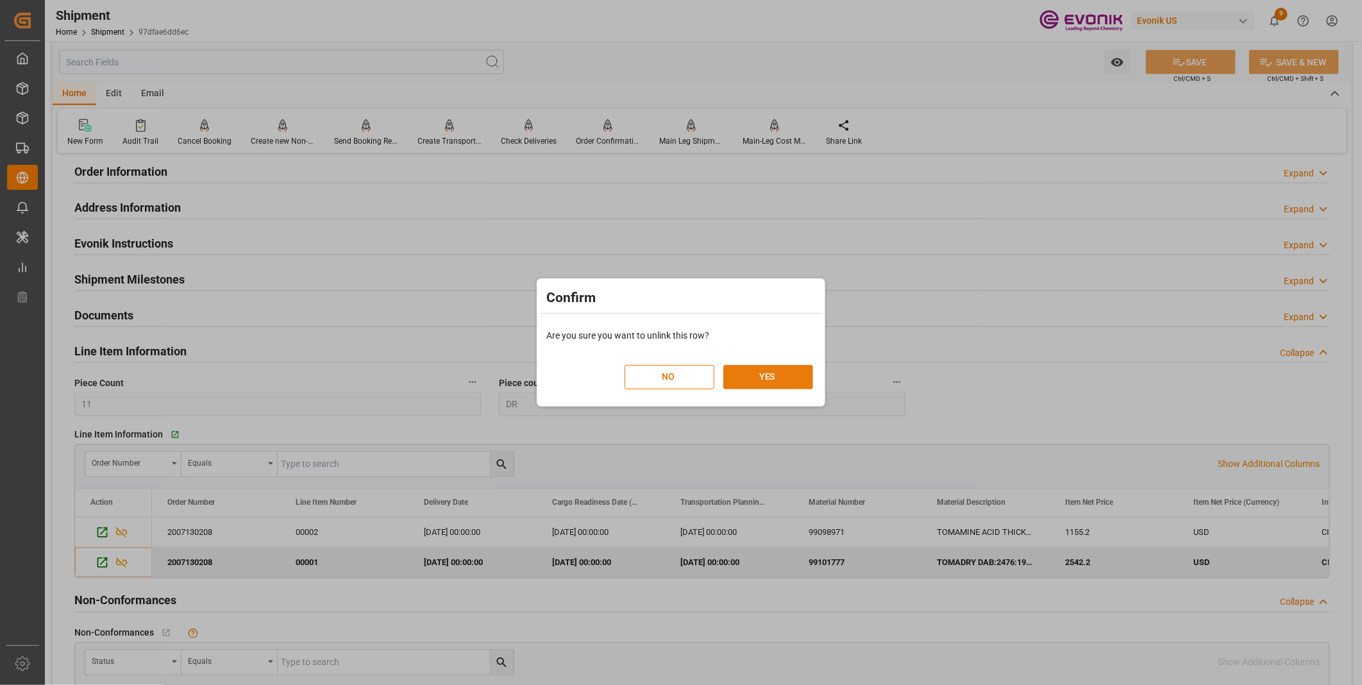
click at [782, 373] on button "YES" at bounding box center [768, 377] width 90 height 24
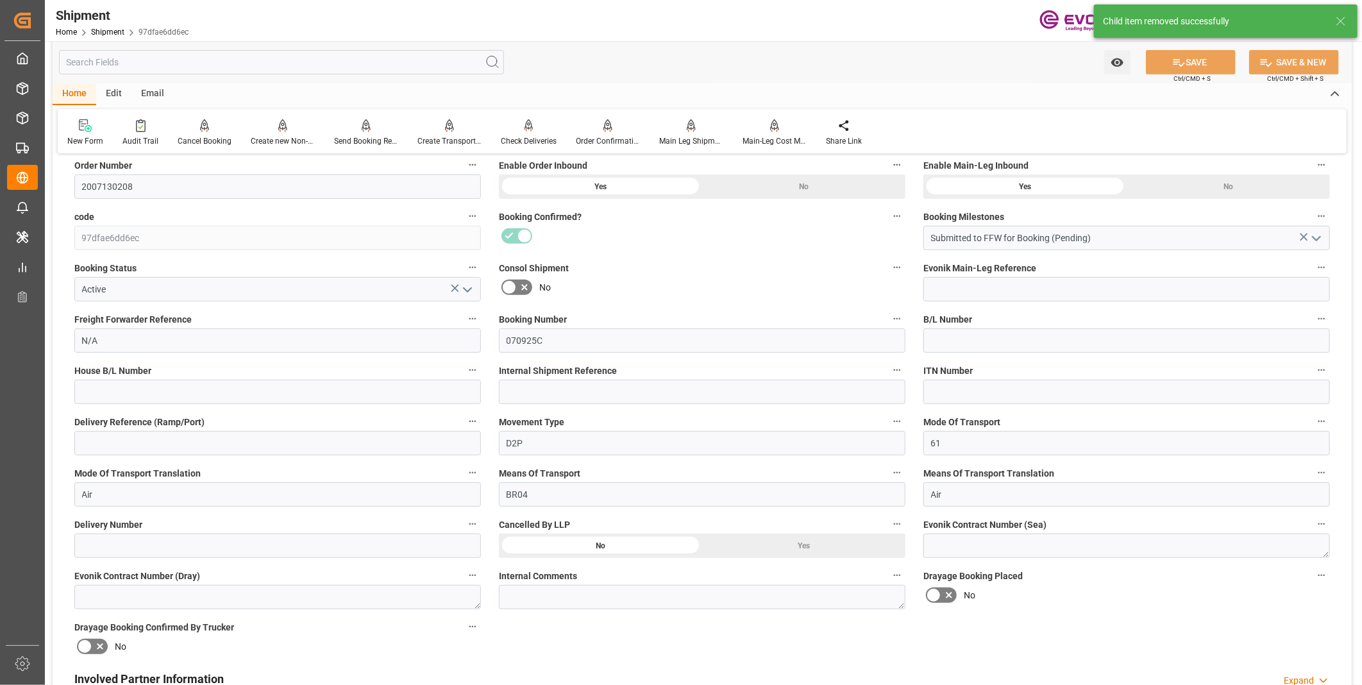
scroll to position [0, 0]
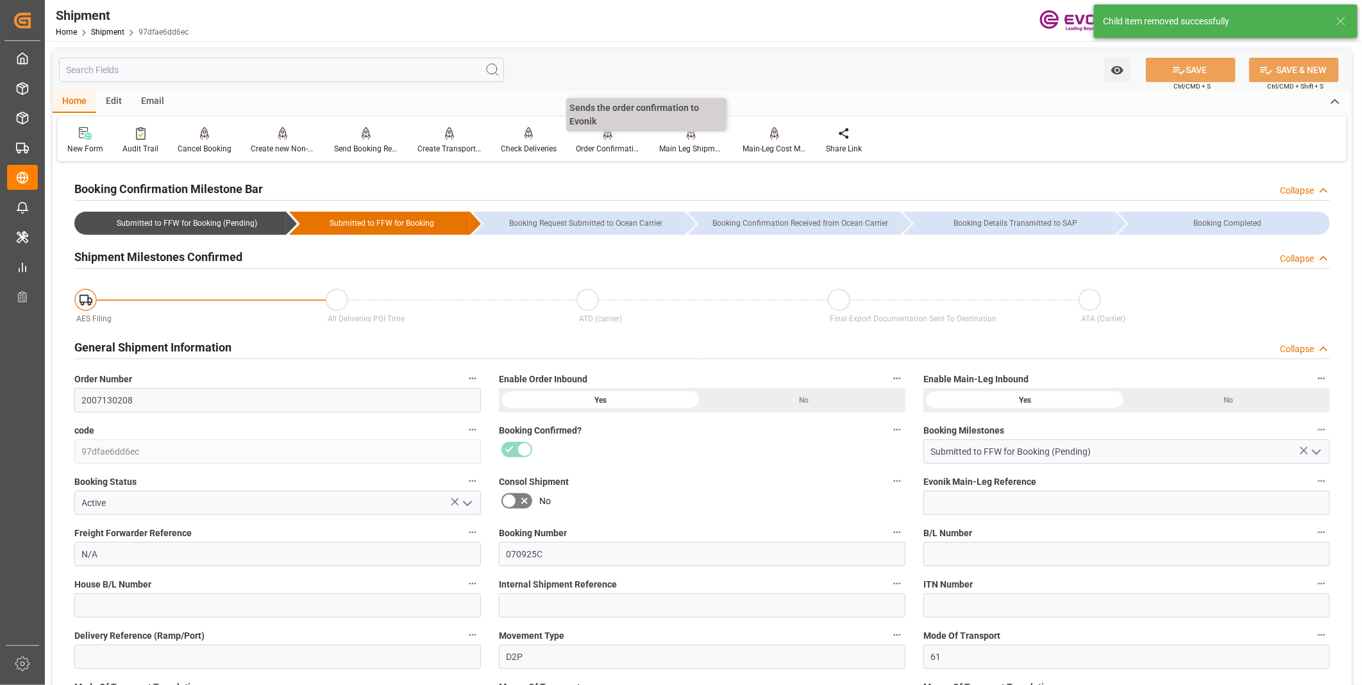
click at [603, 142] on div "Order Confirmation" at bounding box center [607, 140] width 83 height 28
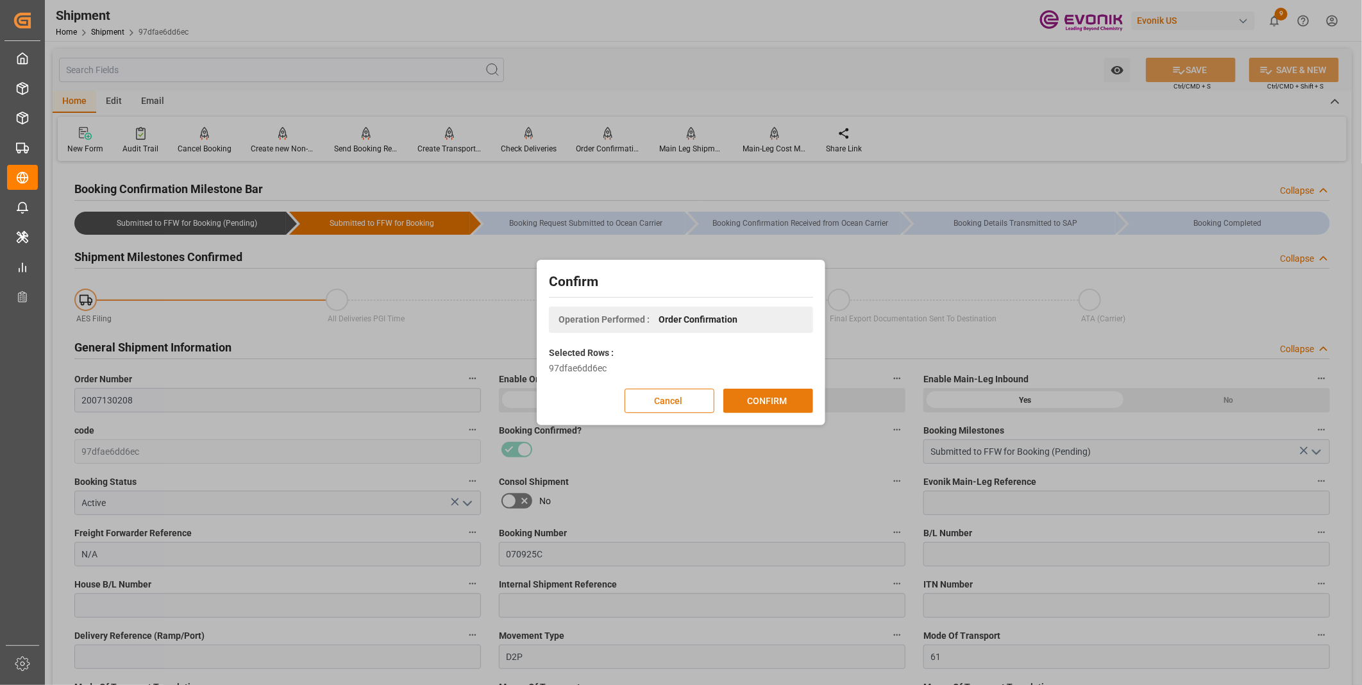
click at [750, 399] on button "CONFIRM" at bounding box center [768, 401] width 90 height 24
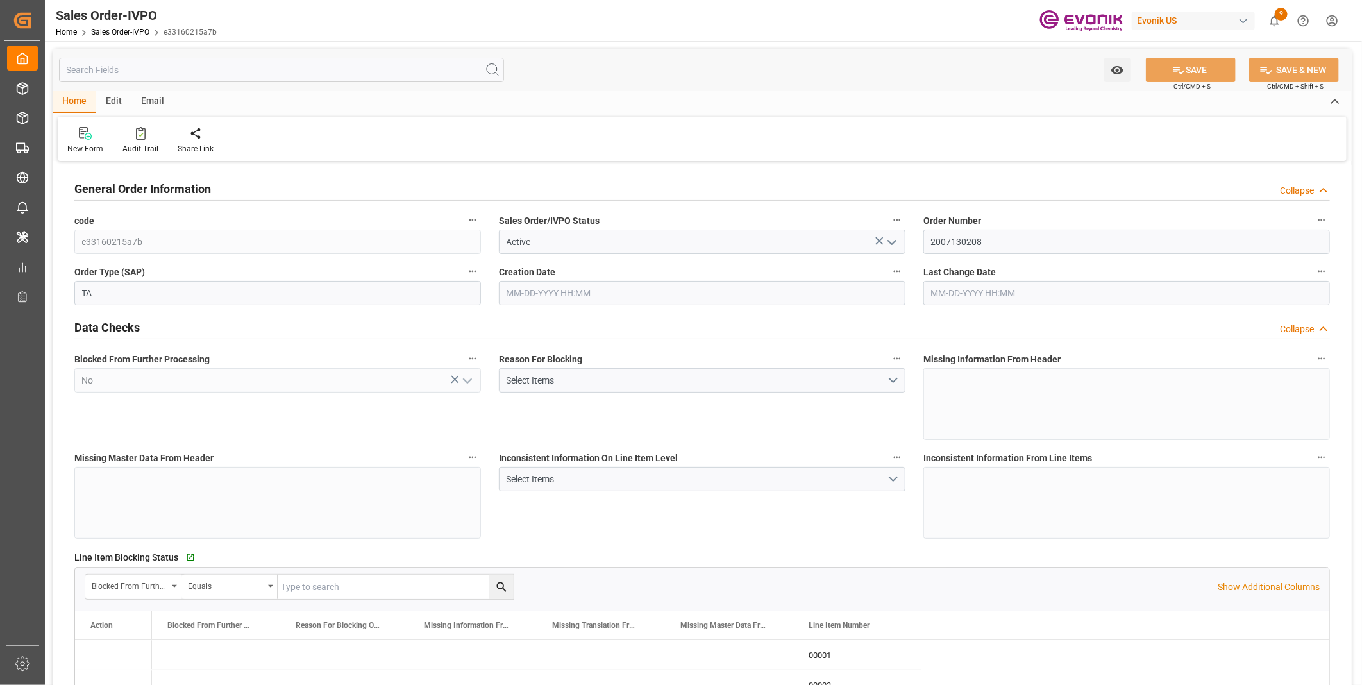
type input "AUSYD"
type input "7119.75"
type input "1"
type input "455.4"
type input "08-26-2025 11:50"
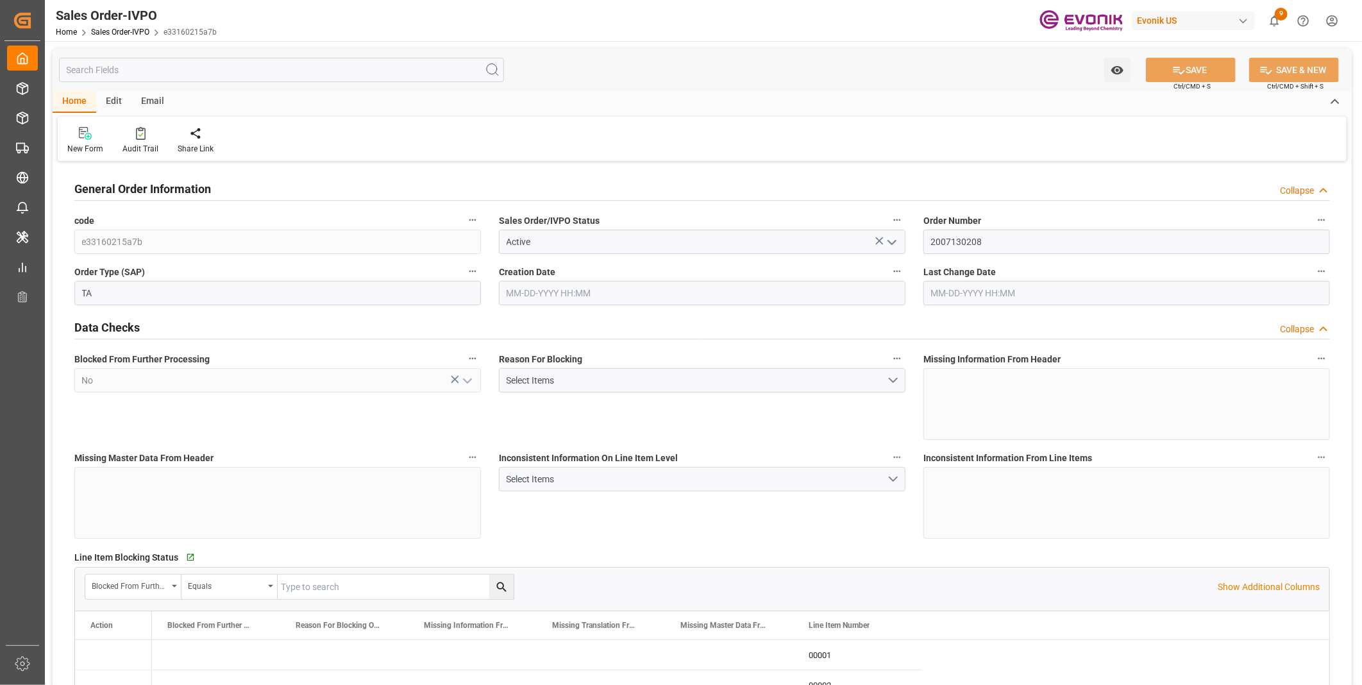
type input "08-28-2025 16:15"
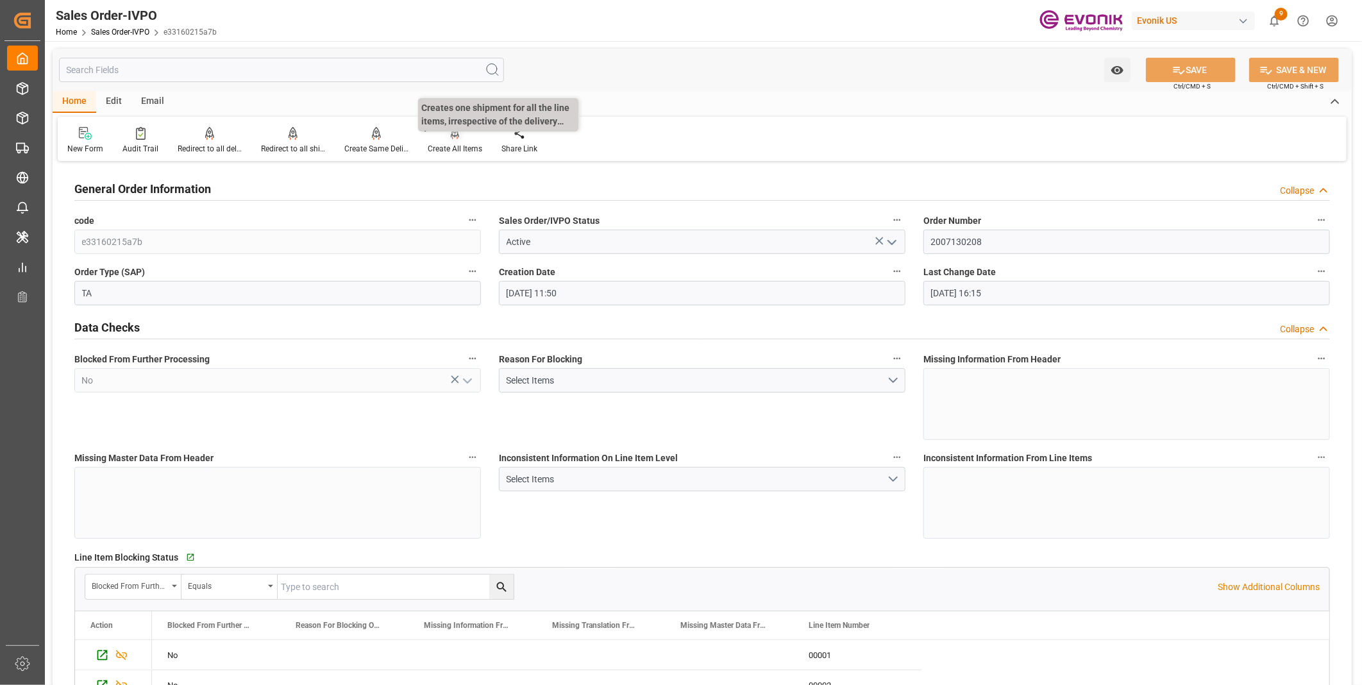
click at [444, 141] on div "Create All Items" at bounding box center [455, 140] width 74 height 28
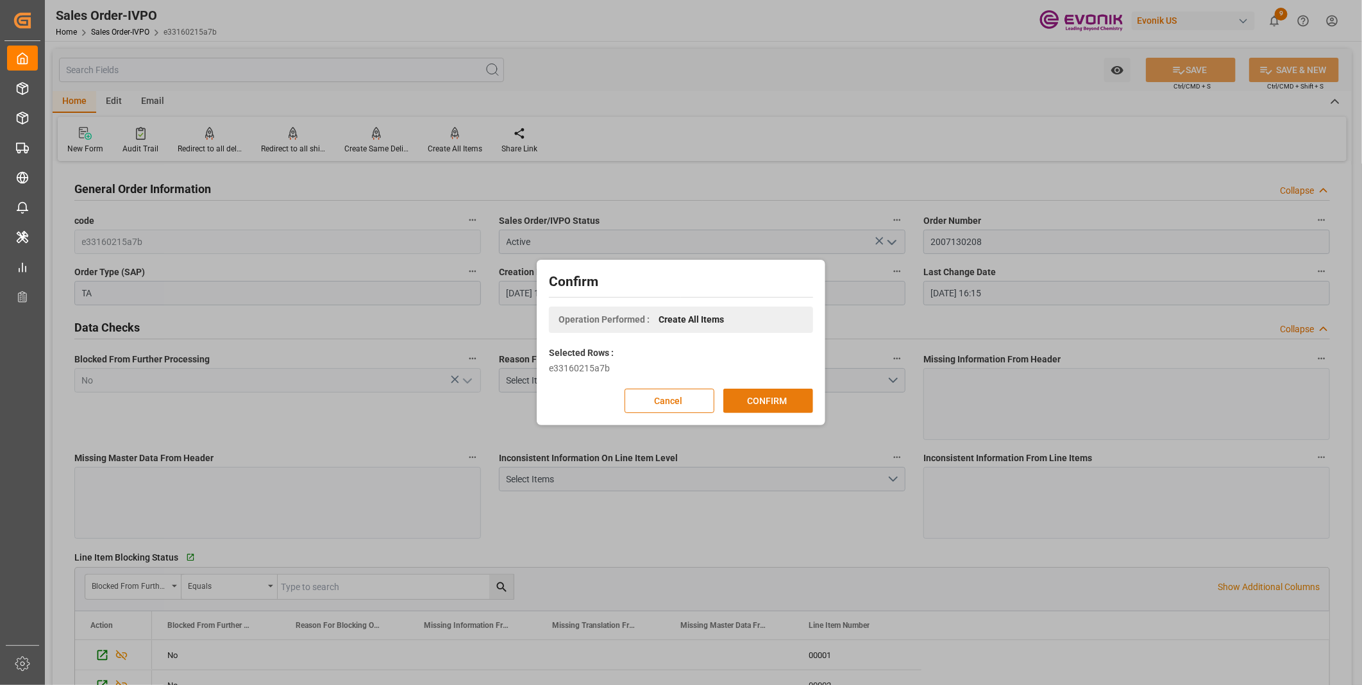
click at [750, 398] on button "CONFIRM" at bounding box center [768, 401] width 90 height 24
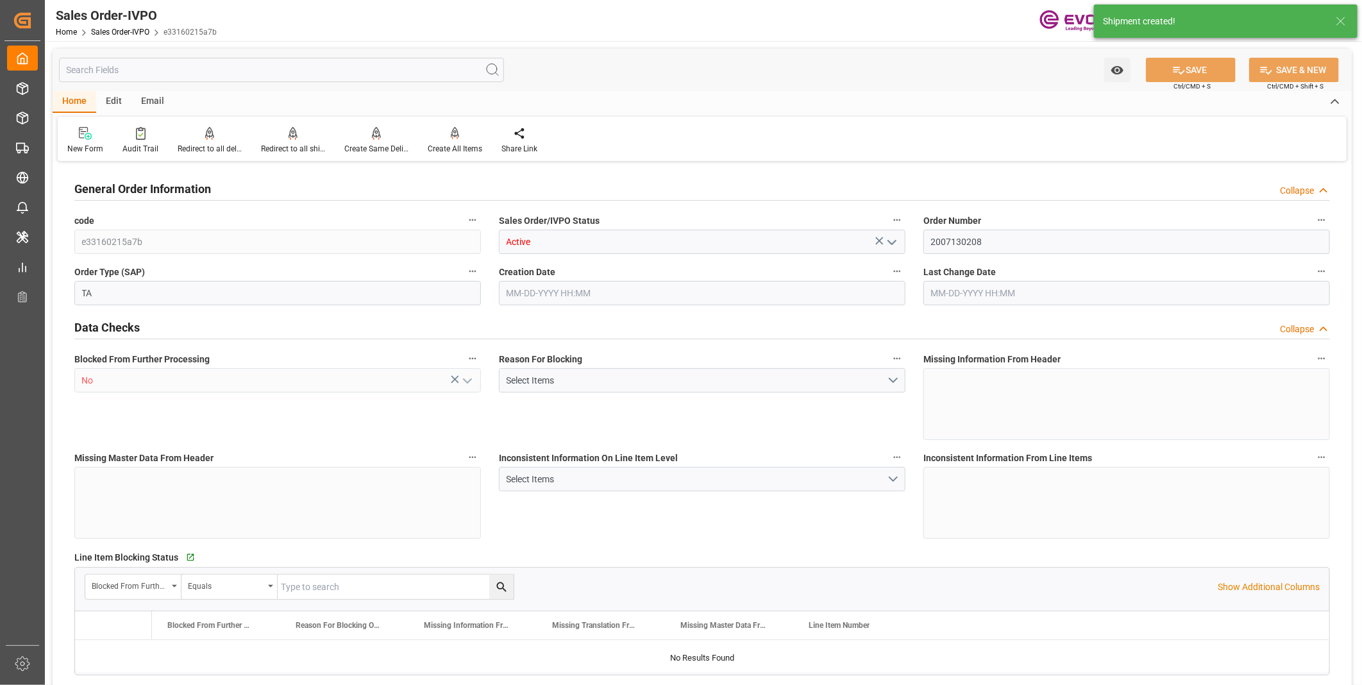
type input "AUSYD"
type input "7119.75"
type input "1"
type input "455.4"
type input "08-26-2025 11:50"
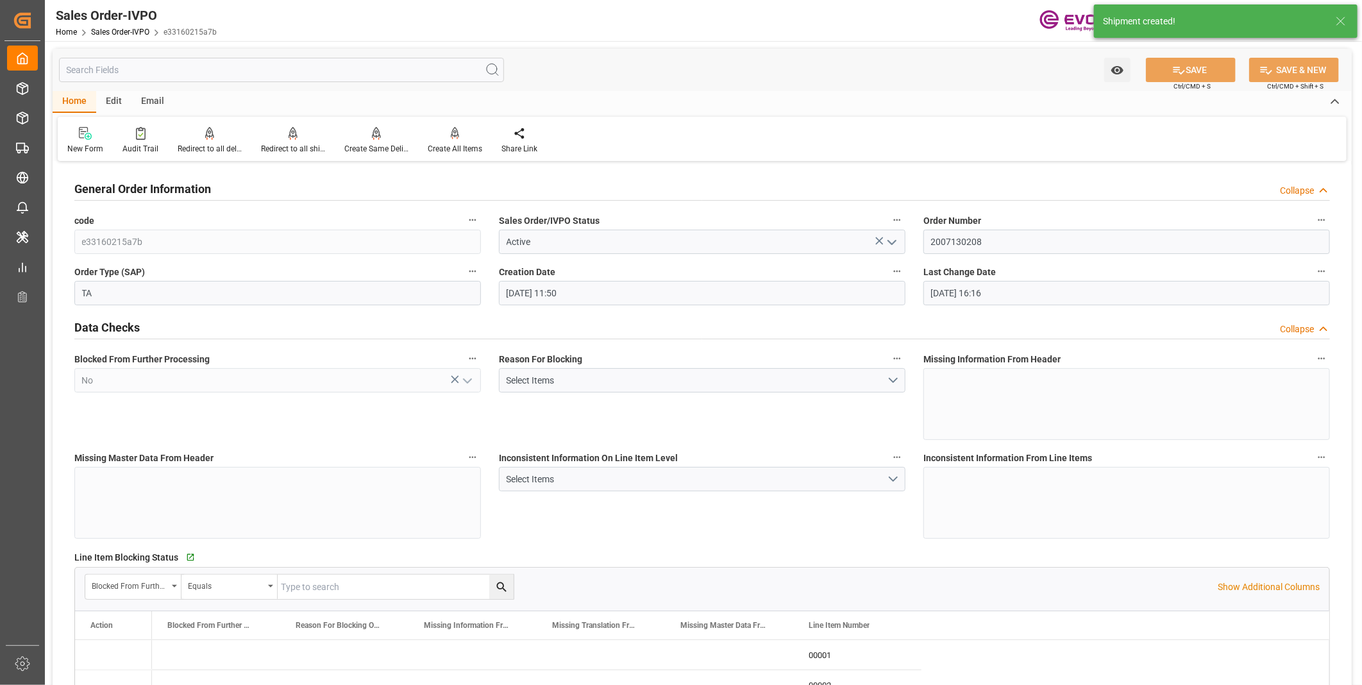
type input "[DATE] 16:16"
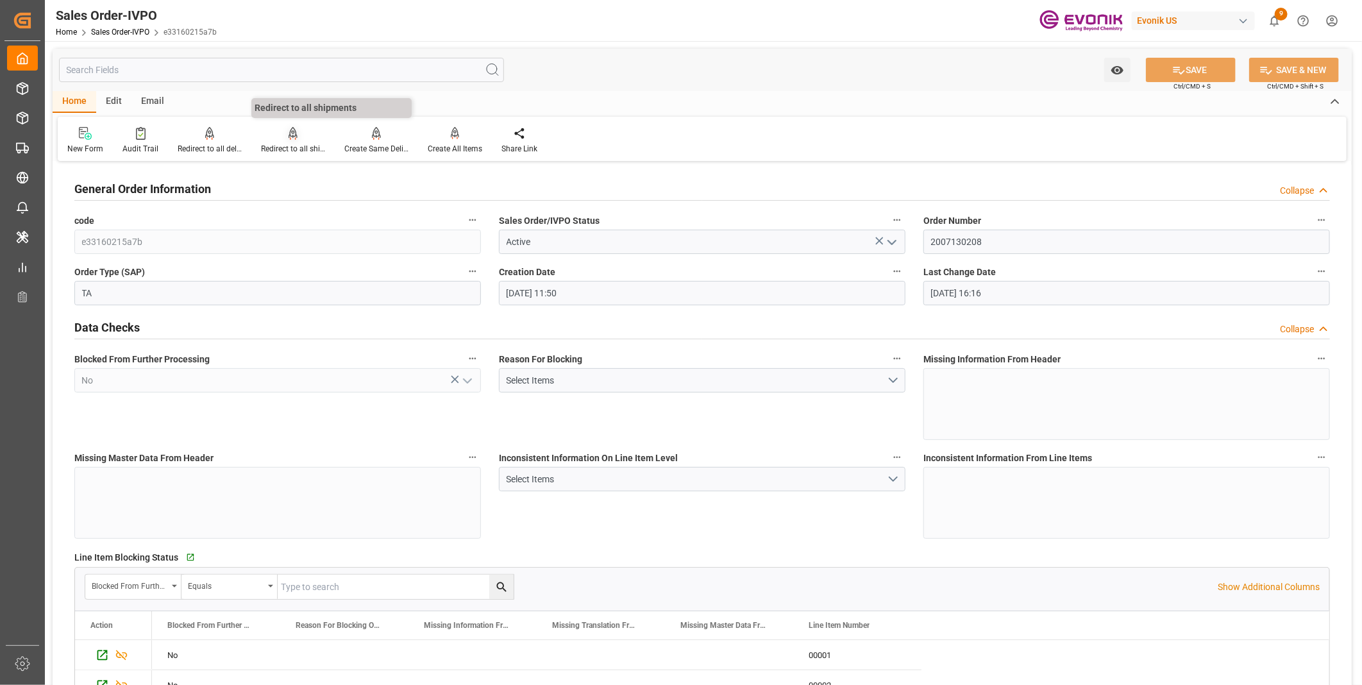
click at [285, 149] on div "Redirect to all shipments" at bounding box center [293, 149] width 64 height 12
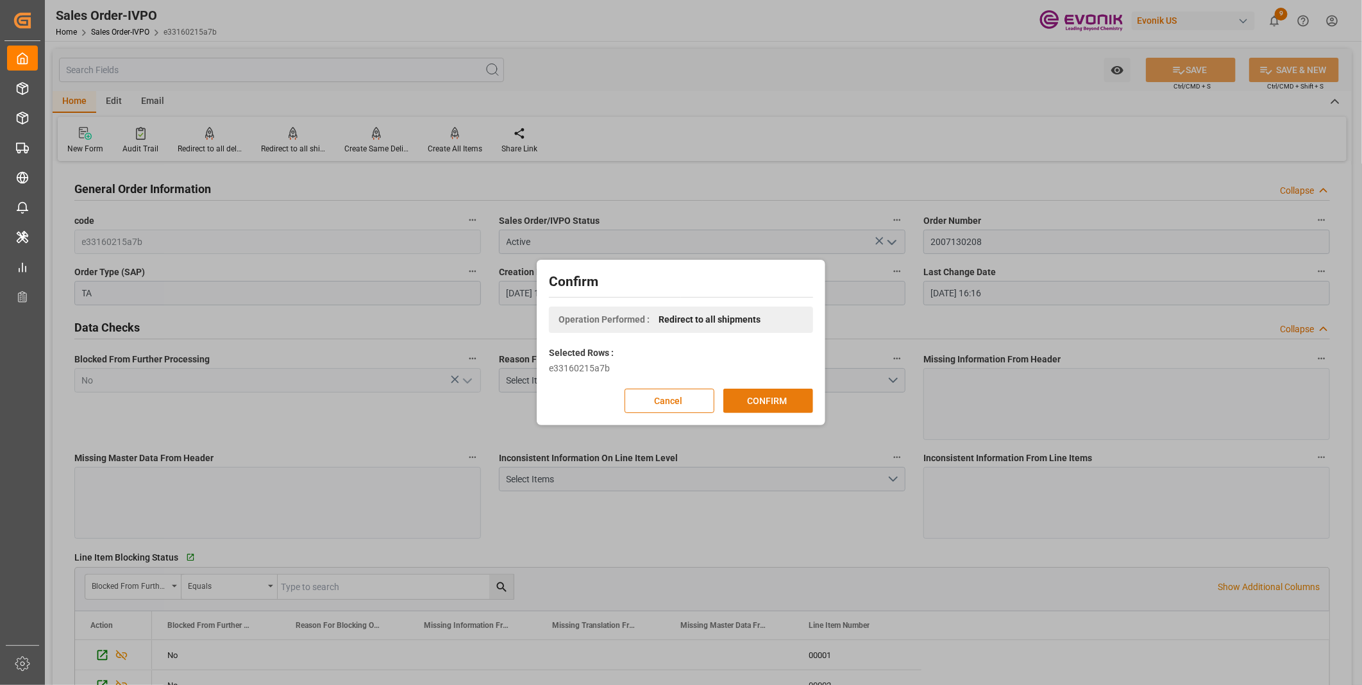
click at [728, 398] on button "CONFIRM" at bounding box center [768, 401] width 90 height 24
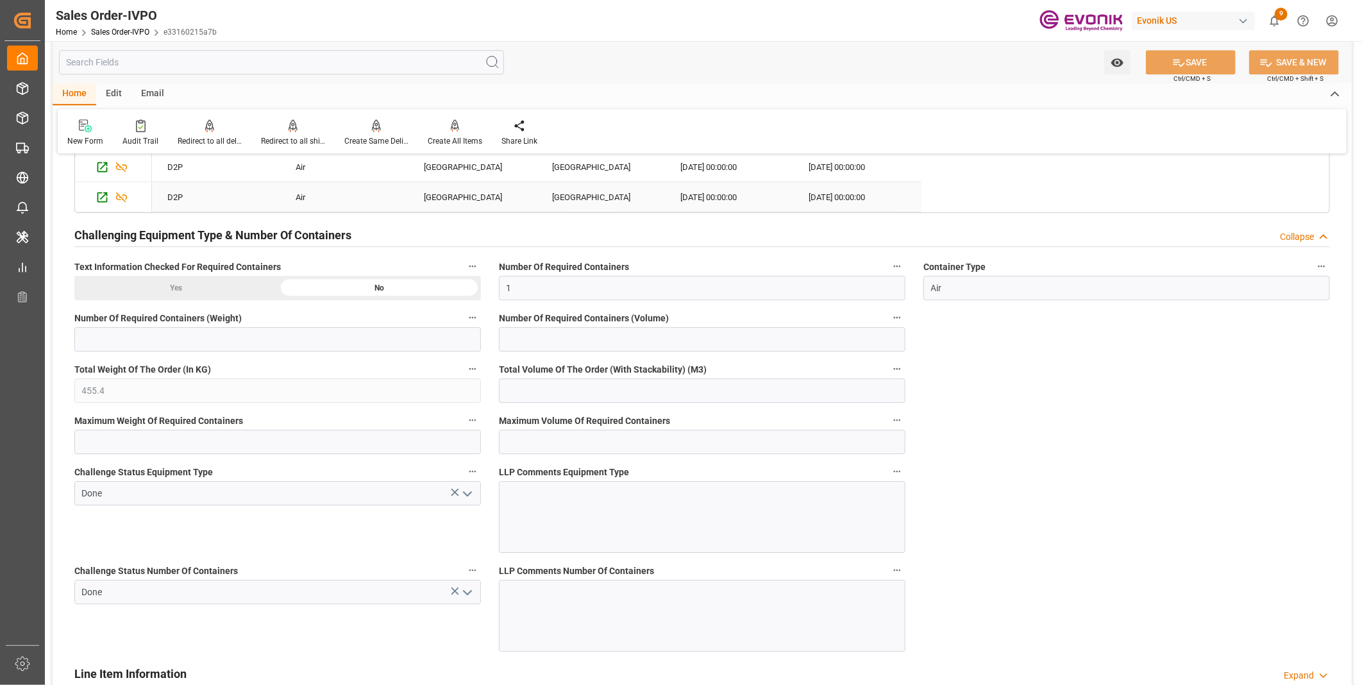
scroll to position [2280, 0]
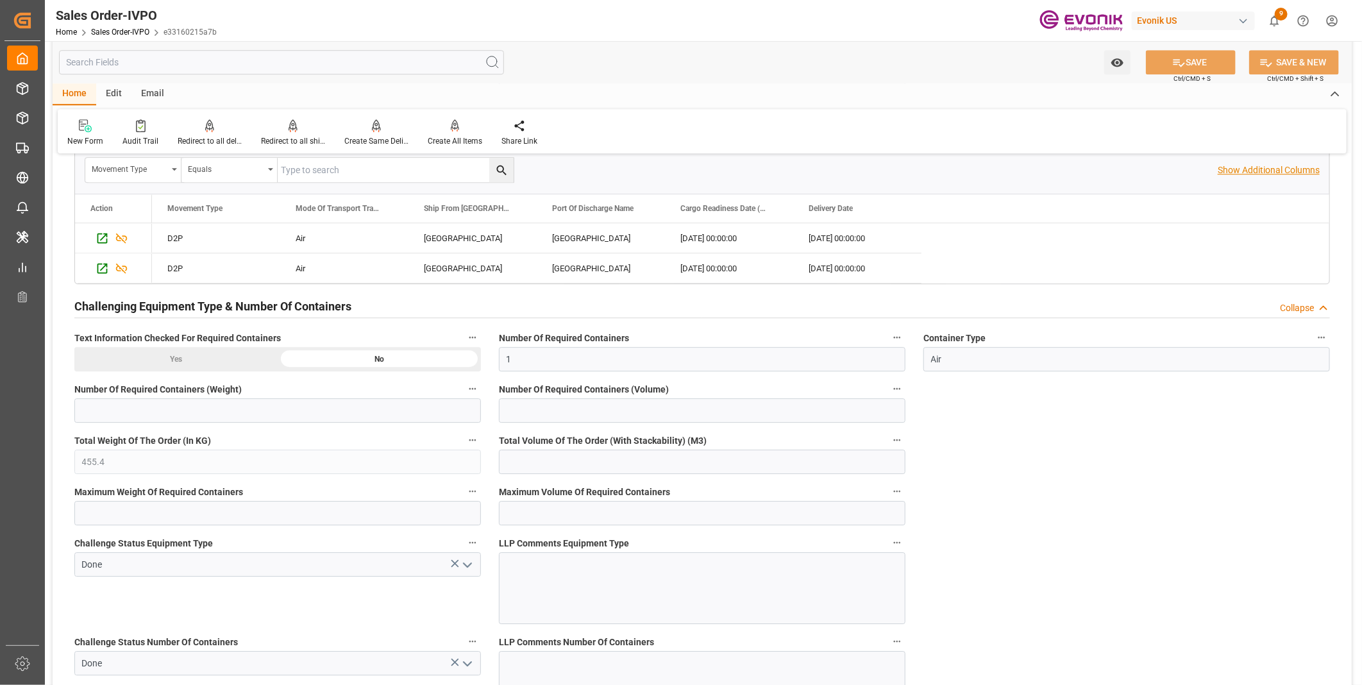
click at [1234, 167] on p "Show Additional Columns" at bounding box center [1269, 170] width 102 height 13
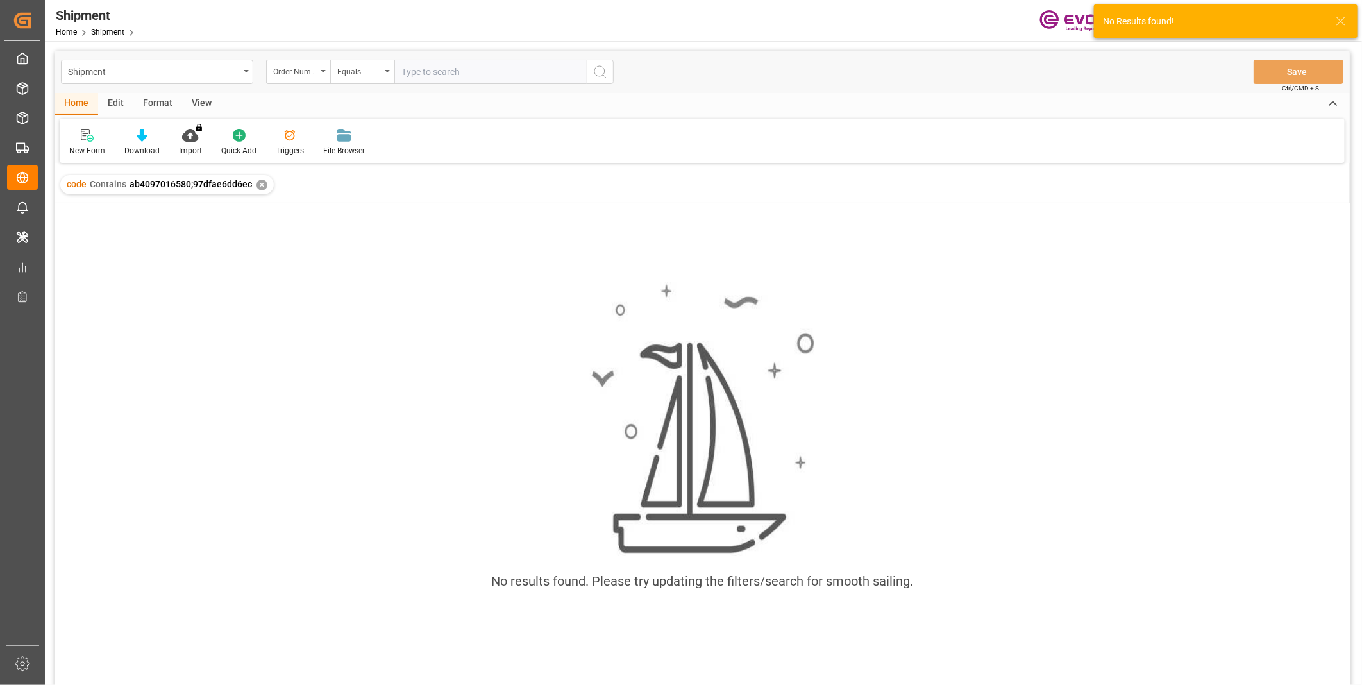
click at [155, 179] on span "ab4097016580;97dfae6dd6ec" at bounding box center [191, 184] width 122 height 10
drag, startPoint x: 155, startPoint y: 178, endPoint x: 187, endPoint y: 181, distance: 31.7
click at [187, 181] on span "ab4097016580;97dfae6dd6ec" at bounding box center [191, 184] width 122 height 10
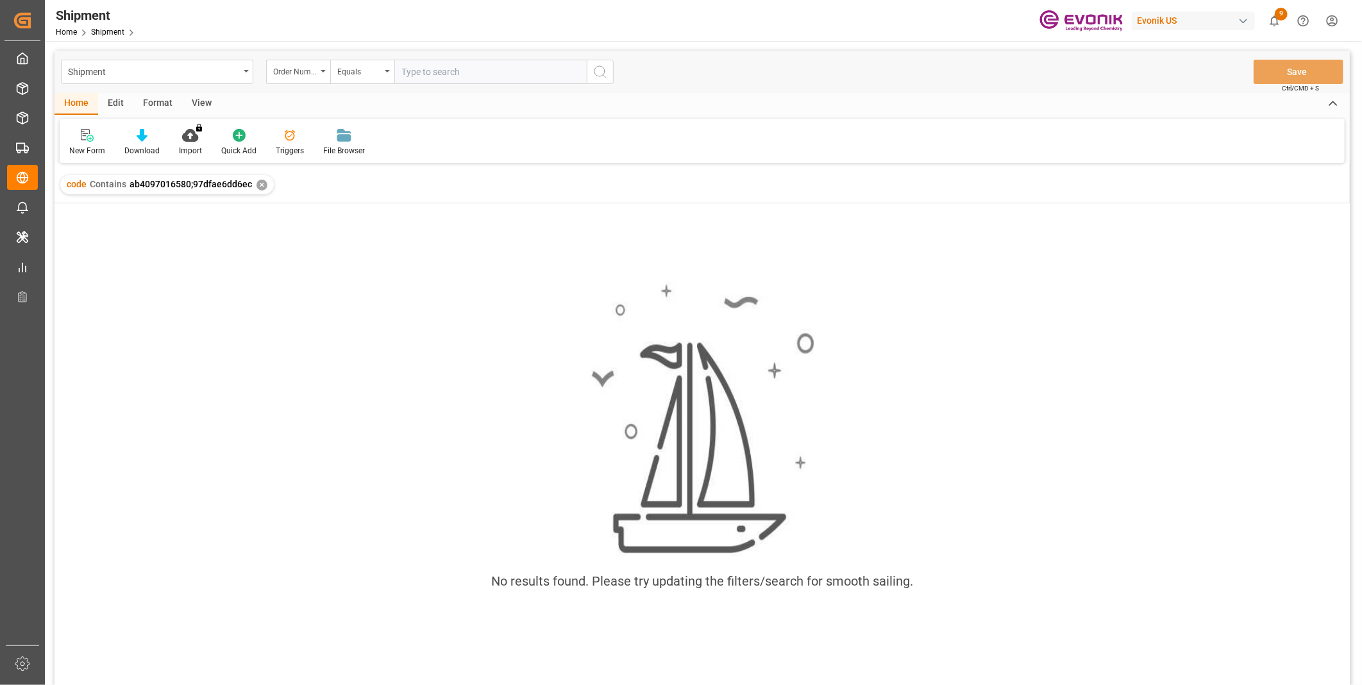
click at [191, 183] on span "ab4097016580;97dfae6dd6ec" at bounding box center [191, 184] width 122 height 10
drag, startPoint x: 190, startPoint y: 180, endPoint x: 127, endPoint y: 180, distance: 62.8
click at [127, 180] on div "code Contains ab4097016580;97dfae6dd6ec" at bounding box center [159, 184] width 185 height 13
copy span "ab4097016580"
click at [420, 69] on input "text" at bounding box center [490, 72] width 192 height 24
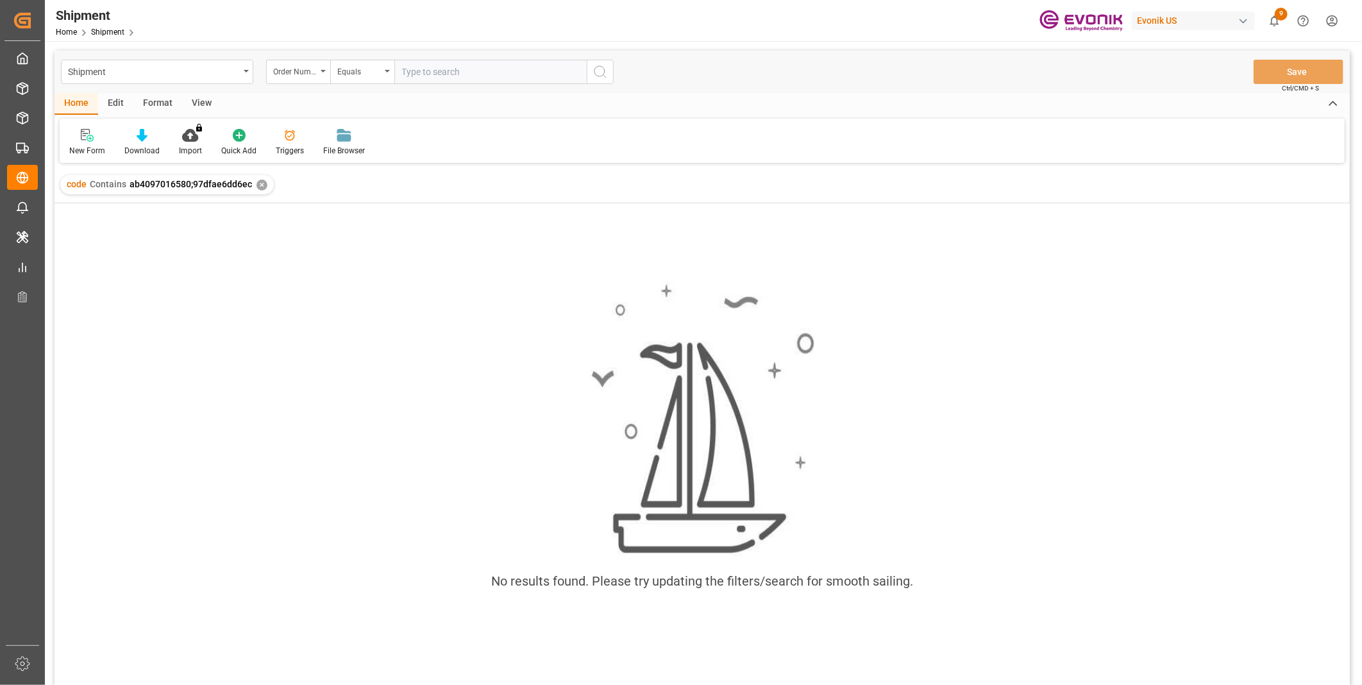
paste input "ab4097016580"
type input "ab4097016580"
click at [310, 74] on div "Order Number" at bounding box center [295, 70] width 44 height 15
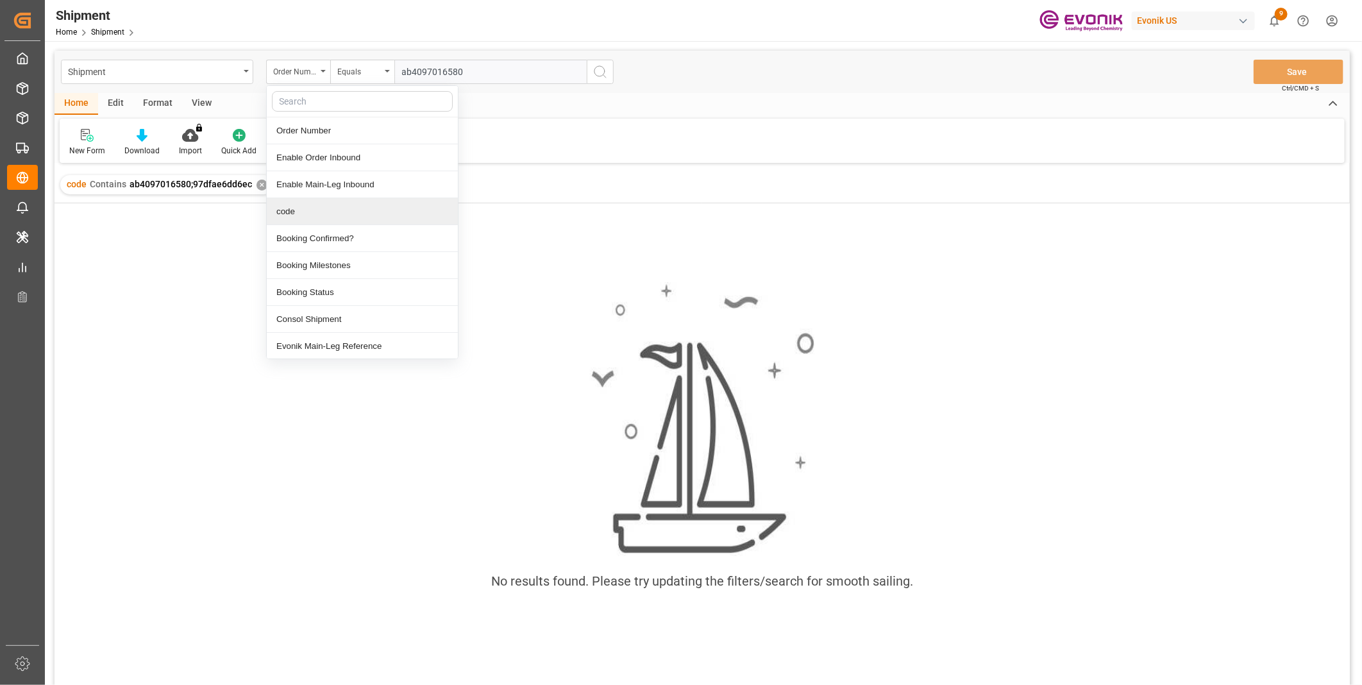
click at [297, 207] on div "code" at bounding box center [362, 211] width 191 height 27
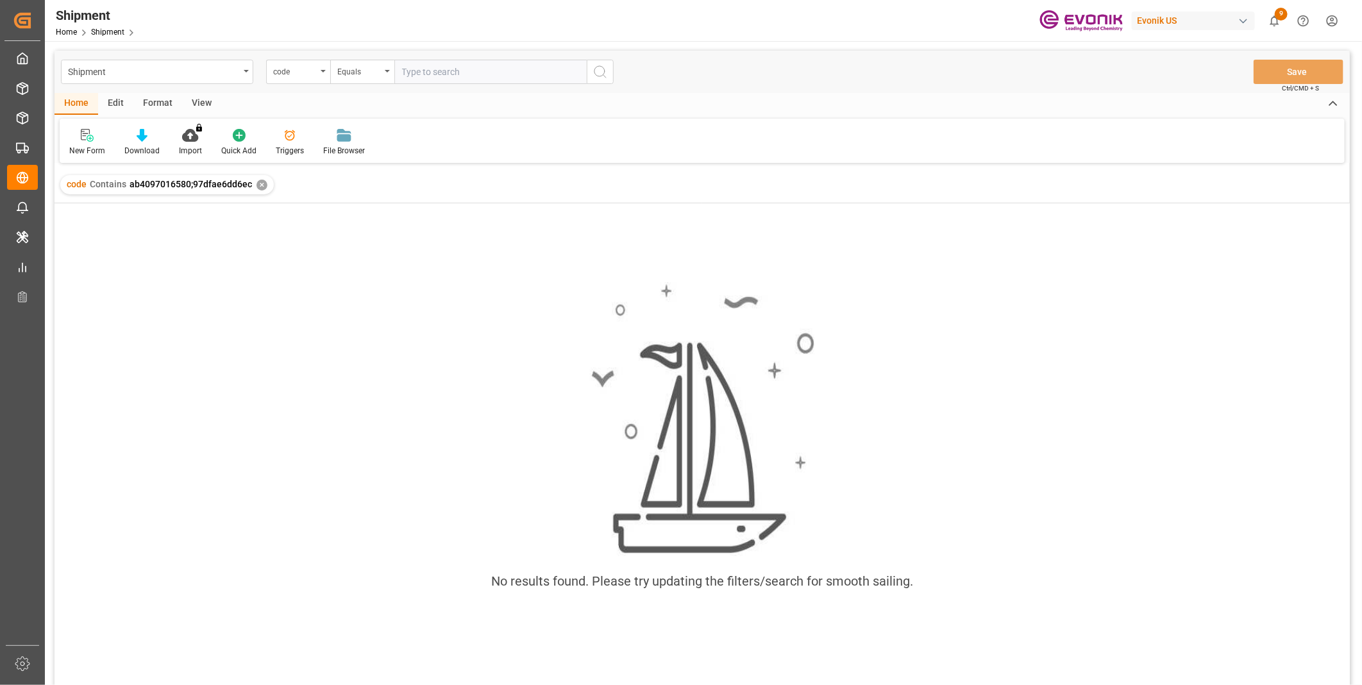
click at [450, 71] on input "text" at bounding box center [490, 72] width 192 height 24
paste input "ab4097016580"
type input "ab4097016580"
click at [597, 69] on icon "search button" at bounding box center [599, 71] width 15 height 15
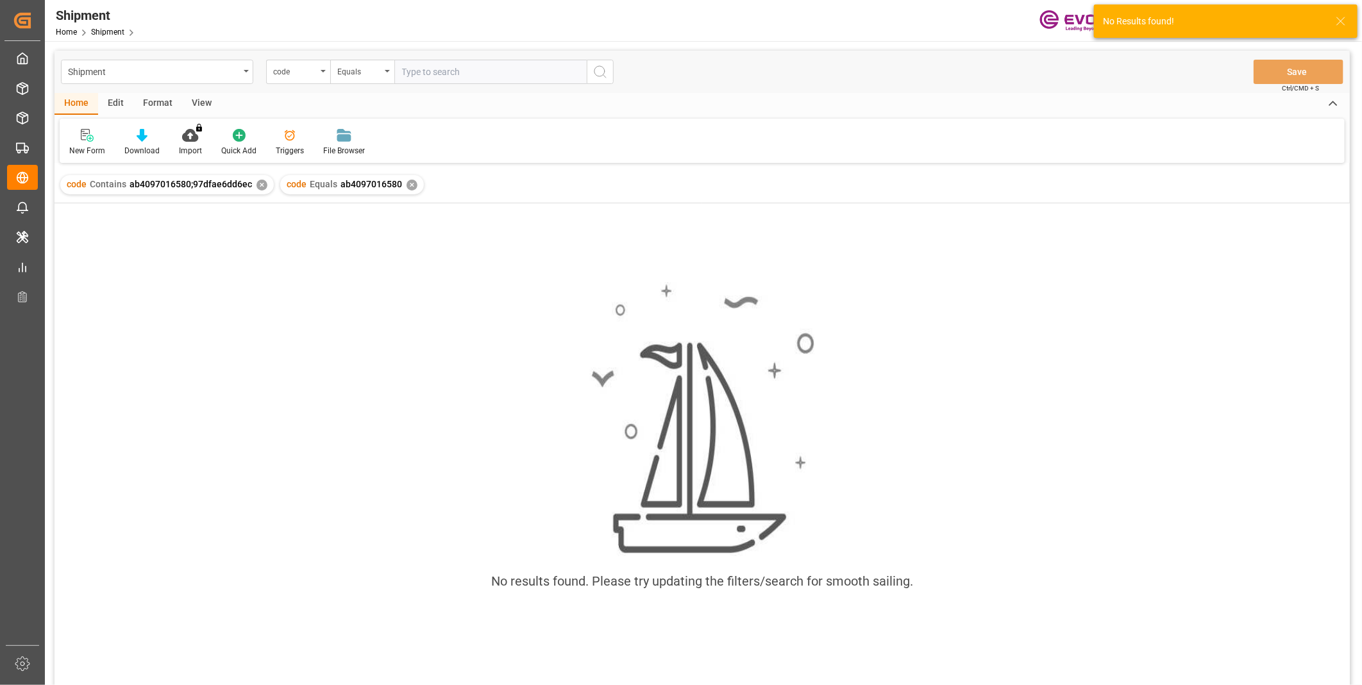
click at [258, 184] on div "✕" at bounding box center [261, 185] width 11 height 11
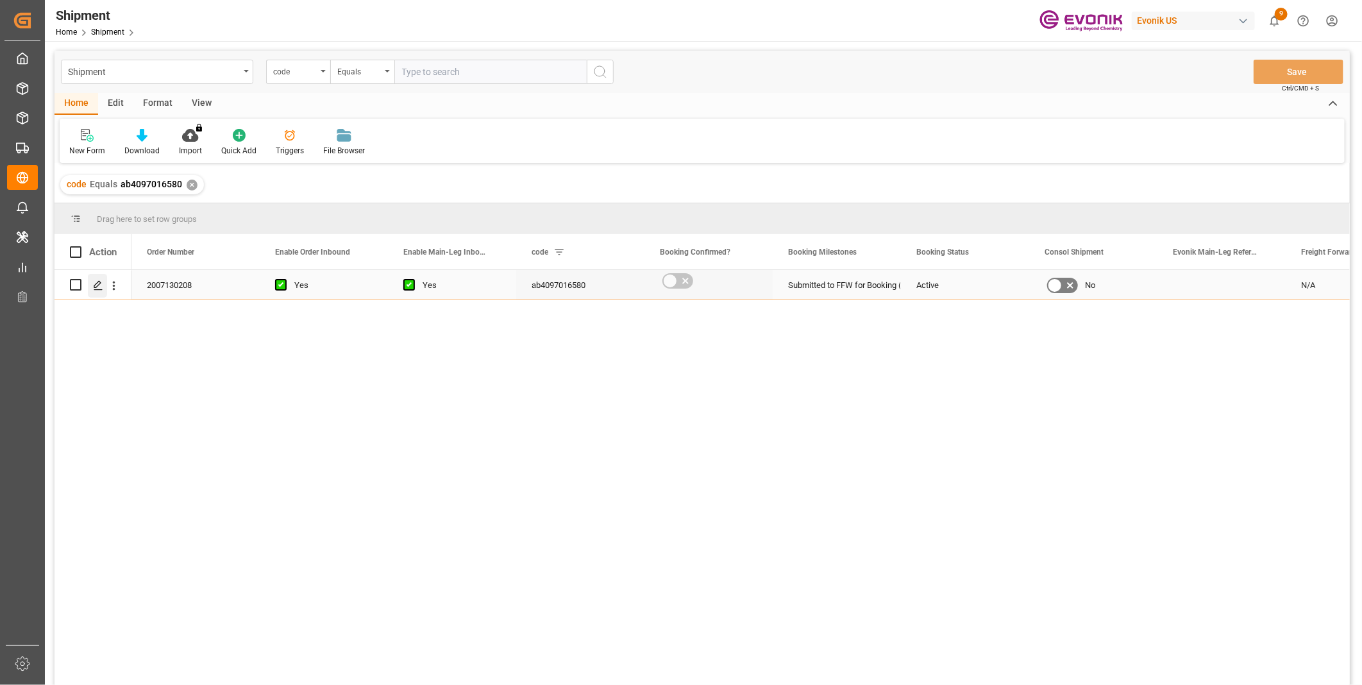
click at [97, 283] on icon "Press SPACE to select this row." at bounding box center [98, 285] width 10 height 10
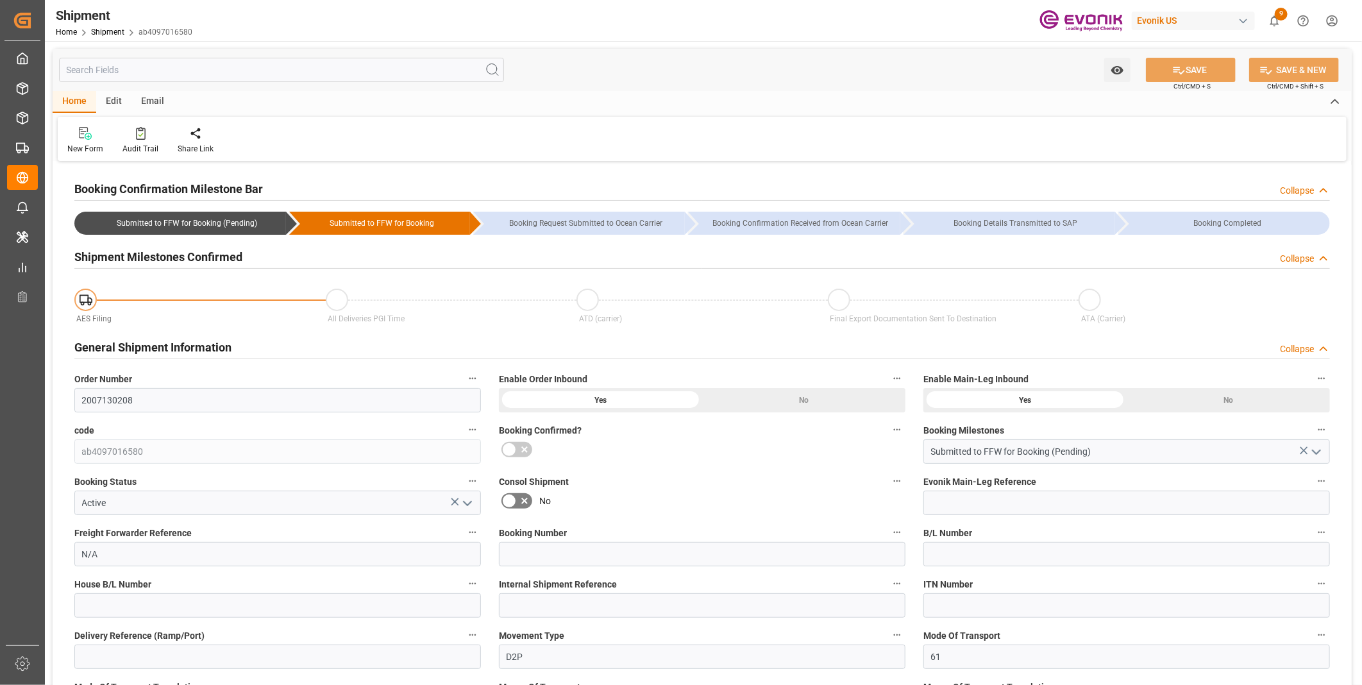
type input "[DATE] 00:00"
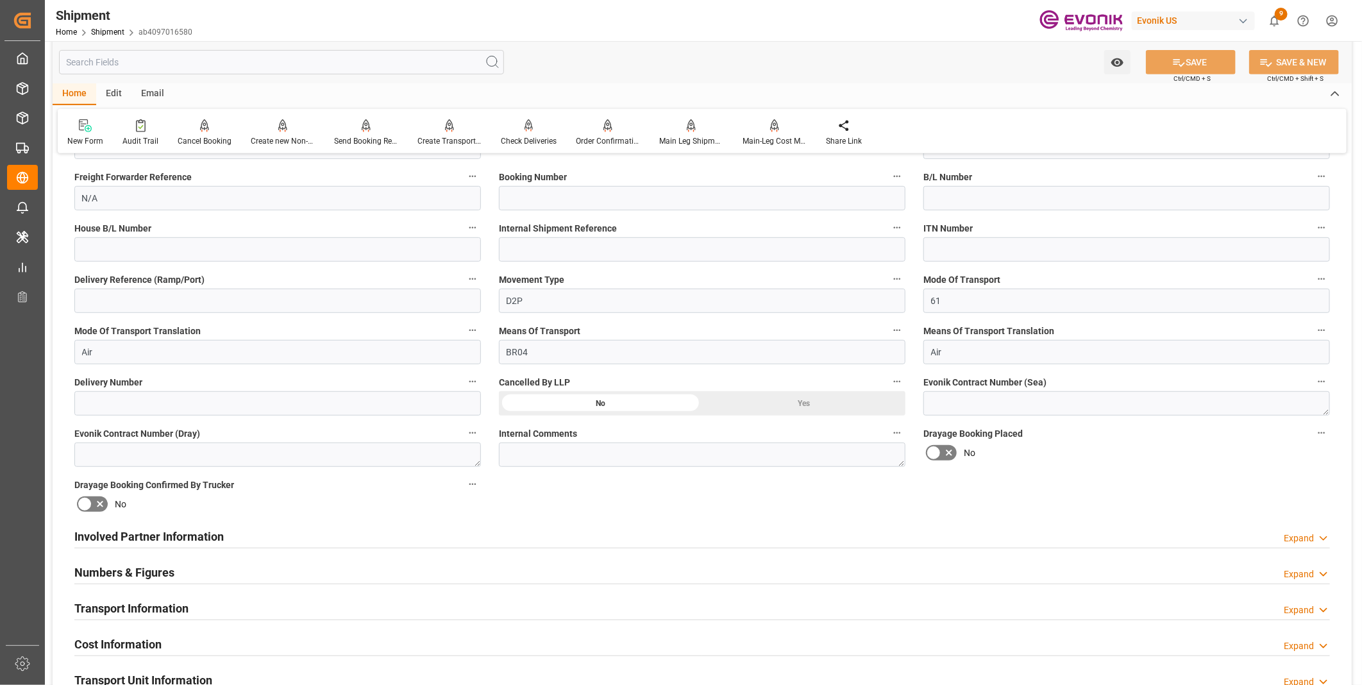
scroll to position [427, 0]
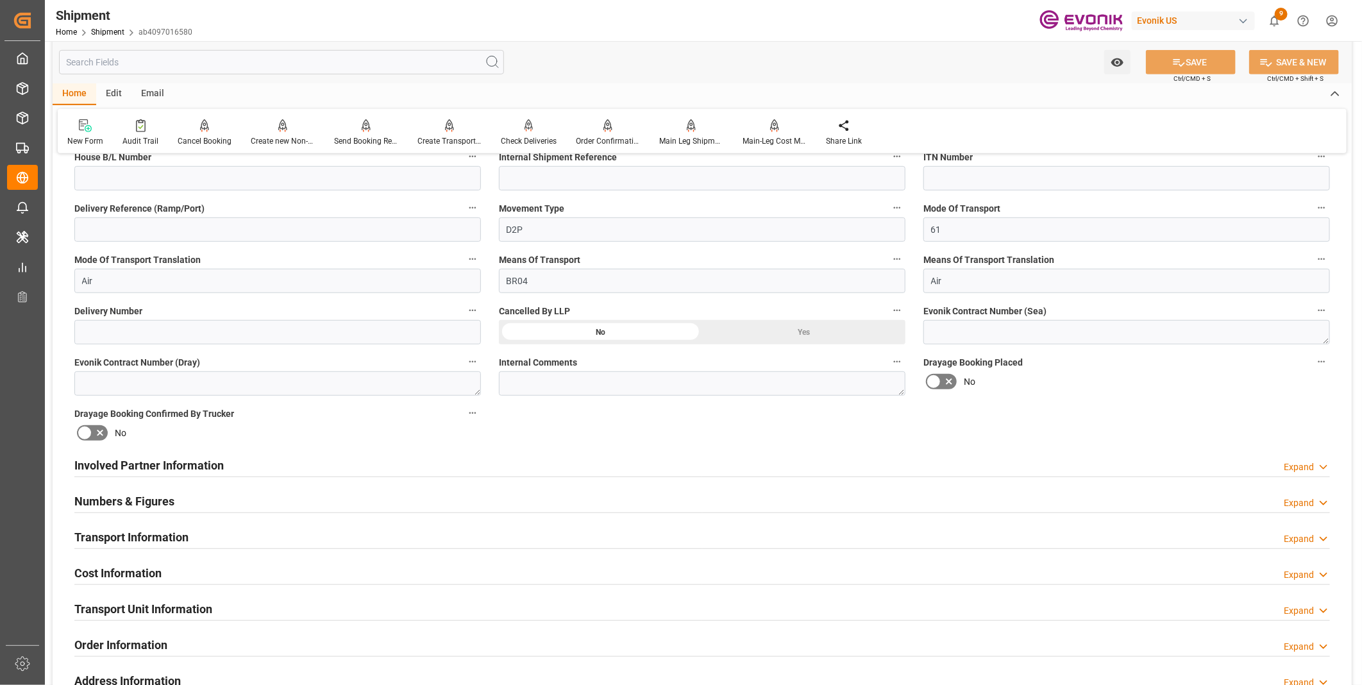
click at [265, 531] on div "Transport Information Expand" at bounding box center [702, 536] width 1256 height 24
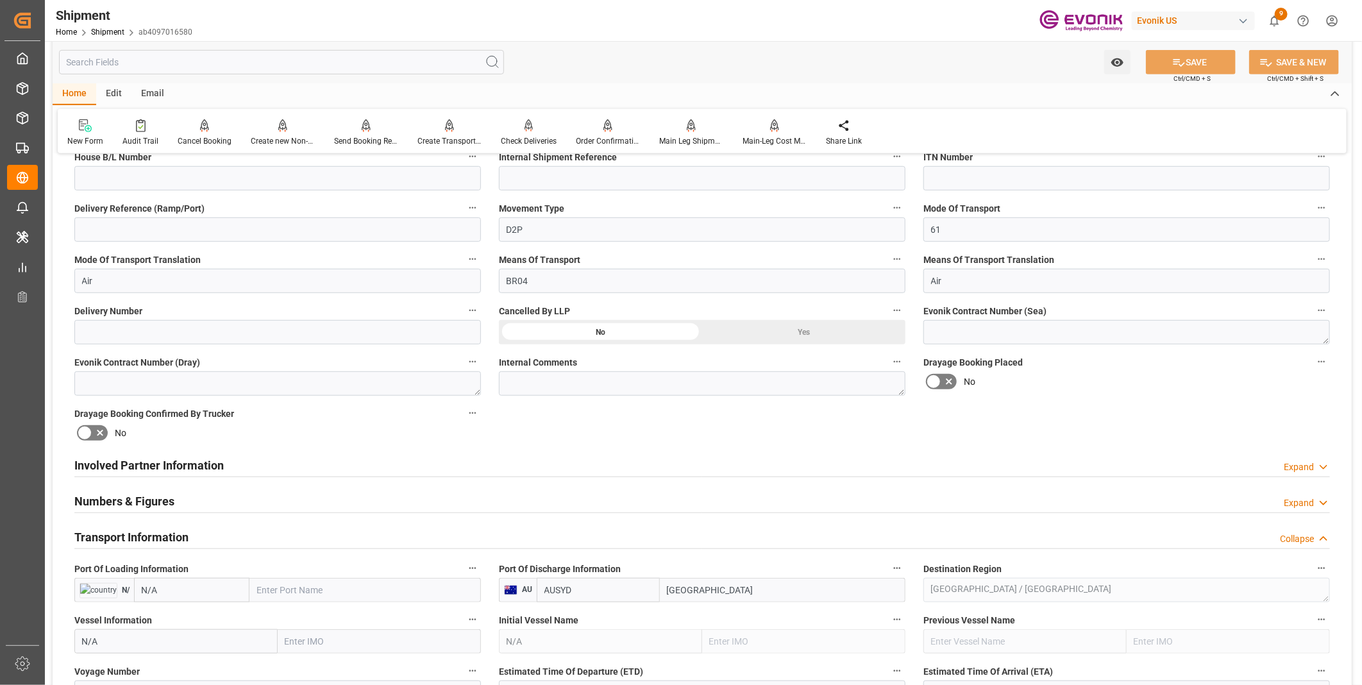
click at [265, 531] on div "Transport Information Collapse" at bounding box center [702, 536] width 1256 height 24
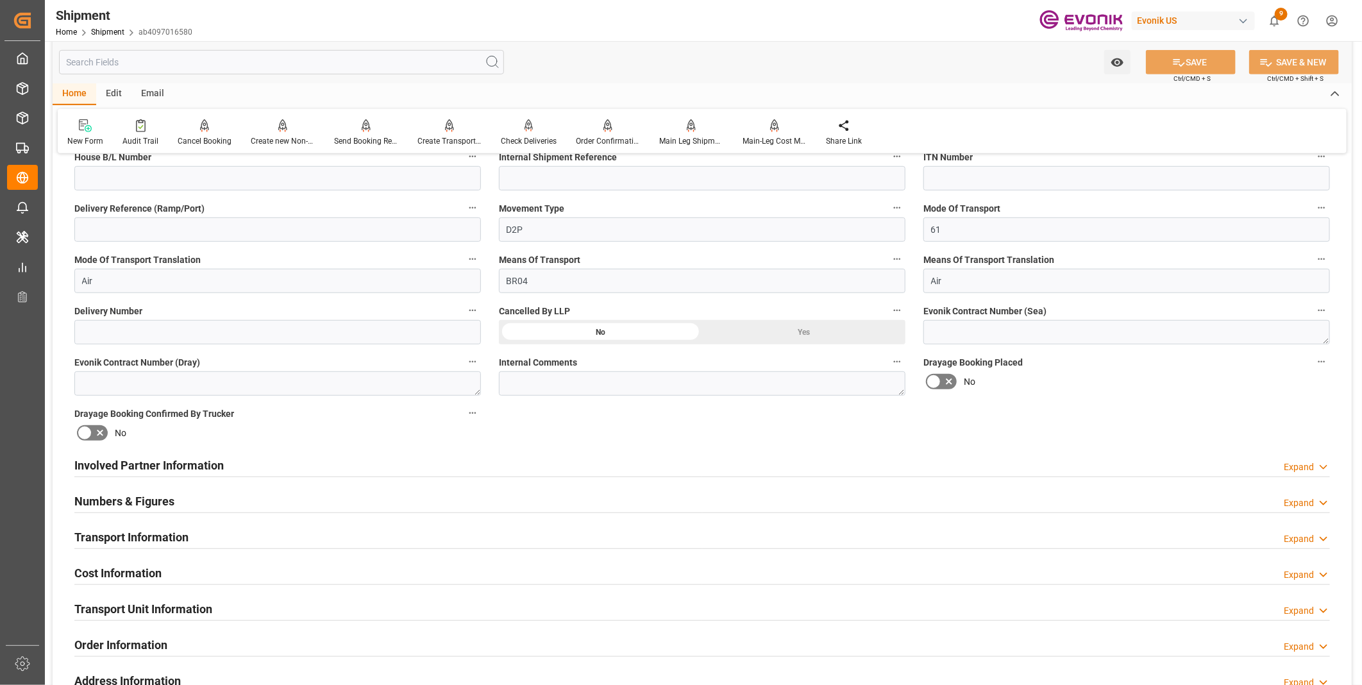
scroll to position [569, 0]
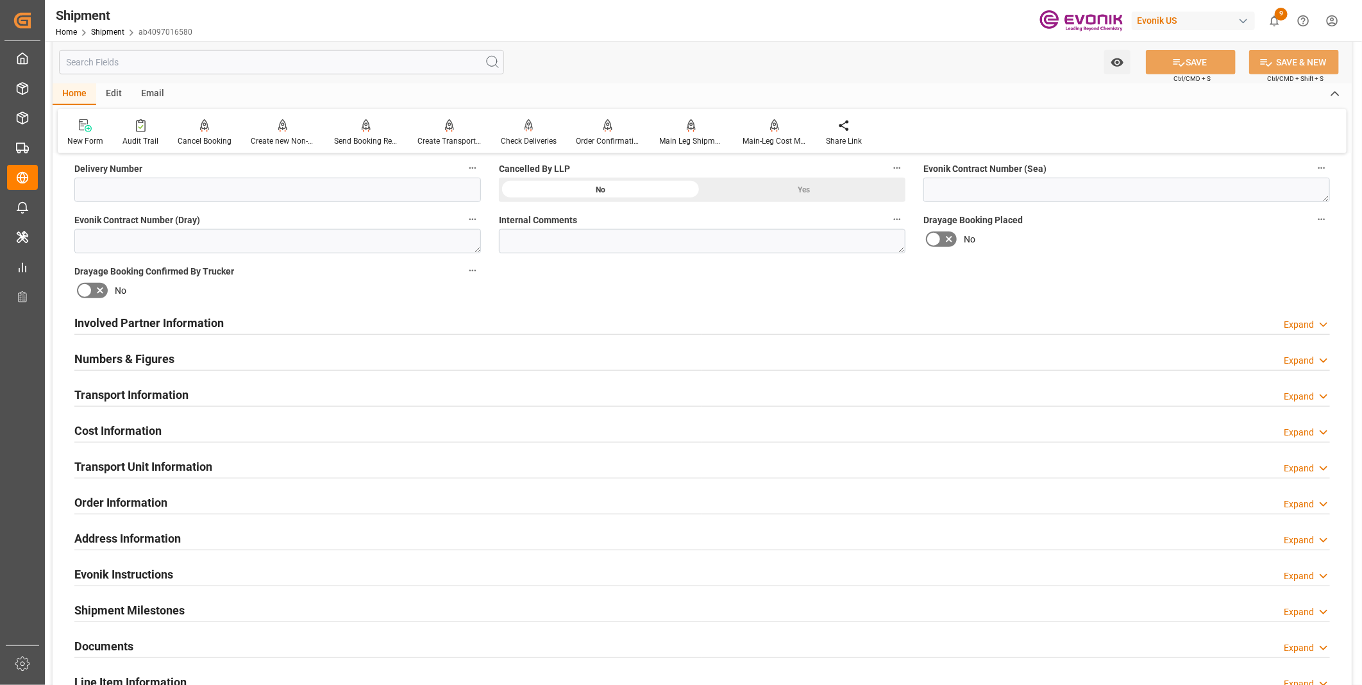
click at [235, 394] on div "Transport Information Expand" at bounding box center [702, 394] width 1256 height 24
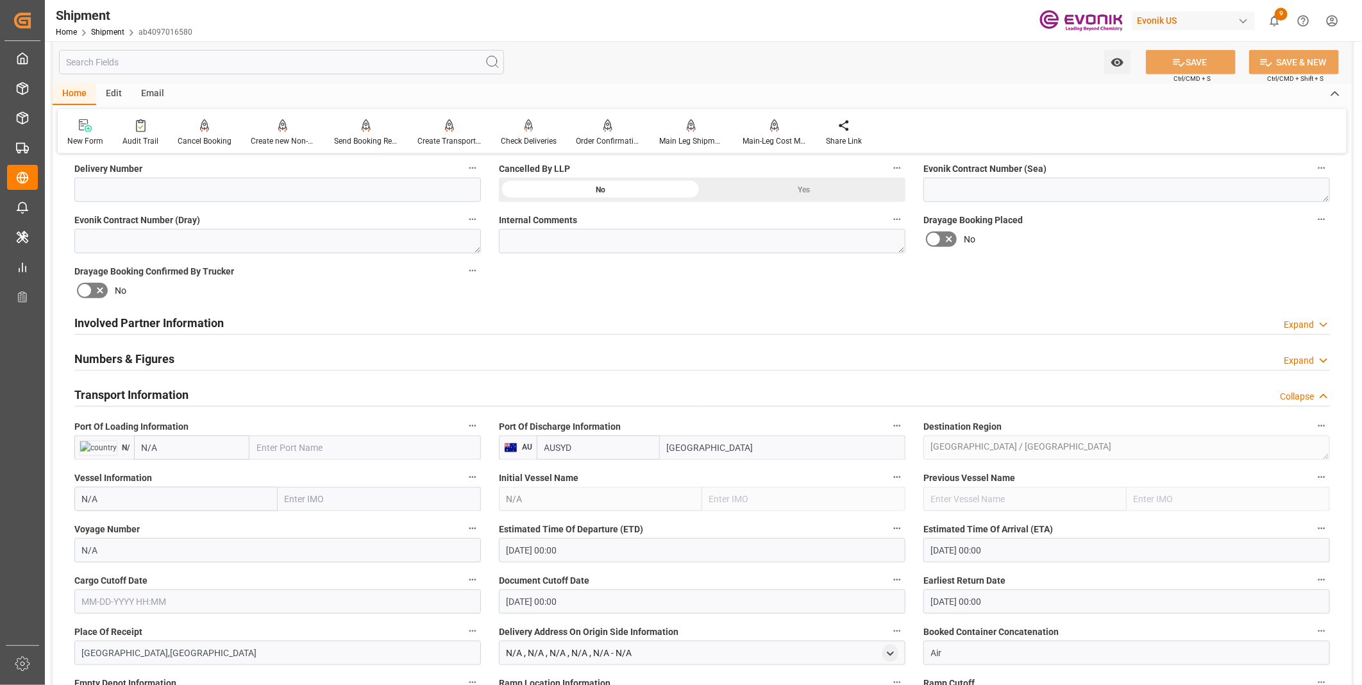
scroll to position [712, 0]
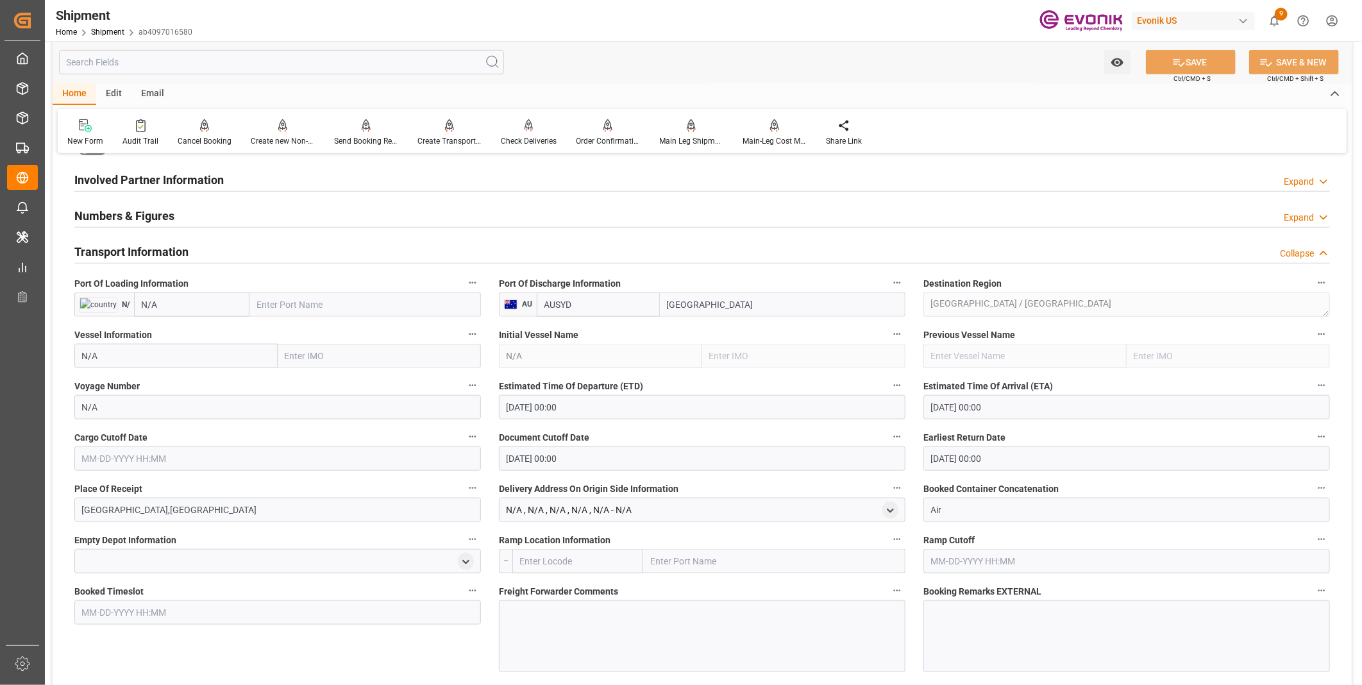
click at [572, 407] on input "[DATE] 00:00" at bounding box center [702, 407] width 407 height 24
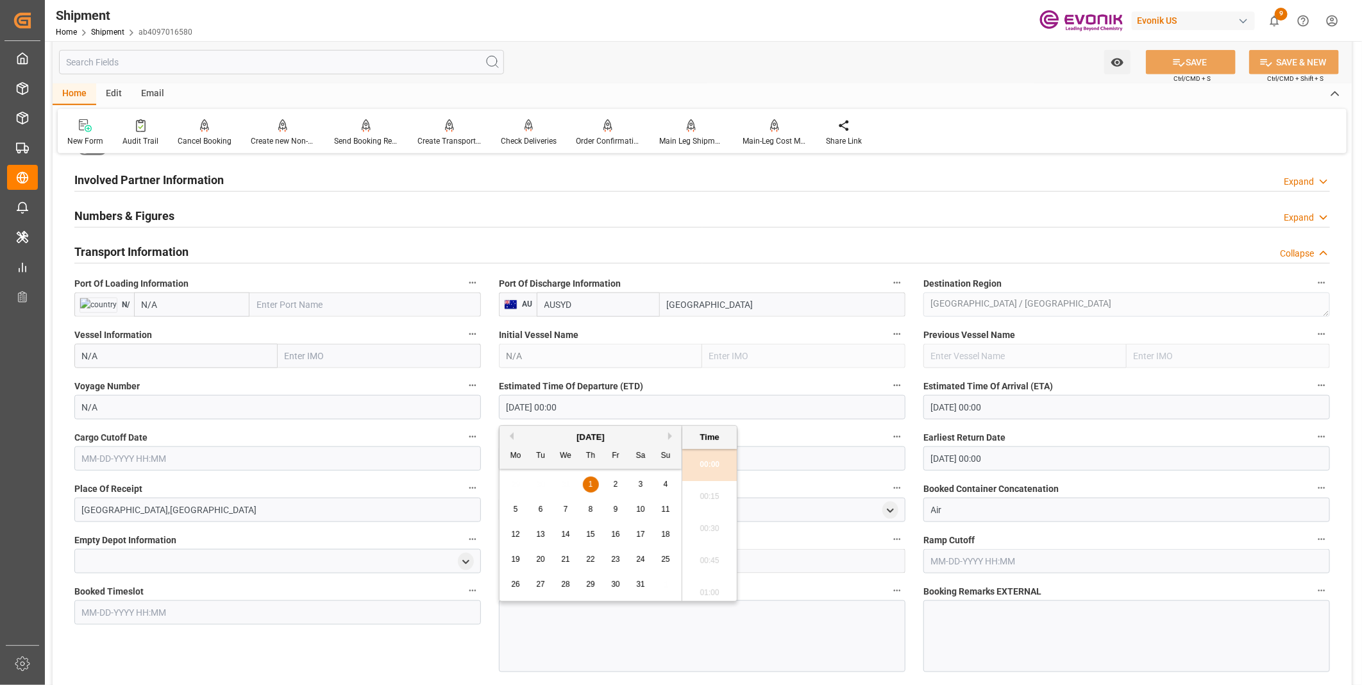
drag, startPoint x: 608, startPoint y: 406, endPoint x: 426, endPoint y: 403, distance: 182.1
click at [426, 403] on div "Booking Confirmation Milestone Bar Collapse Submitted to FFW for Booking (Pendi…" at bounding box center [702, 318] width 1299 height 1733
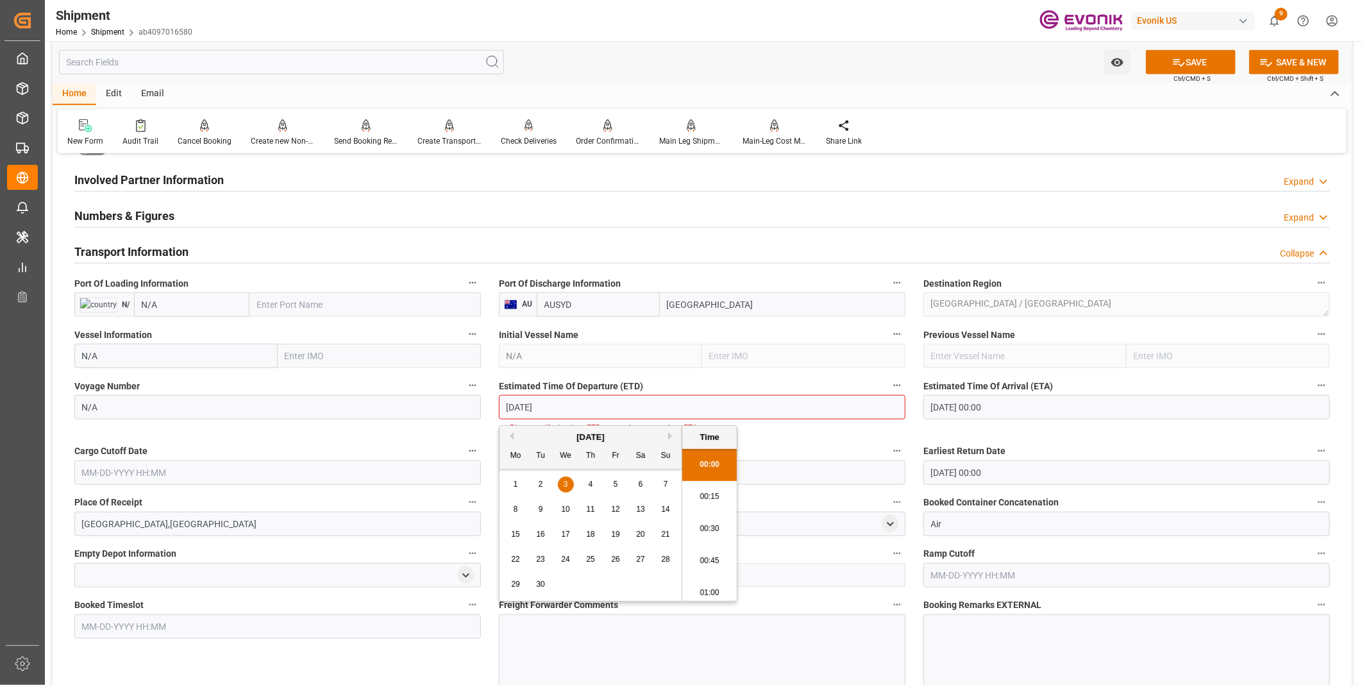
click at [710, 494] on li "00:15" at bounding box center [709, 497] width 55 height 32
type input "[DATE] 00:15"
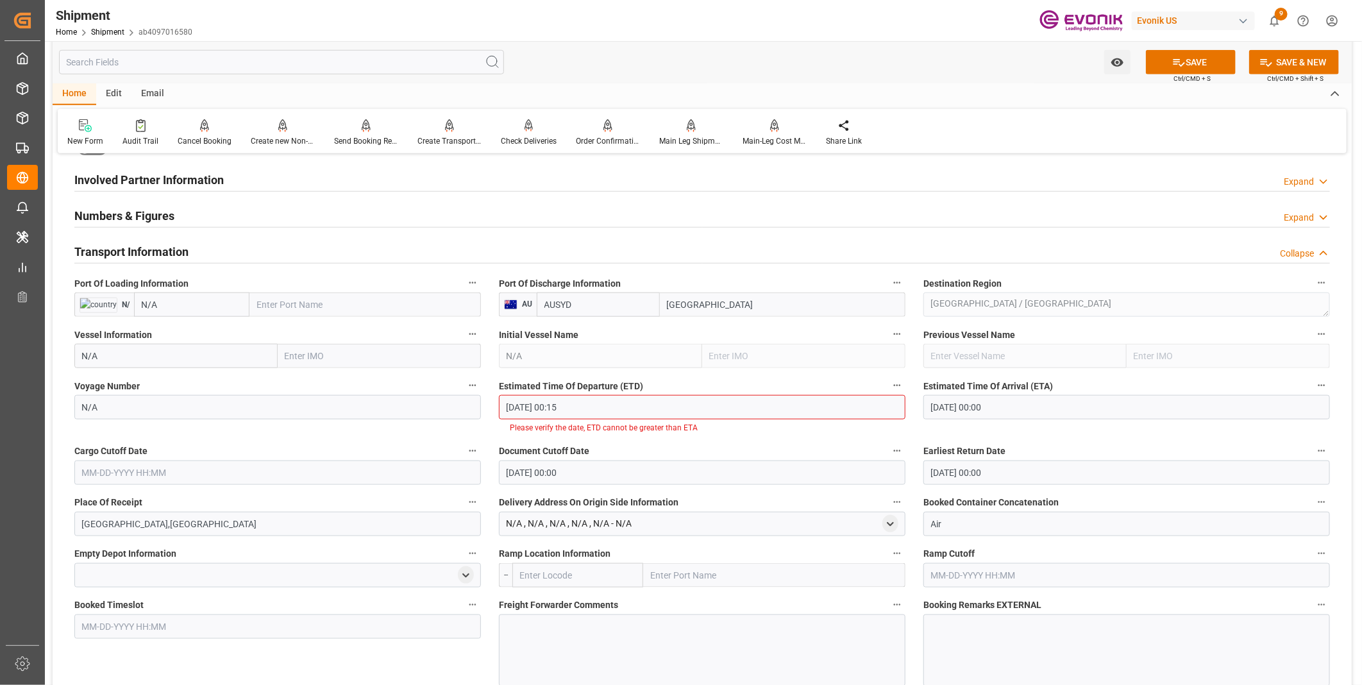
click at [1032, 407] on input "[DATE] 00:00" at bounding box center [1126, 407] width 407 height 24
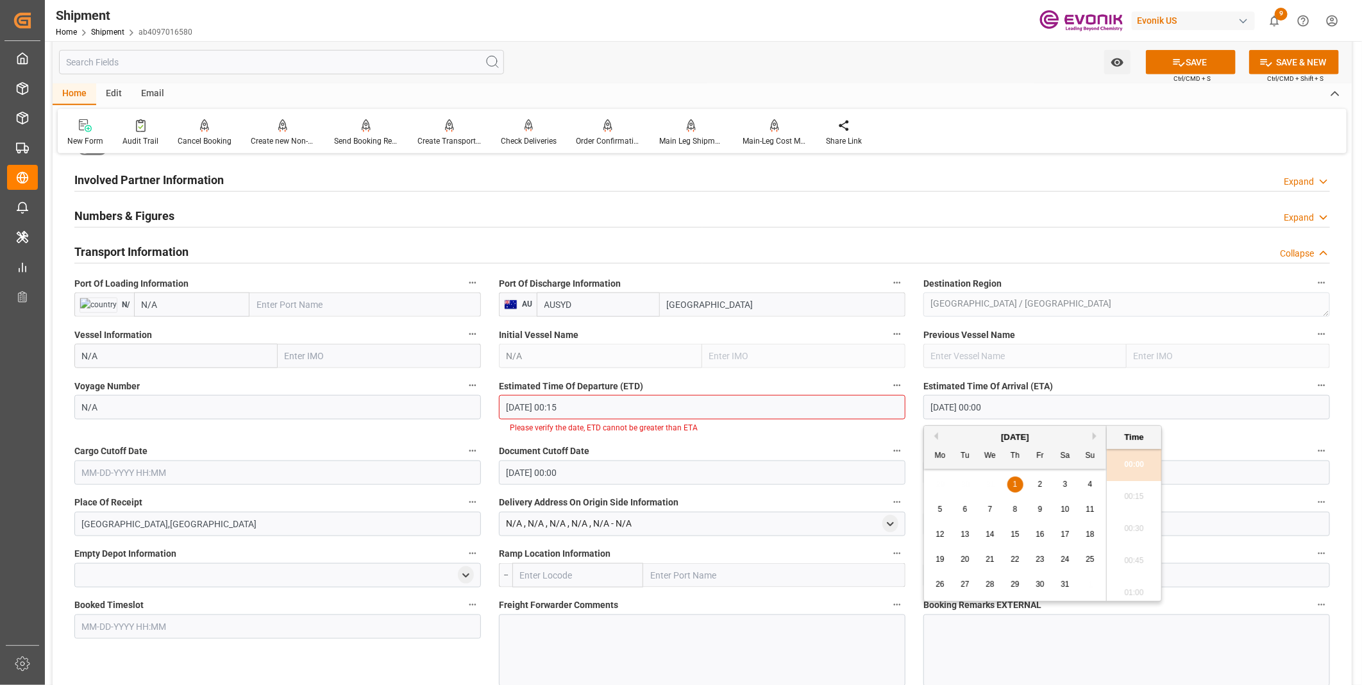
drag, startPoint x: 1040, startPoint y: 407, endPoint x: 851, endPoint y: 407, distance: 189.2
click at [851, 407] on div "Booking Confirmation Milestone Bar Collapse Submitted to FFW for Booking (Pendi…" at bounding box center [702, 325] width 1299 height 1747
click at [1134, 528] on li "00:30" at bounding box center [1134, 529] width 55 height 32
type input "[DATE] 00:30"
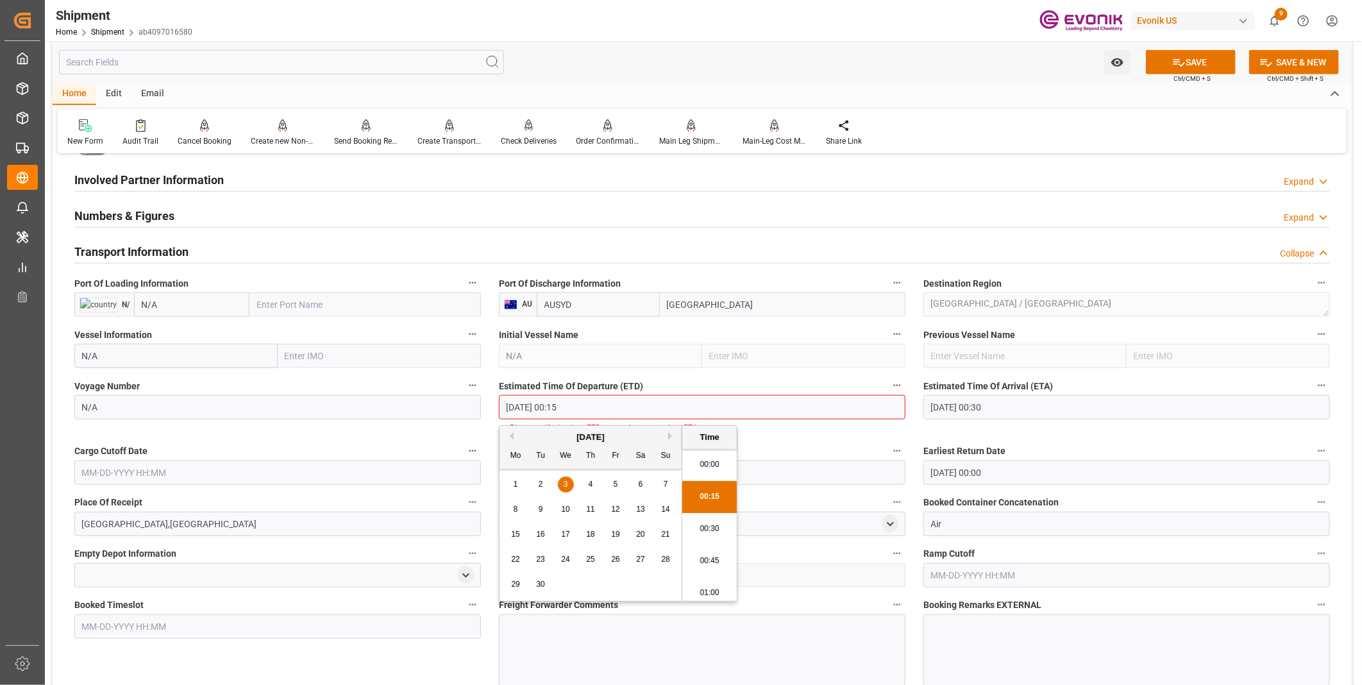
drag, startPoint x: 598, startPoint y: 408, endPoint x: 374, endPoint y: 400, distance: 224.6
click at [372, 398] on div "Booking Confirmation Milestone Bar Collapse Submitted to FFW for Booking (Pendi…" at bounding box center [702, 325] width 1299 height 1747
click at [777, 466] on input "[DATE] 00:00" at bounding box center [702, 472] width 407 height 24
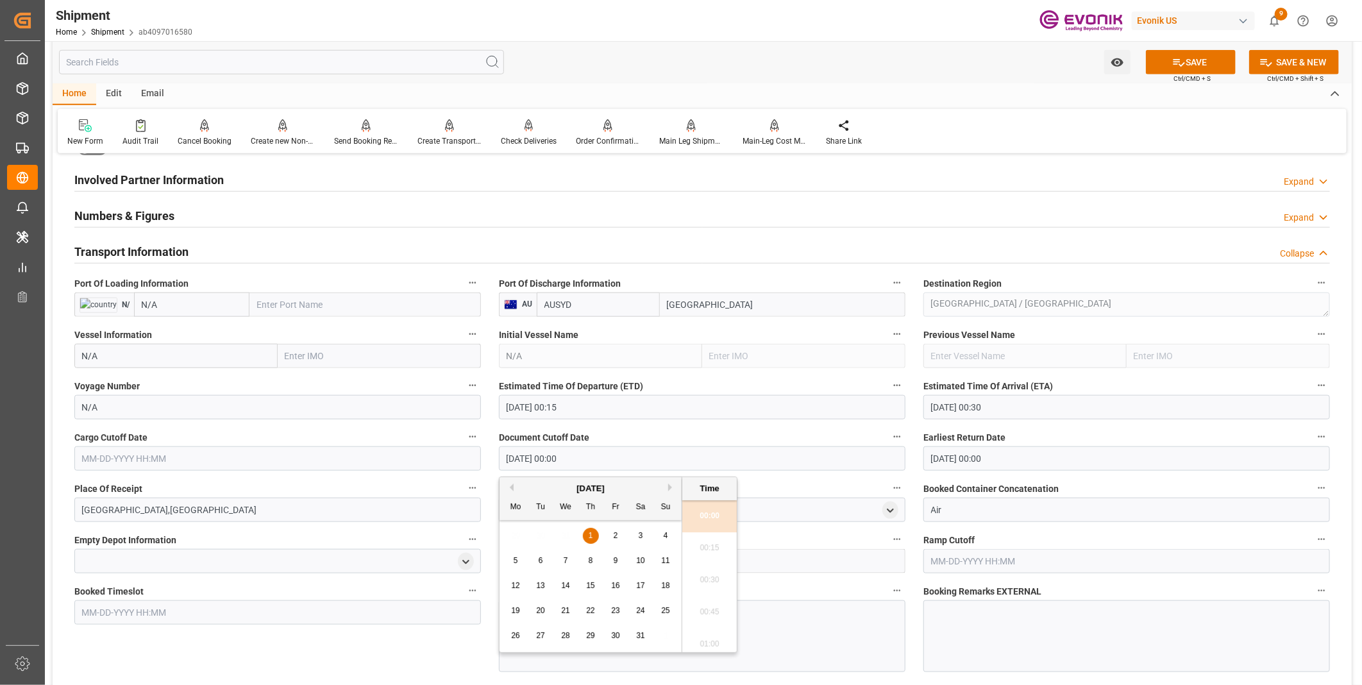
drag, startPoint x: 611, startPoint y: 457, endPoint x: 420, endPoint y: 436, distance: 192.2
click at [422, 436] on div "Booking Confirmation Milestone Bar Collapse Submitted to FFW for Booking (Pendi…" at bounding box center [702, 318] width 1299 height 1733
paste input "[DATE] 00:15"
type input "[DATE] 00:15"
drag, startPoint x: 172, startPoint y: 453, endPoint x: 16, endPoint y: 450, distance: 155.9
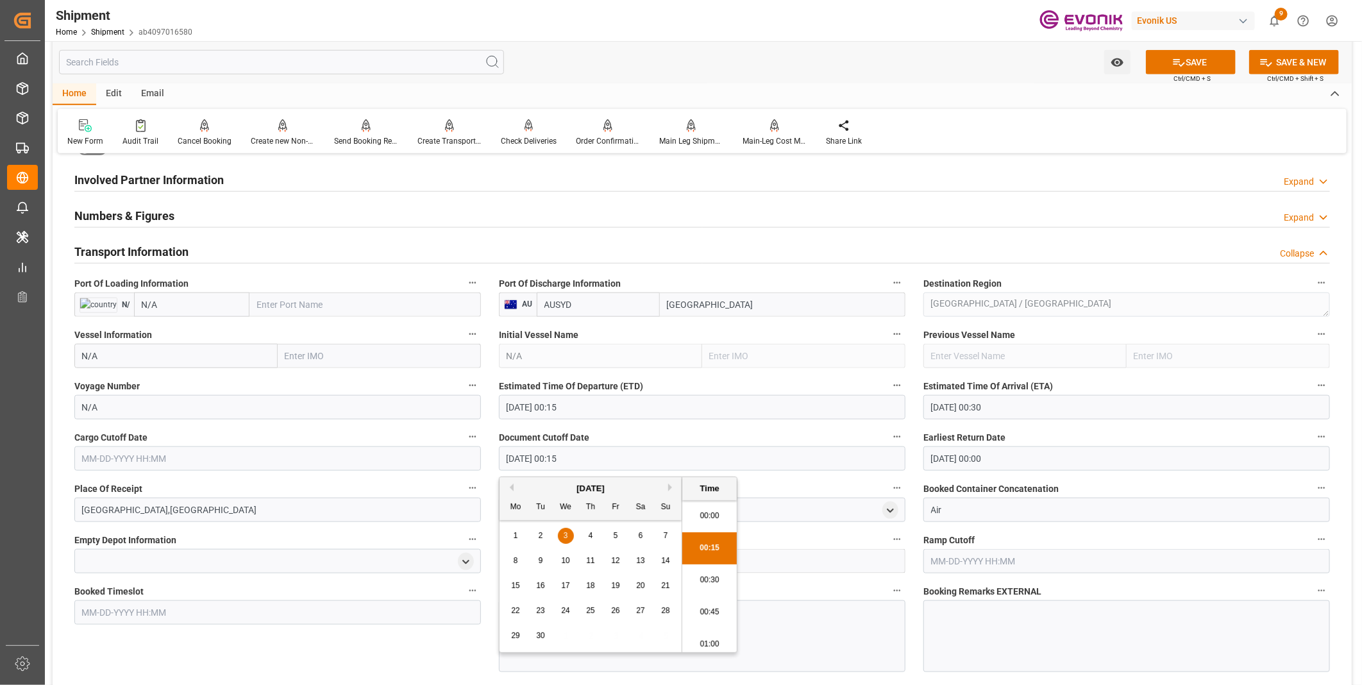
click at [16, 450] on div "Created by potrace 1.15, written by [PERSON_NAME] [DATE]-[DATE] Created by potr…" at bounding box center [681, 342] width 1362 height 685
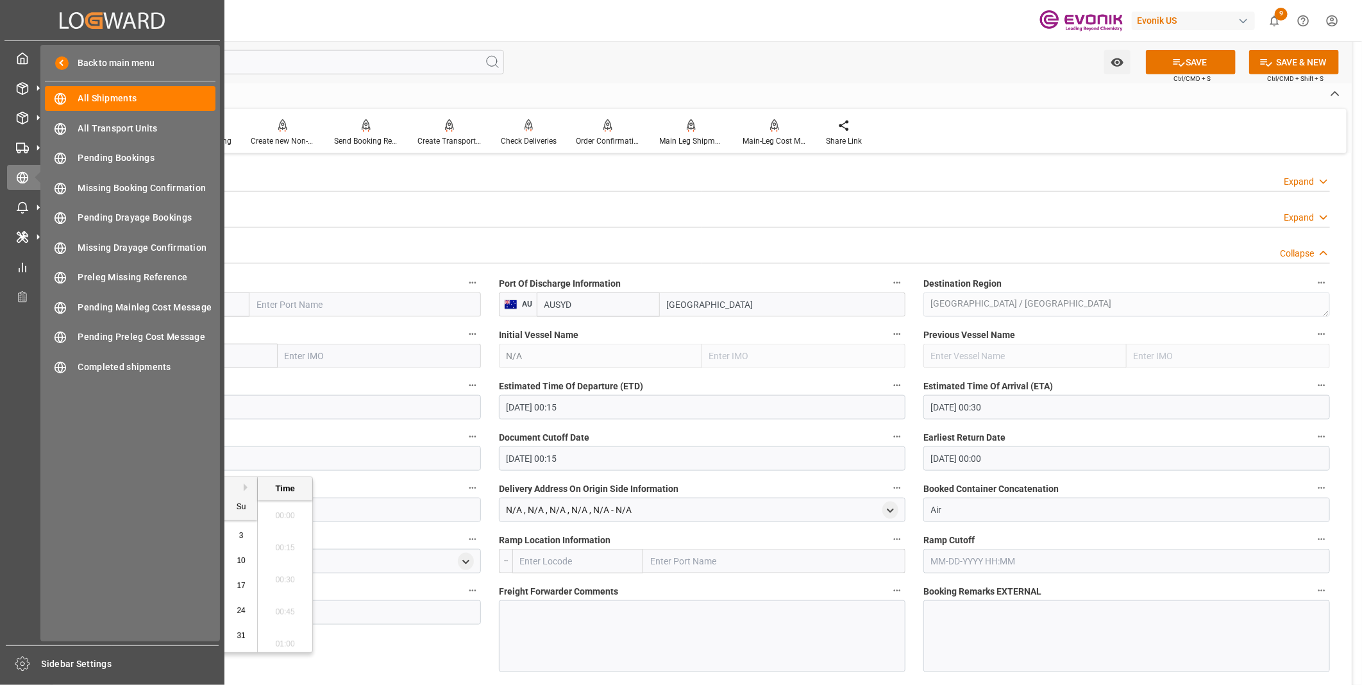
paste input "[DATE] 00:15"
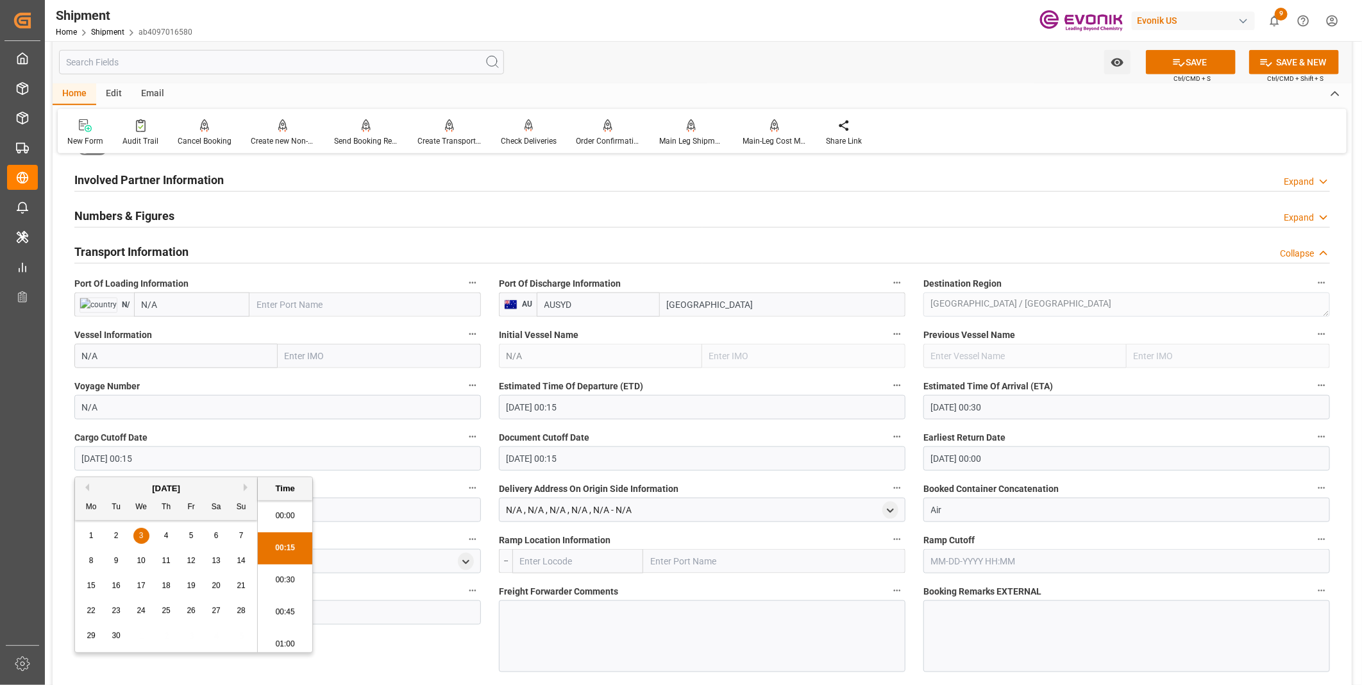
scroll to position [1511, 0]
type input "09-03-2025 00:15"
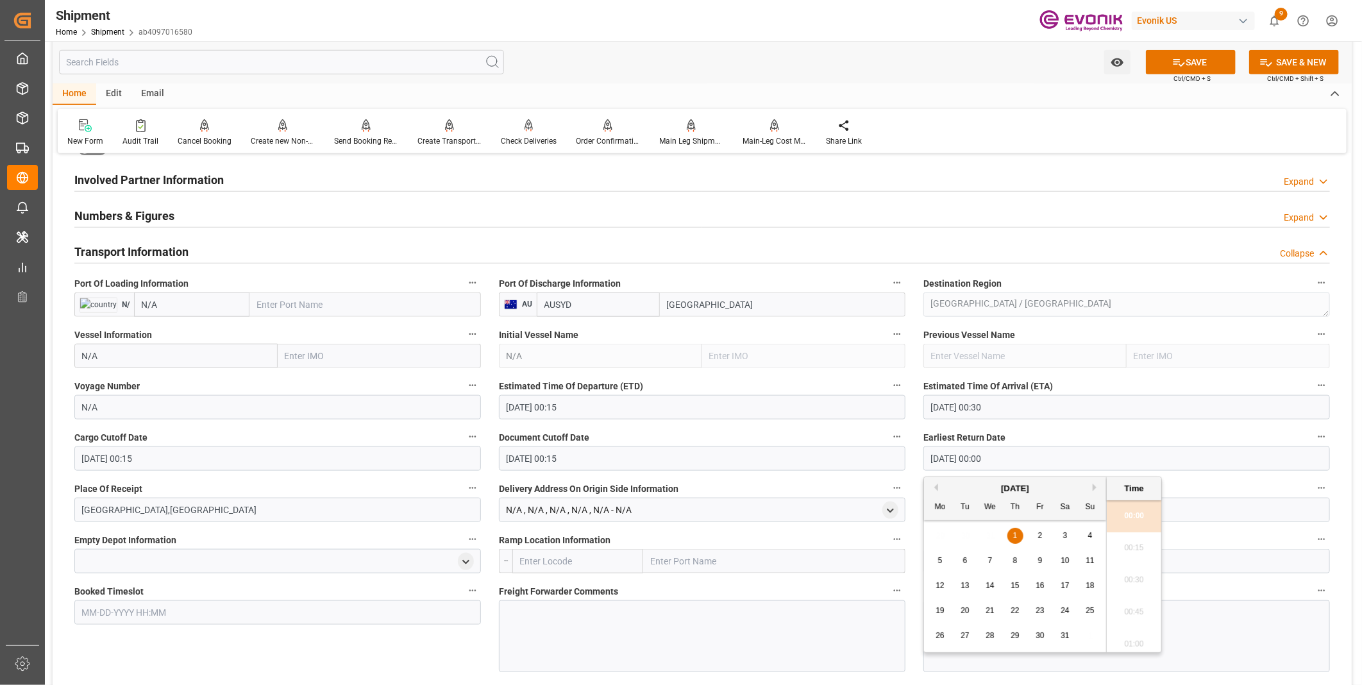
drag, startPoint x: 851, startPoint y: 433, endPoint x: 818, endPoint y: 433, distance: 32.7
click at [821, 433] on div "Booking Confirmation Milestone Bar Collapse Submitted to FFW for Booking (Pendi…" at bounding box center [702, 318] width 1299 height 1733
paste input "9-03-2025 00:15"
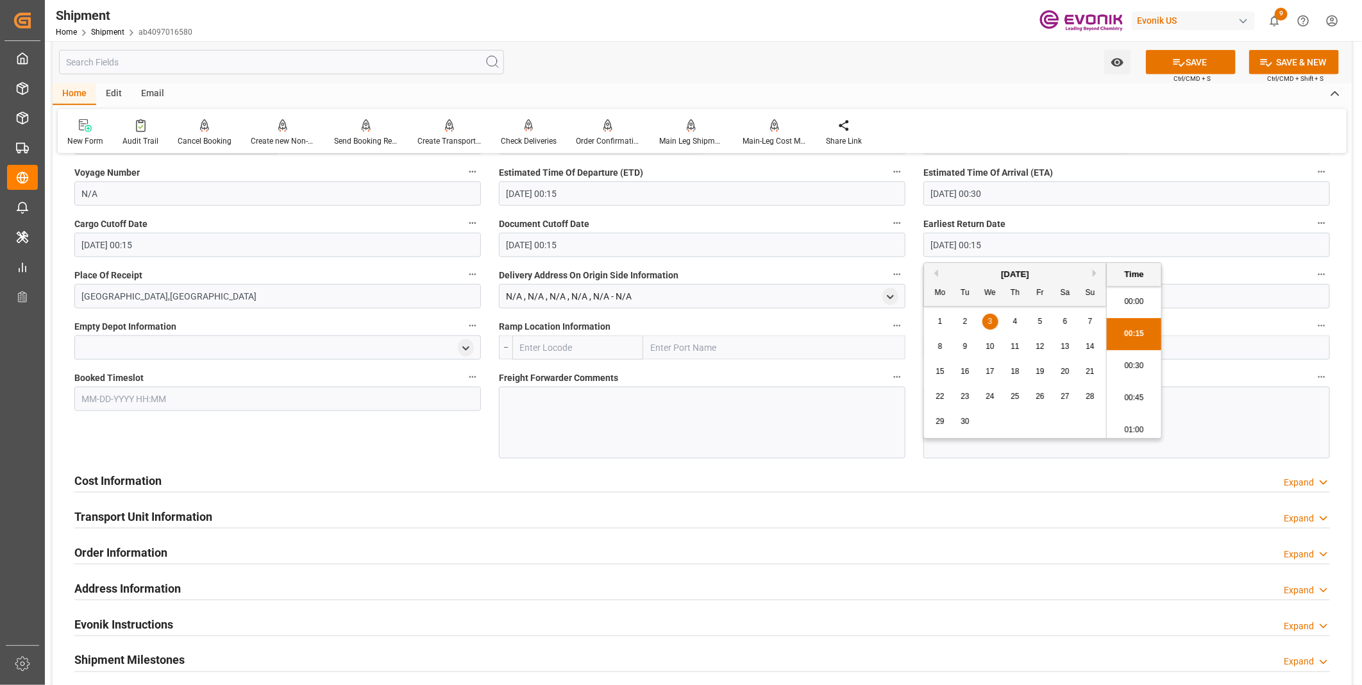
scroll to position [997, 0]
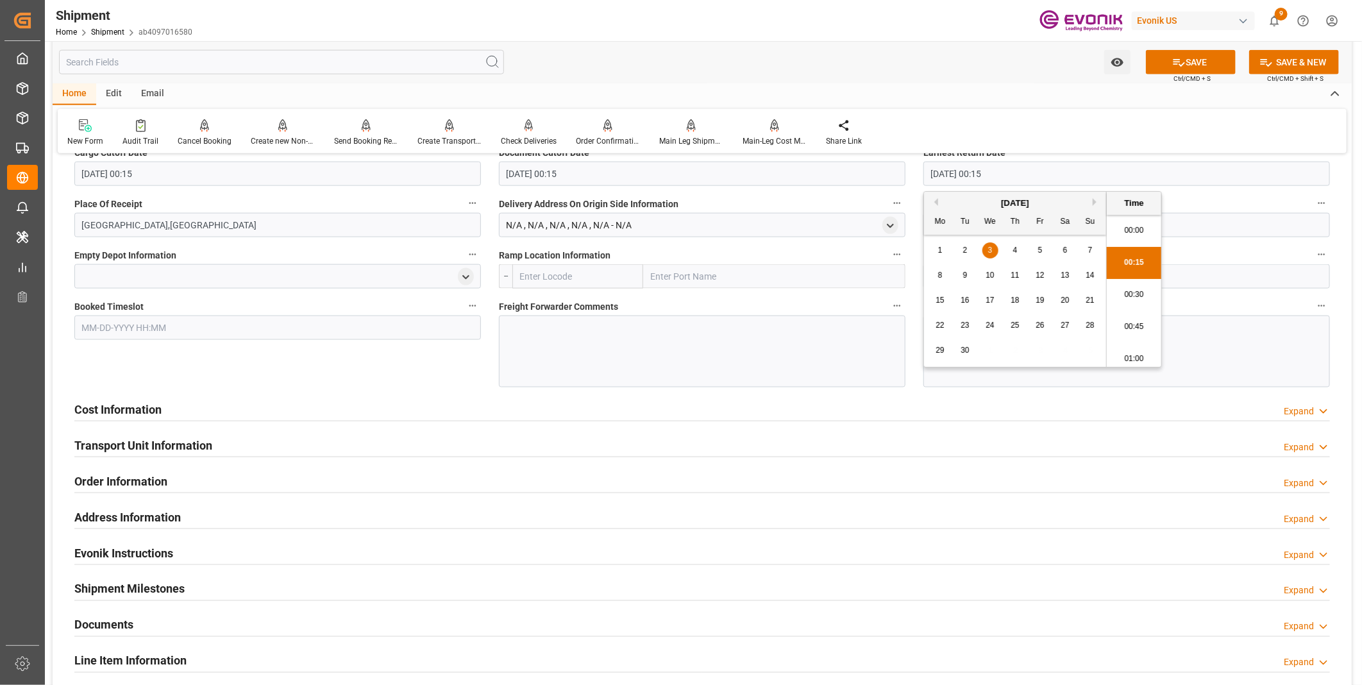
type input "09-03-2025 00:15"
click at [349, 409] on div "Cost Information Expand" at bounding box center [702, 408] width 1256 height 24
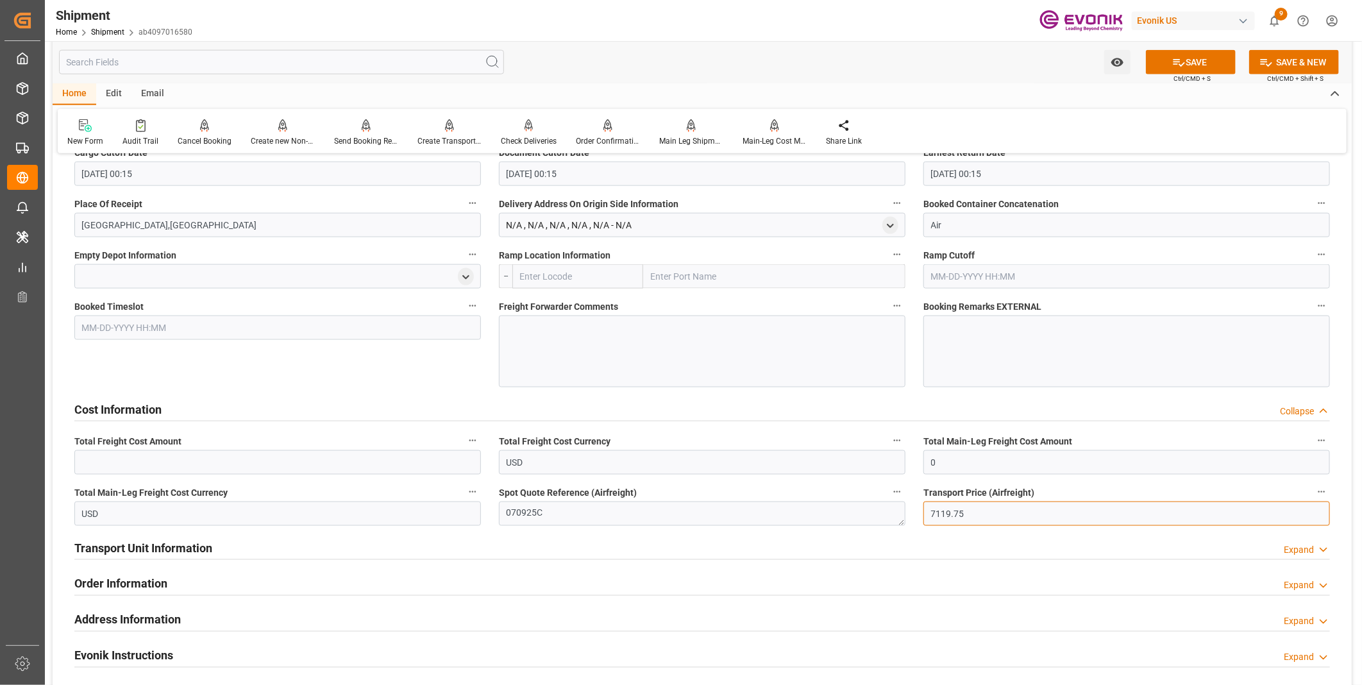
drag, startPoint x: 981, startPoint y: 514, endPoint x: 862, endPoint y: 503, distance: 119.7
click at [868, 504] on div "Booking Confirmation Milestone Bar Collapse Submitted to FFW for Booking (Pendi…" at bounding box center [702, 85] width 1299 height 1835
click at [231, 458] on input "text" at bounding box center [277, 462] width 407 height 24
paste input "7119.75"
type input "7119.75"
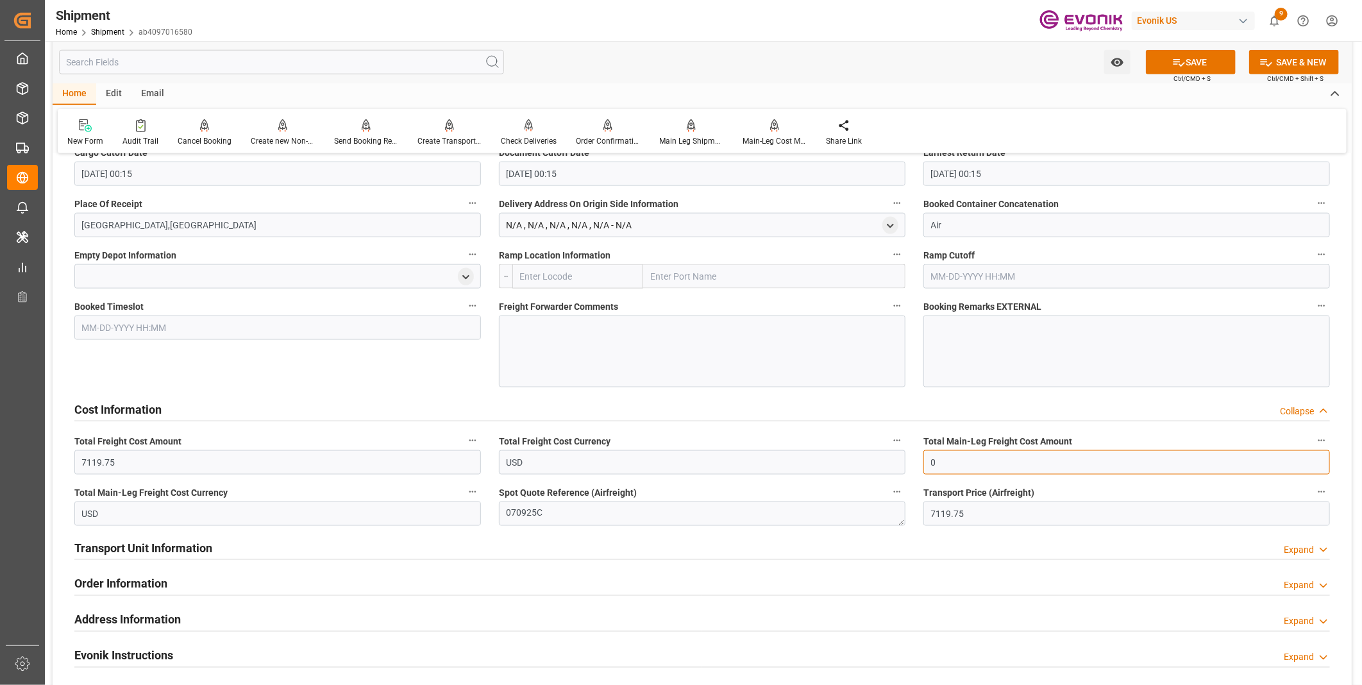
drag, startPoint x: 912, startPoint y: 453, endPoint x: 832, endPoint y: 443, distance: 80.8
click at [839, 443] on div "Booking Confirmation Milestone Bar Collapse Submitted to FFW for Booking (Pendi…" at bounding box center [702, 85] width 1299 height 1835
paste input "7119.75"
type input "7119.75"
drag, startPoint x: 523, startPoint y: 508, endPoint x: 467, endPoint y: 508, distance: 55.8
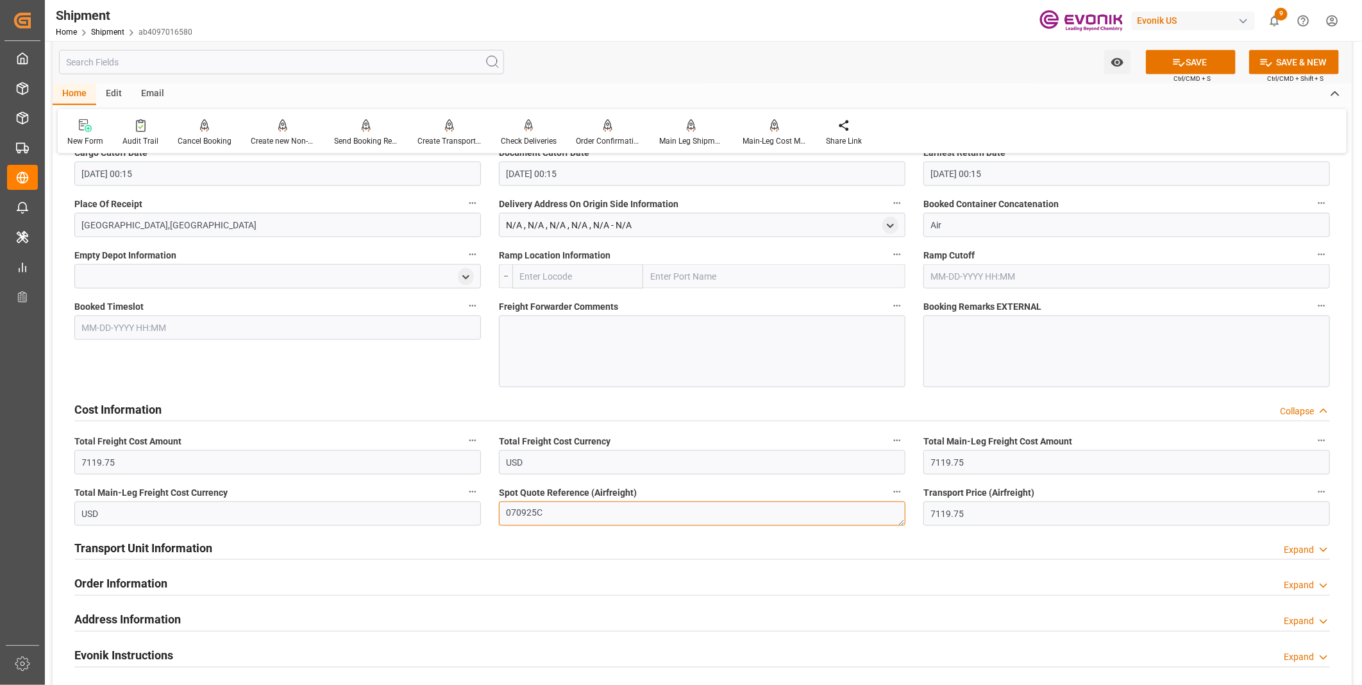
click at [467, 508] on div "Booking Confirmation Milestone Bar Collapse Submitted to FFW for Booking (Pendi…" at bounding box center [702, 85] width 1299 height 1835
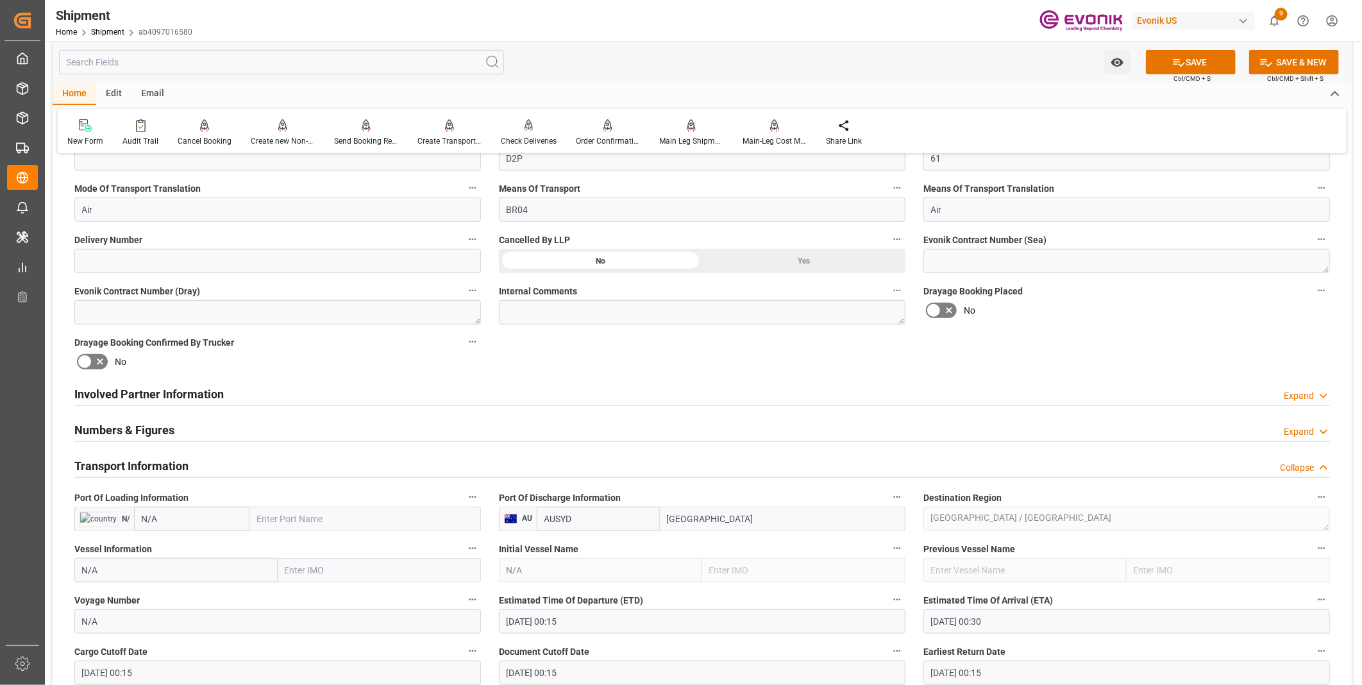
scroll to position [285, 0]
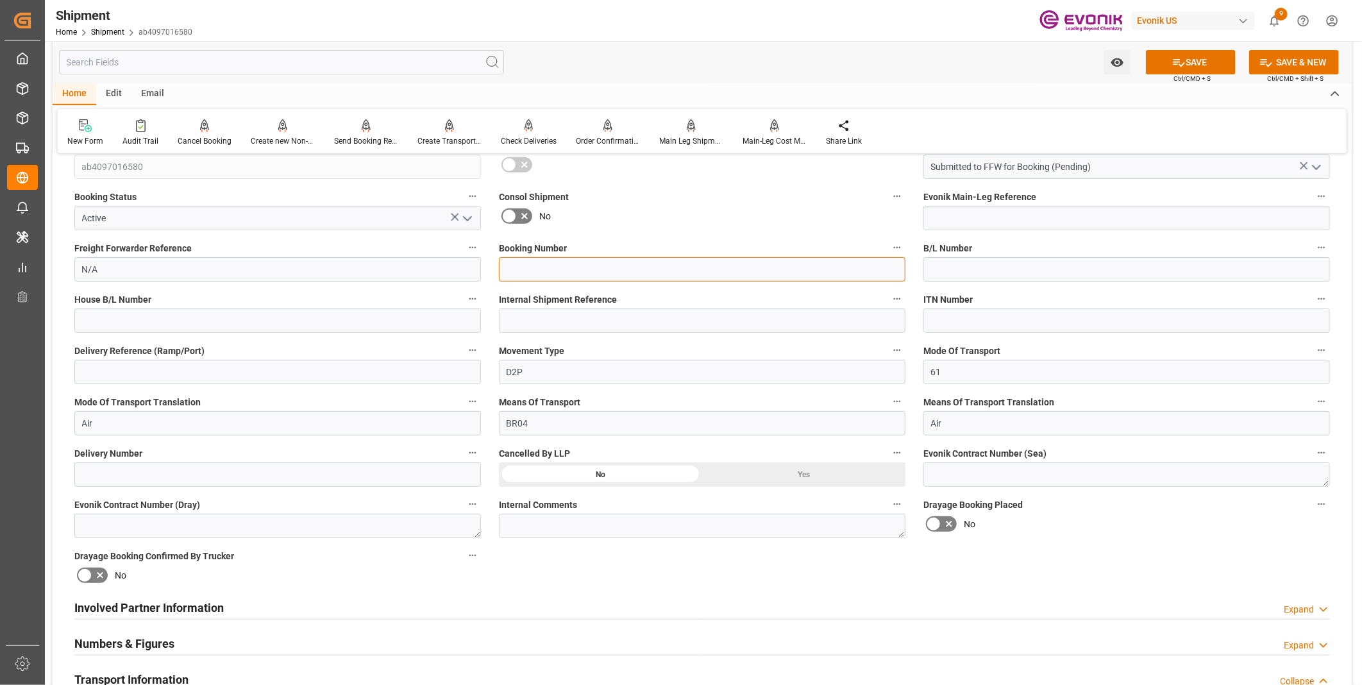
click at [551, 264] on input at bounding box center [702, 269] width 407 height 24
paste input "070925C"
type input "070925C"
click at [1178, 63] on icon at bounding box center [1178, 62] width 13 height 13
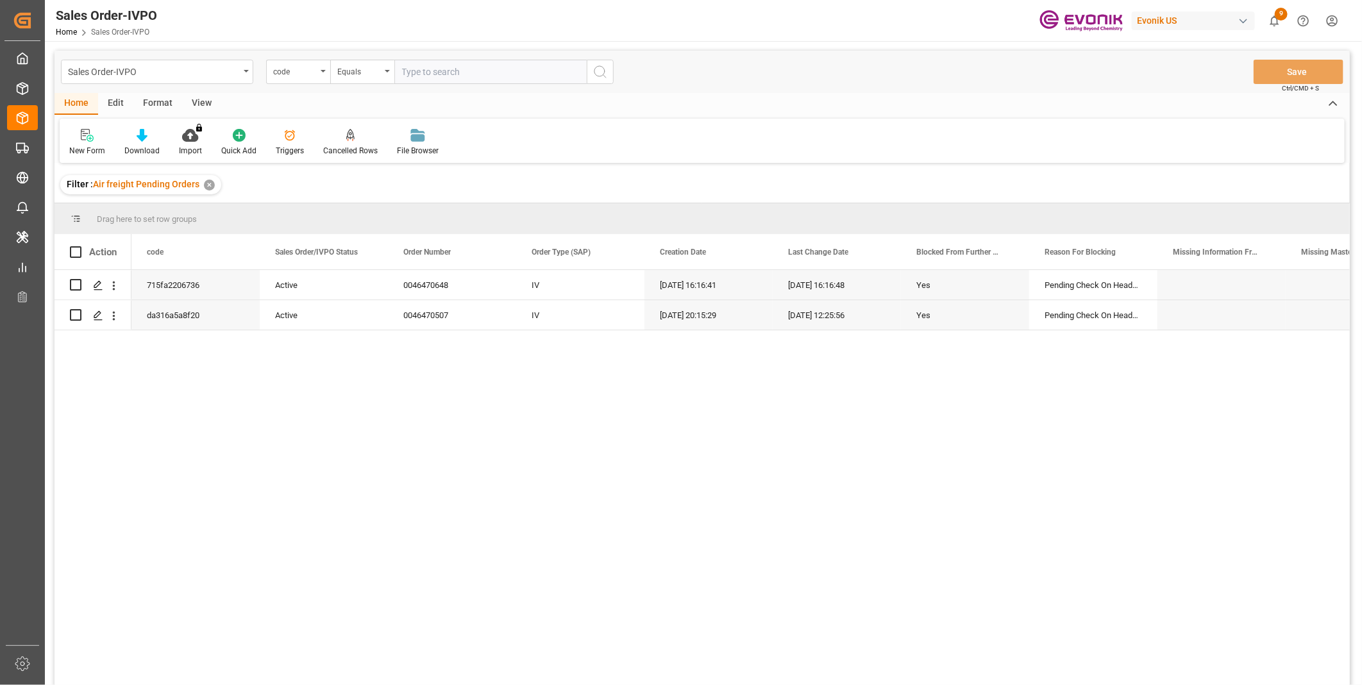
click at [322, 444] on div "715fa2206736 Active 0046470648 IV [DATE] 16:16:41 [DATE] 16:16:48 Yes Pending C…" at bounding box center [740, 481] width 1218 height 423
